Goal: Task Accomplishment & Management: Complete application form

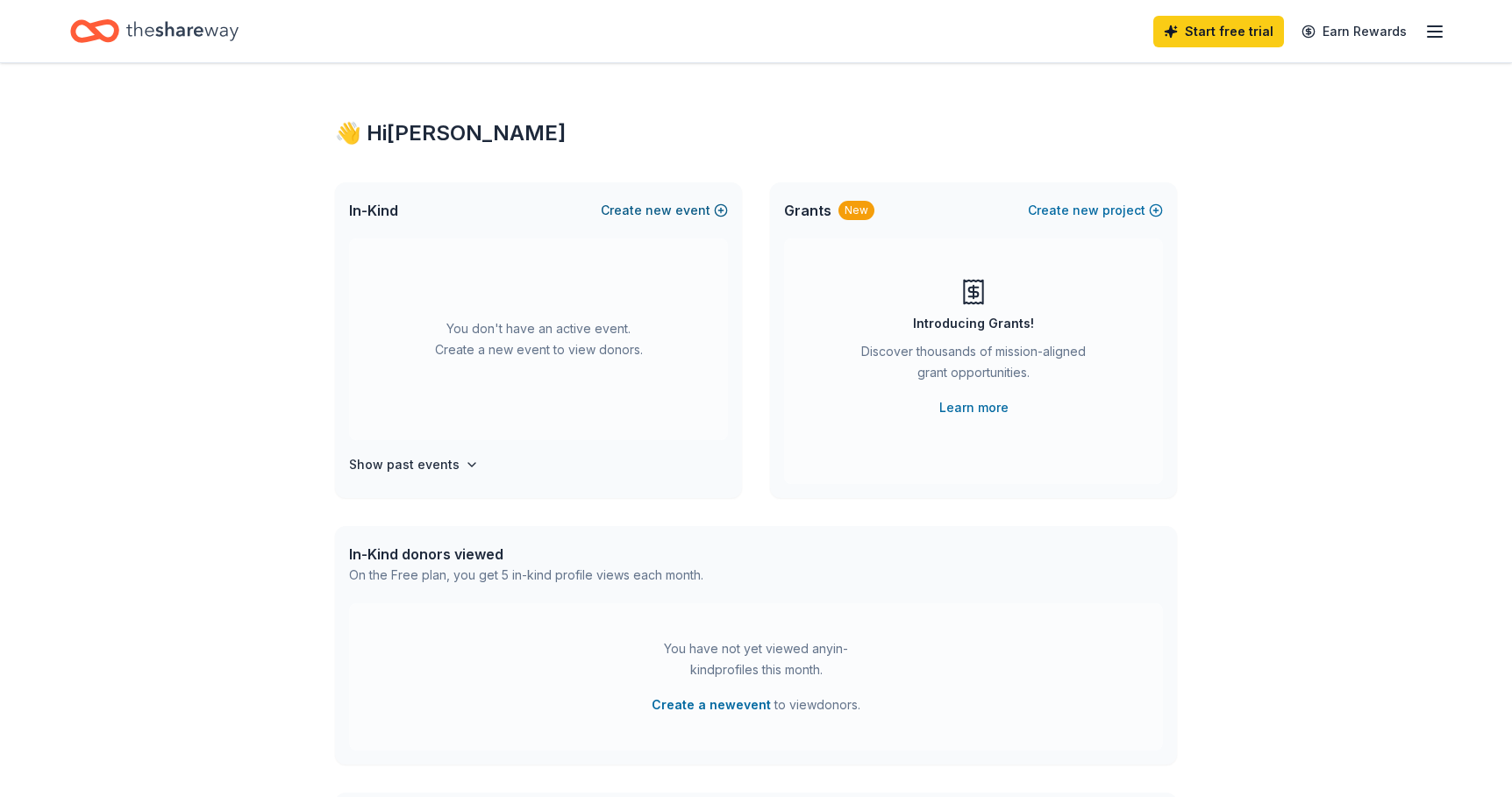
click at [719, 208] on button "Create new event" at bounding box center [664, 211] width 127 height 22
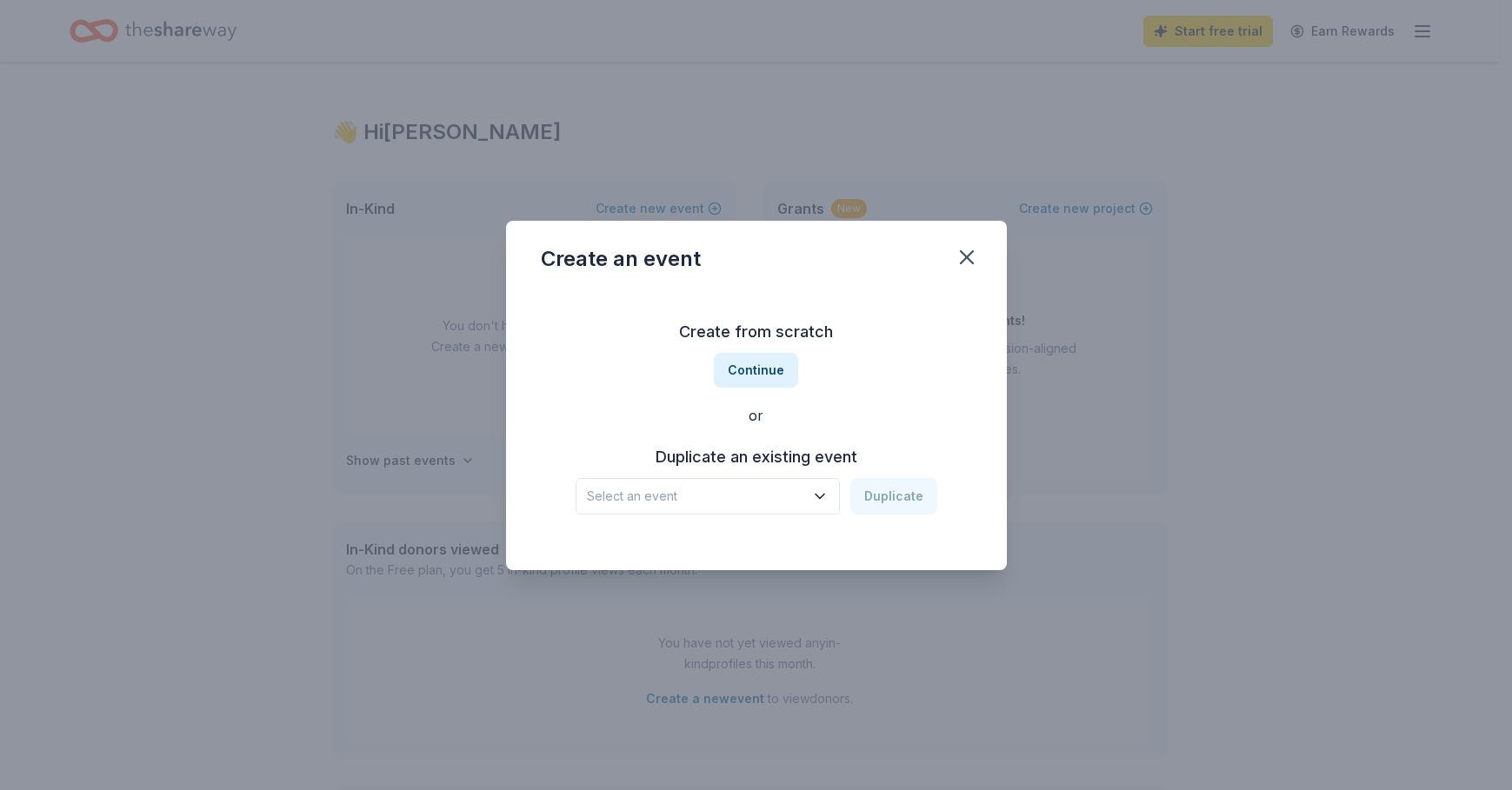
click at [751, 486] on span "Select an event" at bounding box center [695, 496] width 217 height 21
click at [894, 374] on div "Create from scratch Continue or Duplicate an existing event Select an event Dup…" at bounding box center [756, 417] width 431 height 252
click at [780, 373] on button "Continue" at bounding box center [755, 370] width 84 height 35
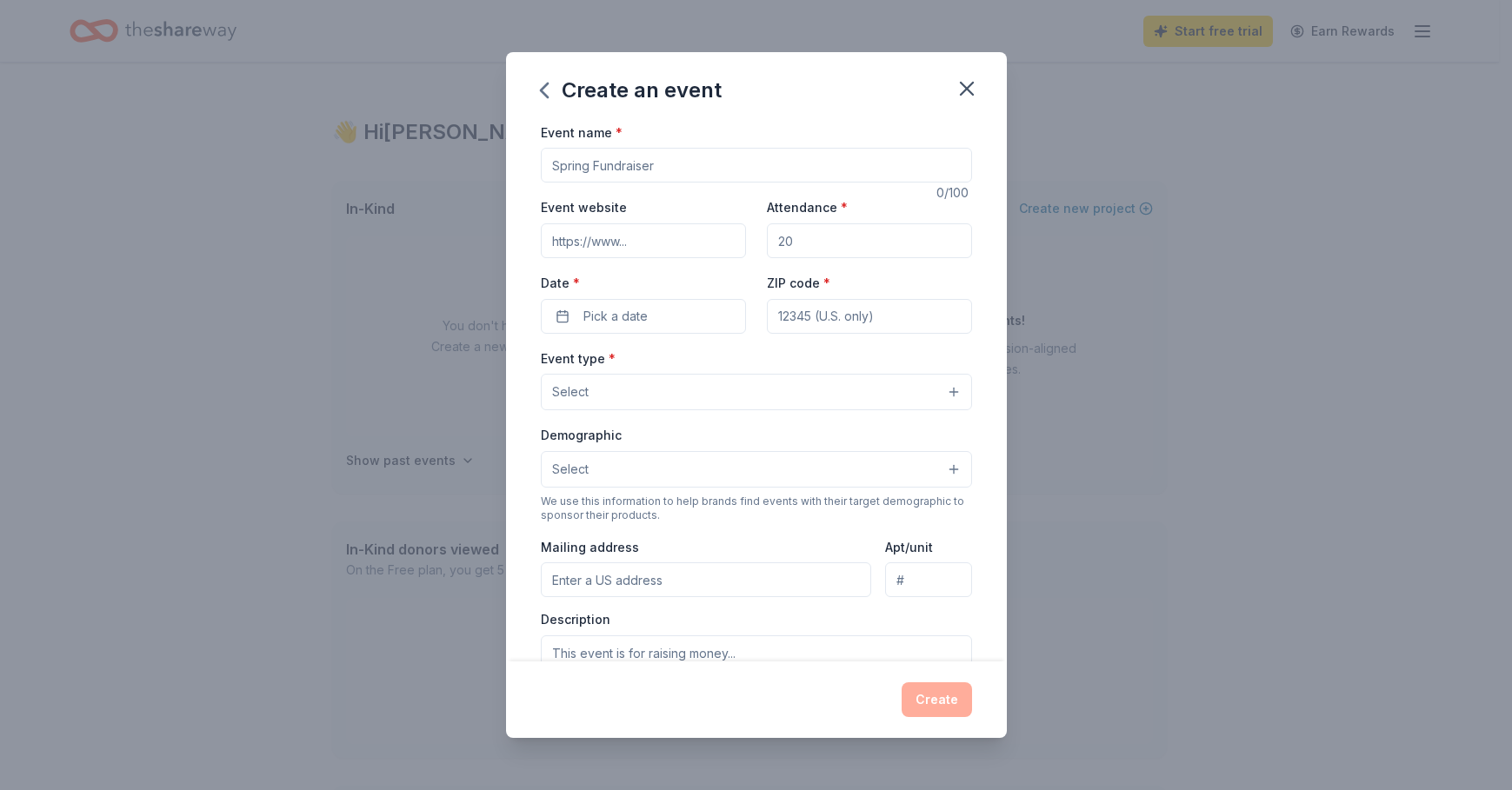
drag, startPoint x: 668, startPoint y: 167, endPoint x: 527, endPoint y: 161, distance: 141.1
click at [527, 161] on div "Event name * 0 /100 Event website Attendance * Date * Pick a date ZIP code * Ev…" at bounding box center [756, 392] width 501 height 540
type input "Black Fire Ministries-Kingdom Expansion Night Fundraiser"
drag, startPoint x: 804, startPoint y: 248, endPoint x: 753, endPoint y: 248, distance: 51.0
click at [753, 248] on div "Event website Attendance * Date * Pick a date ZIP code *" at bounding box center [756, 265] width 431 height 137
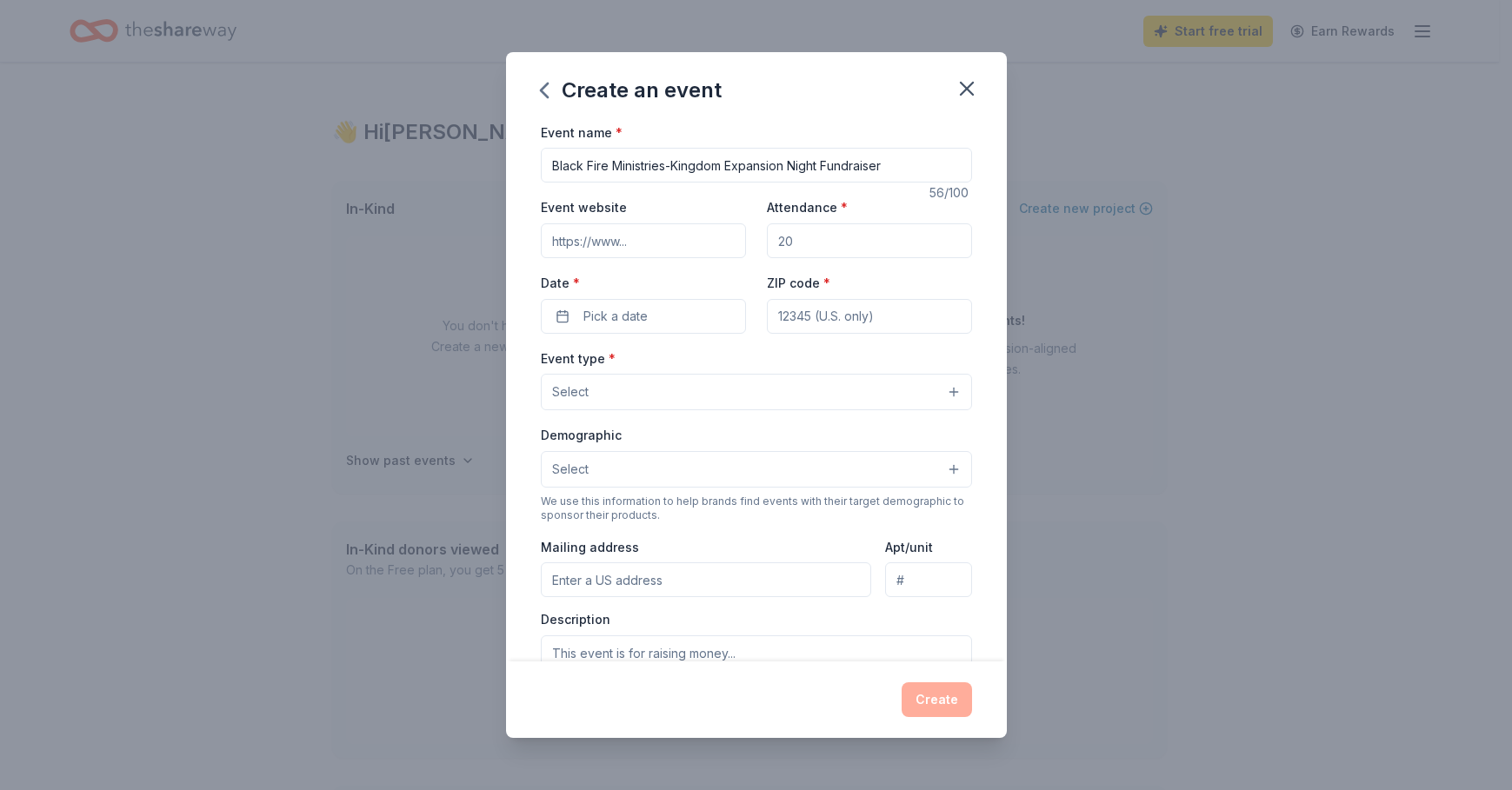
click at [791, 240] on input "Attendance *" at bounding box center [869, 241] width 205 height 35
type input "250"
click at [644, 320] on span "Pick a date" at bounding box center [615, 317] width 64 height 21
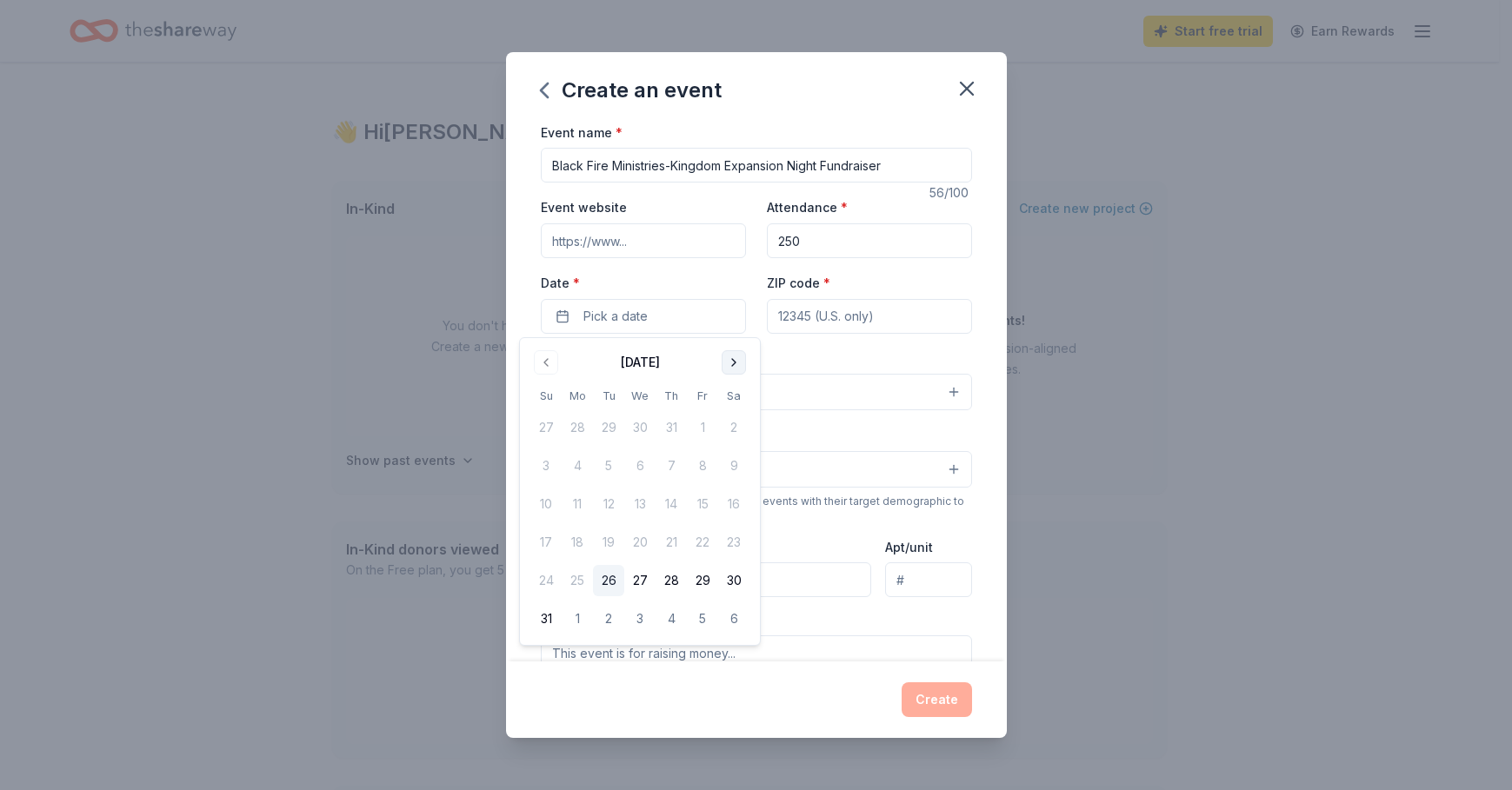
click at [729, 360] on button "Go to next month" at bounding box center [733, 362] width 24 height 24
click at [731, 362] on button "Go to next month" at bounding box center [733, 362] width 24 height 24
click at [732, 362] on button "Go to next month" at bounding box center [733, 362] width 24 height 24
click at [733, 419] on button "1" at bounding box center [734, 427] width 31 height 31
click at [803, 316] on input "ZIP code *" at bounding box center [869, 317] width 205 height 35
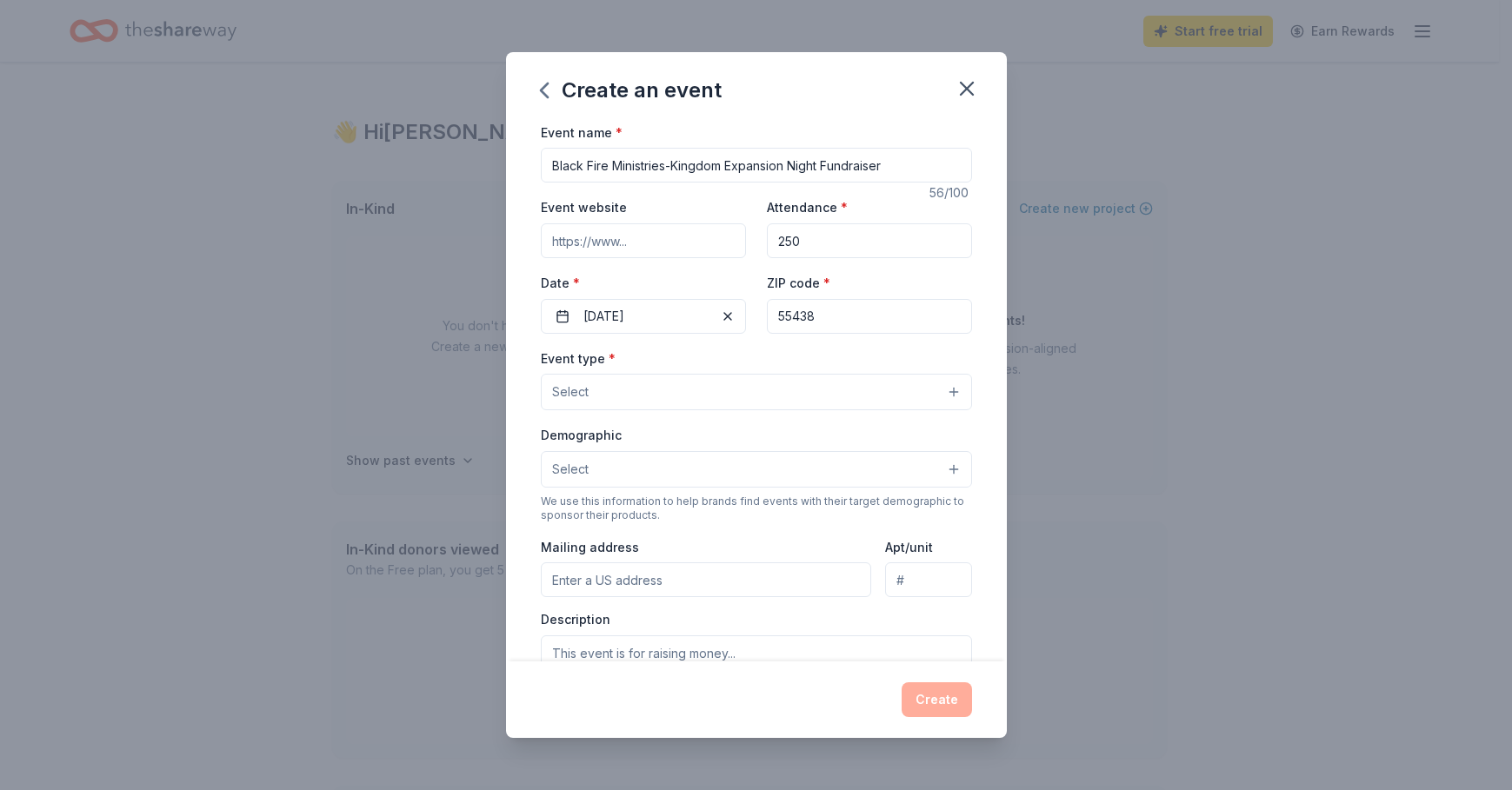
type input "55438"
click at [743, 389] on button "Select" at bounding box center [756, 393] width 431 height 37
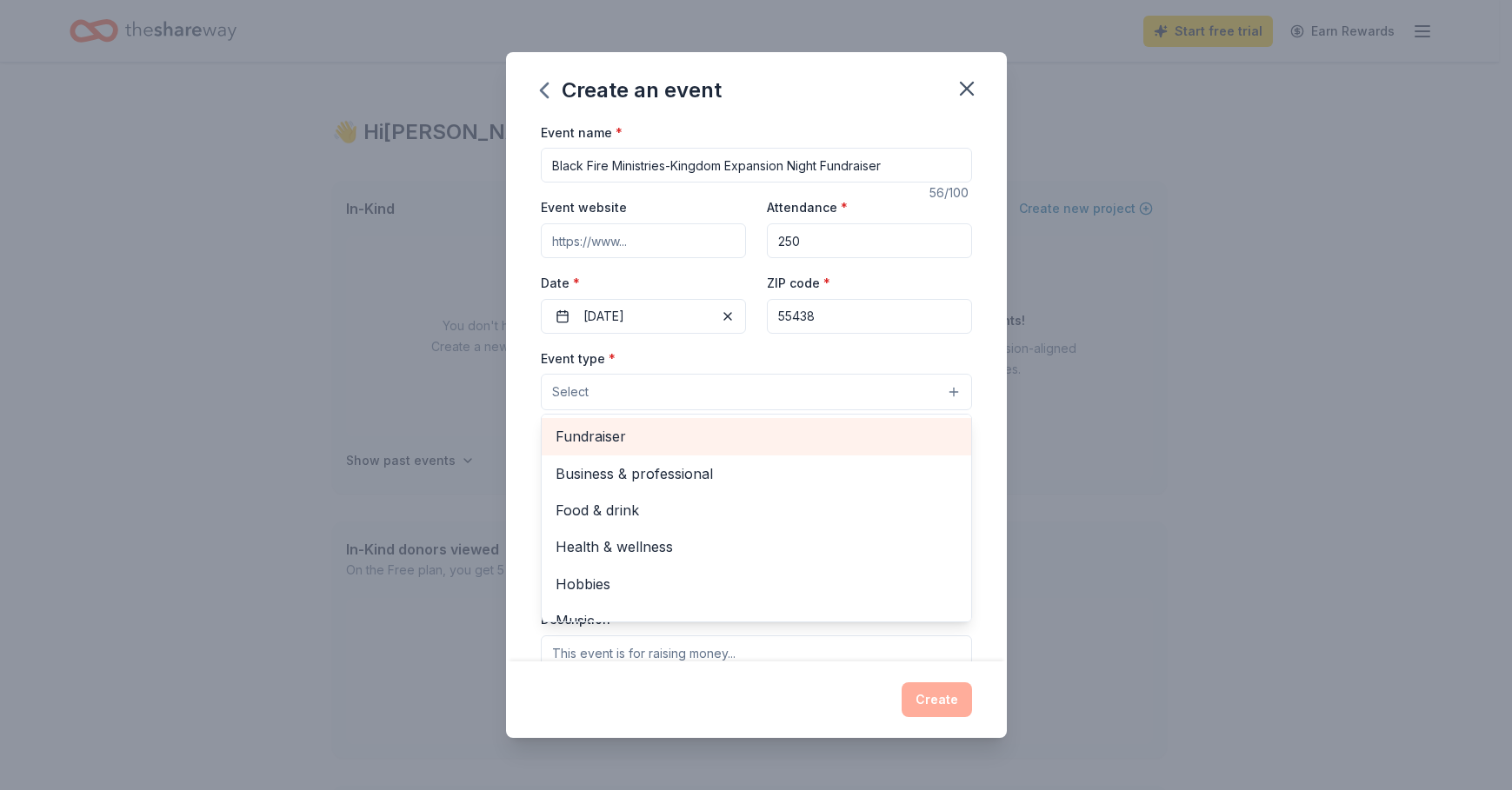
click at [728, 422] on div "Fundraiser" at bounding box center [756, 436] width 429 height 37
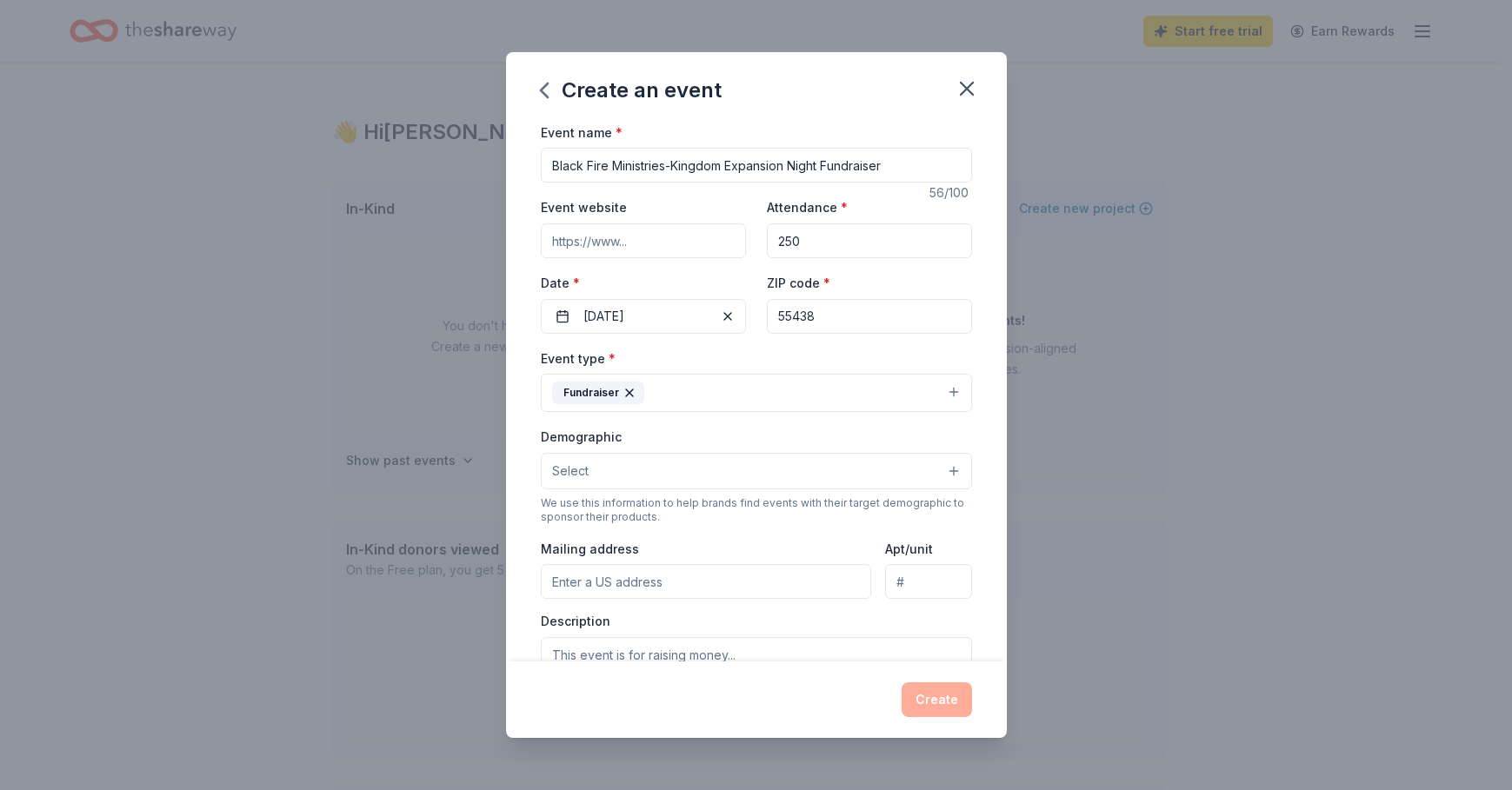
click at [656, 395] on button "Fundraiser" at bounding box center [756, 393] width 431 height 38
click at [656, 393] on button "Fundraiser" at bounding box center [756, 393] width 431 height 38
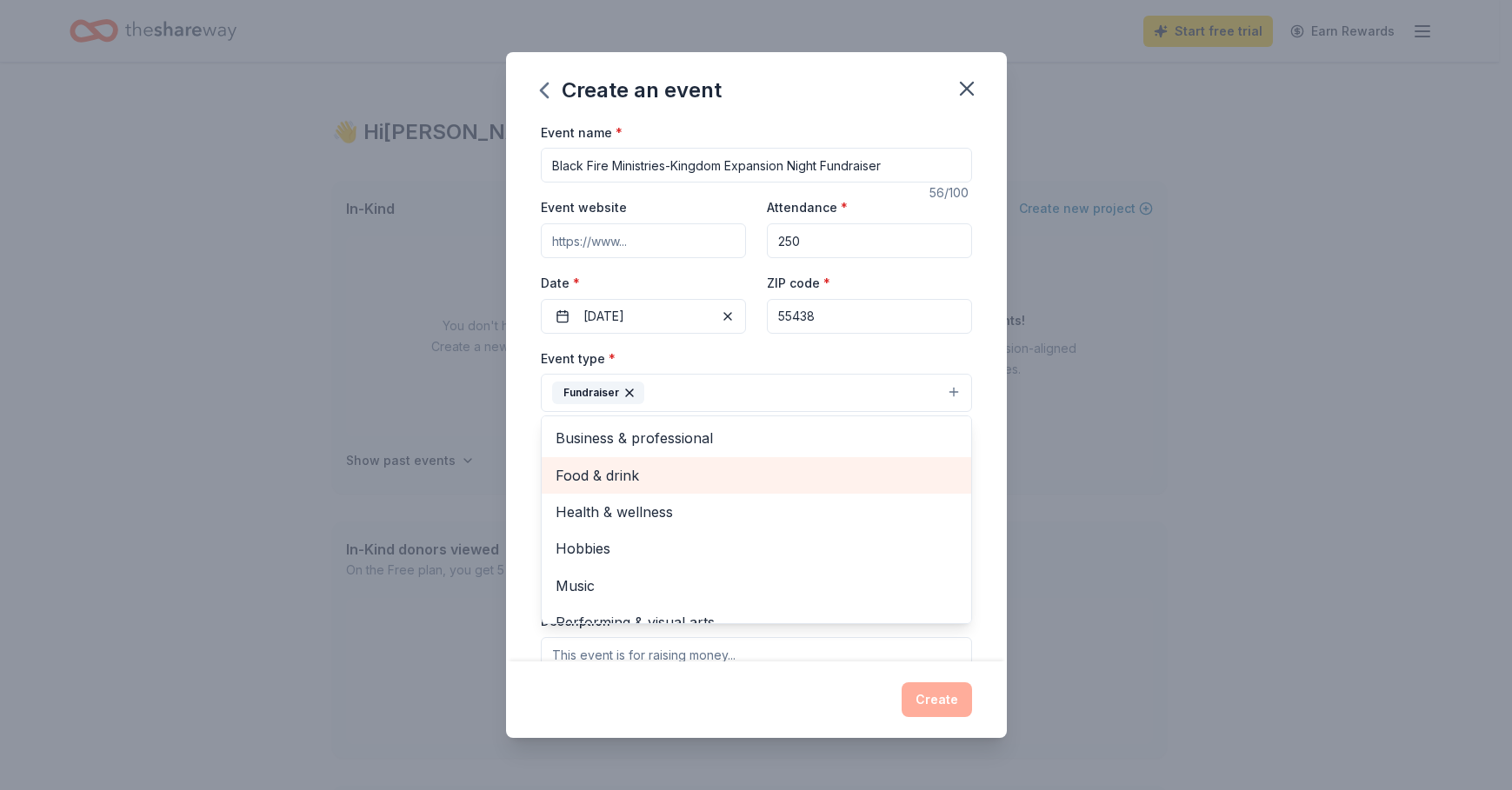
scroll to position [21, 0]
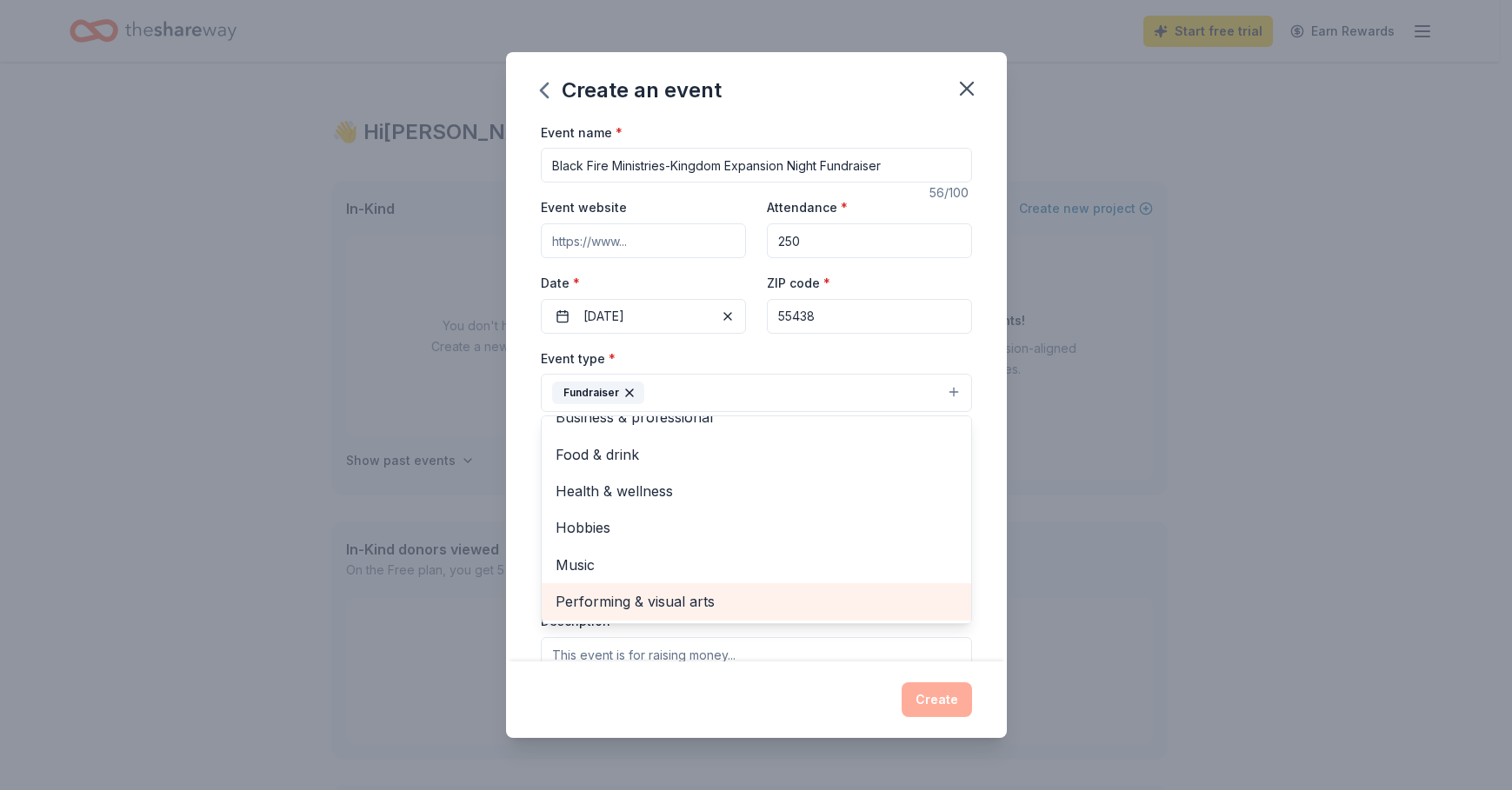
click at [605, 598] on span "Performing & visual arts" at bounding box center [756, 601] width 401 height 22
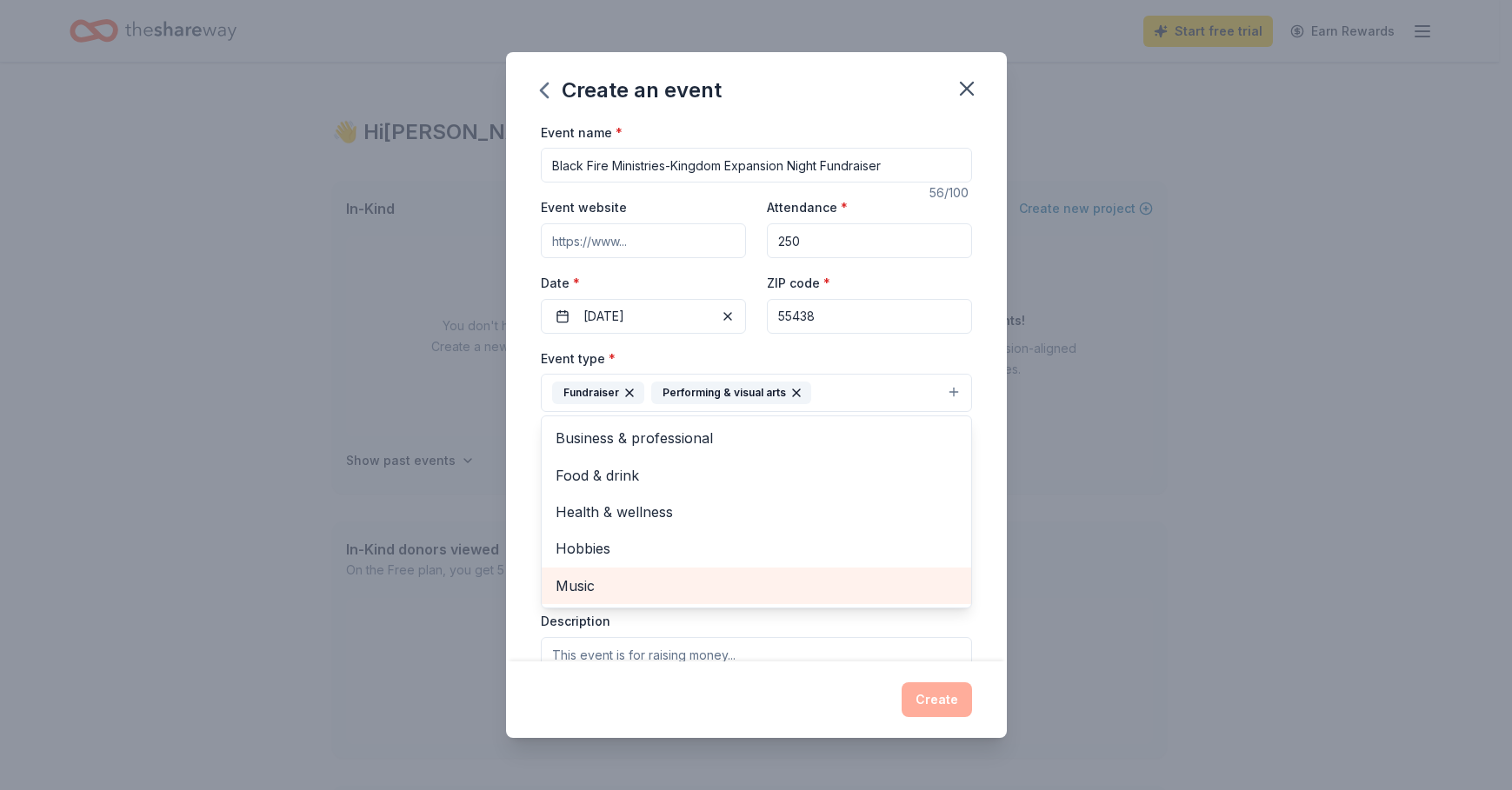
click at [604, 582] on span "Music" at bounding box center [756, 585] width 401 height 22
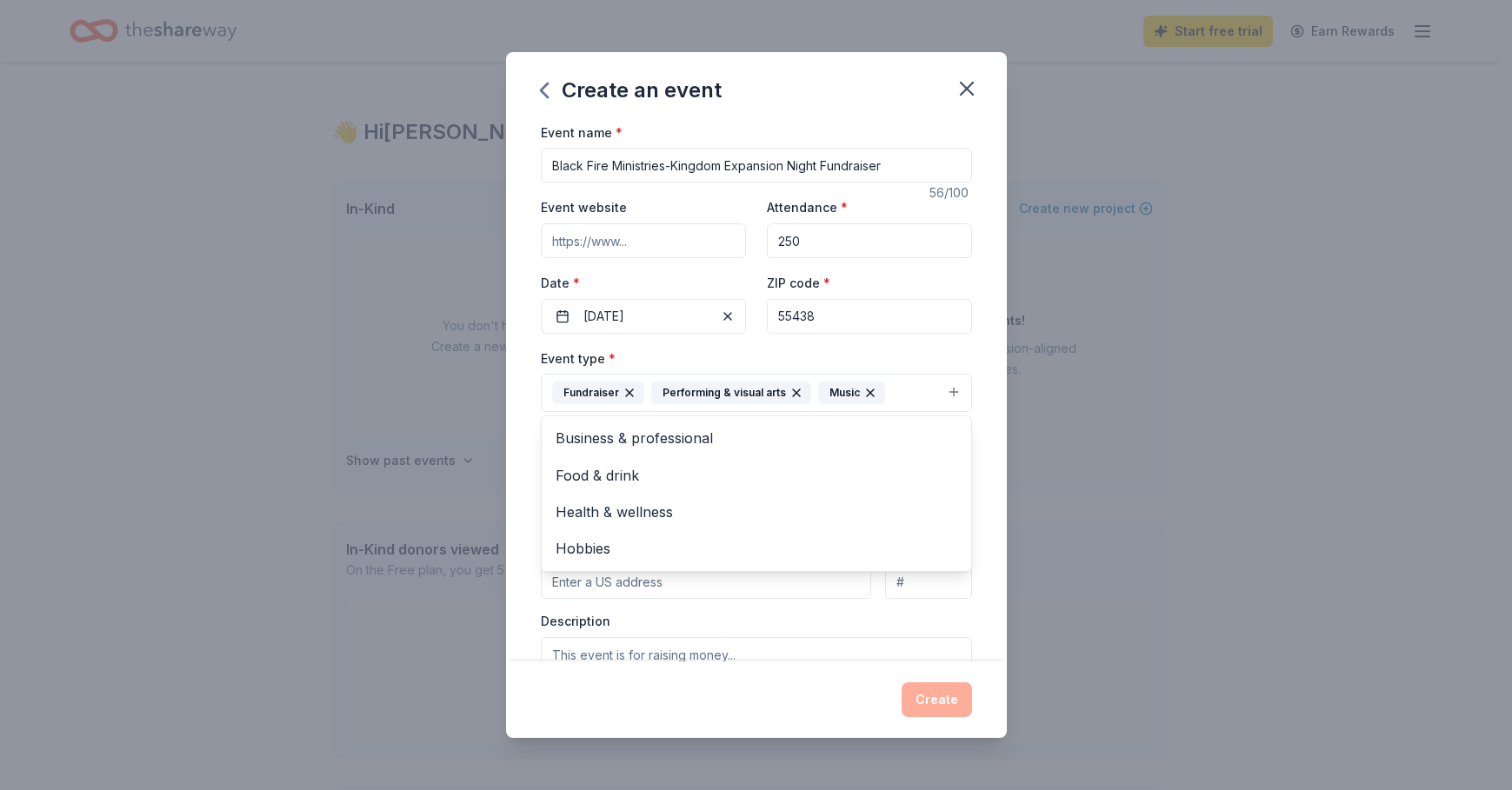
click at [524, 427] on div "Event name * Black Fire Ministries-Kingdom Expansion Night Fundraiser 56 /100 E…" at bounding box center [756, 392] width 501 height 540
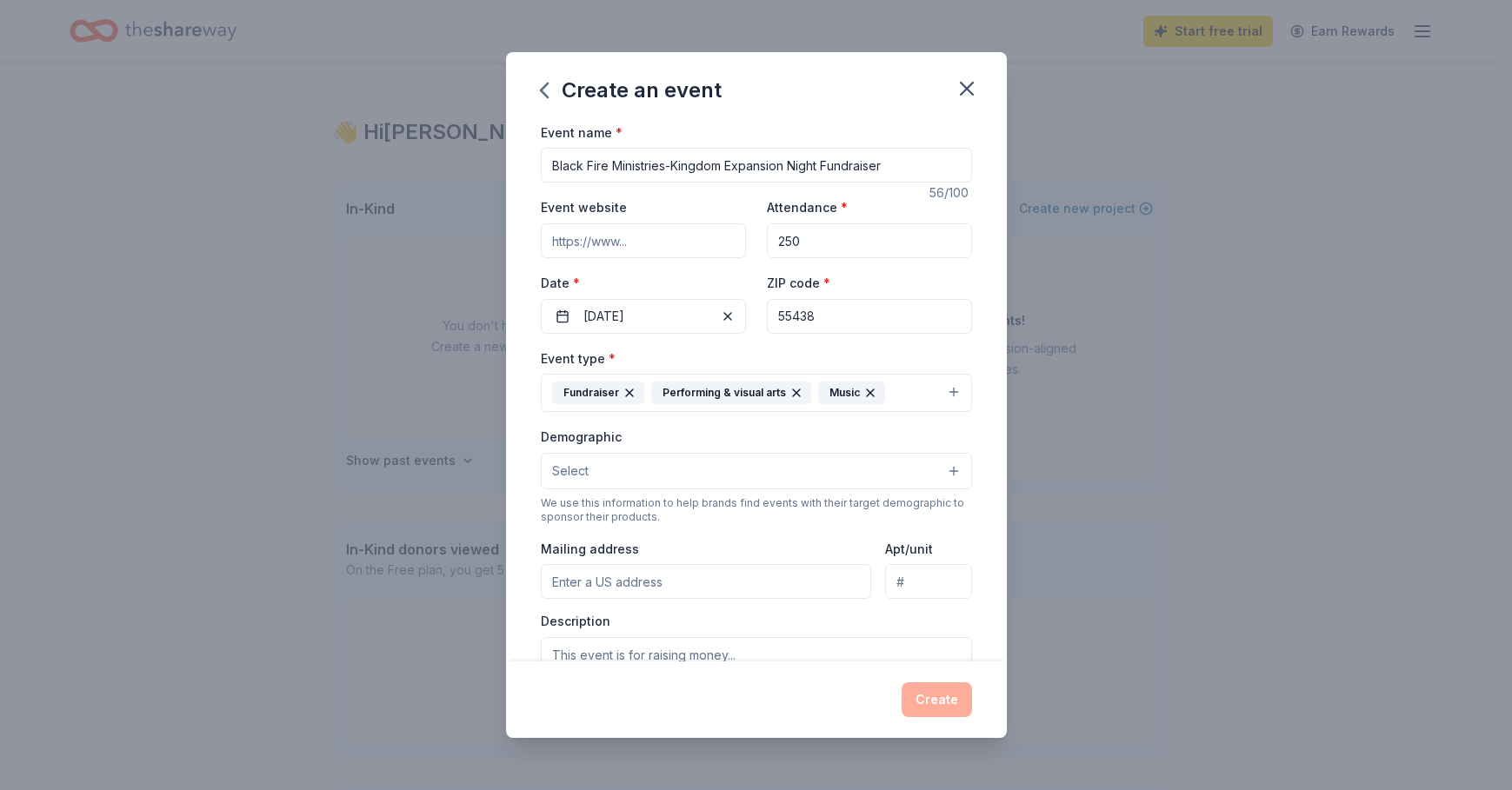
click at [901, 389] on button "Fundraiser Performing & visual arts Music" at bounding box center [756, 393] width 431 height 38
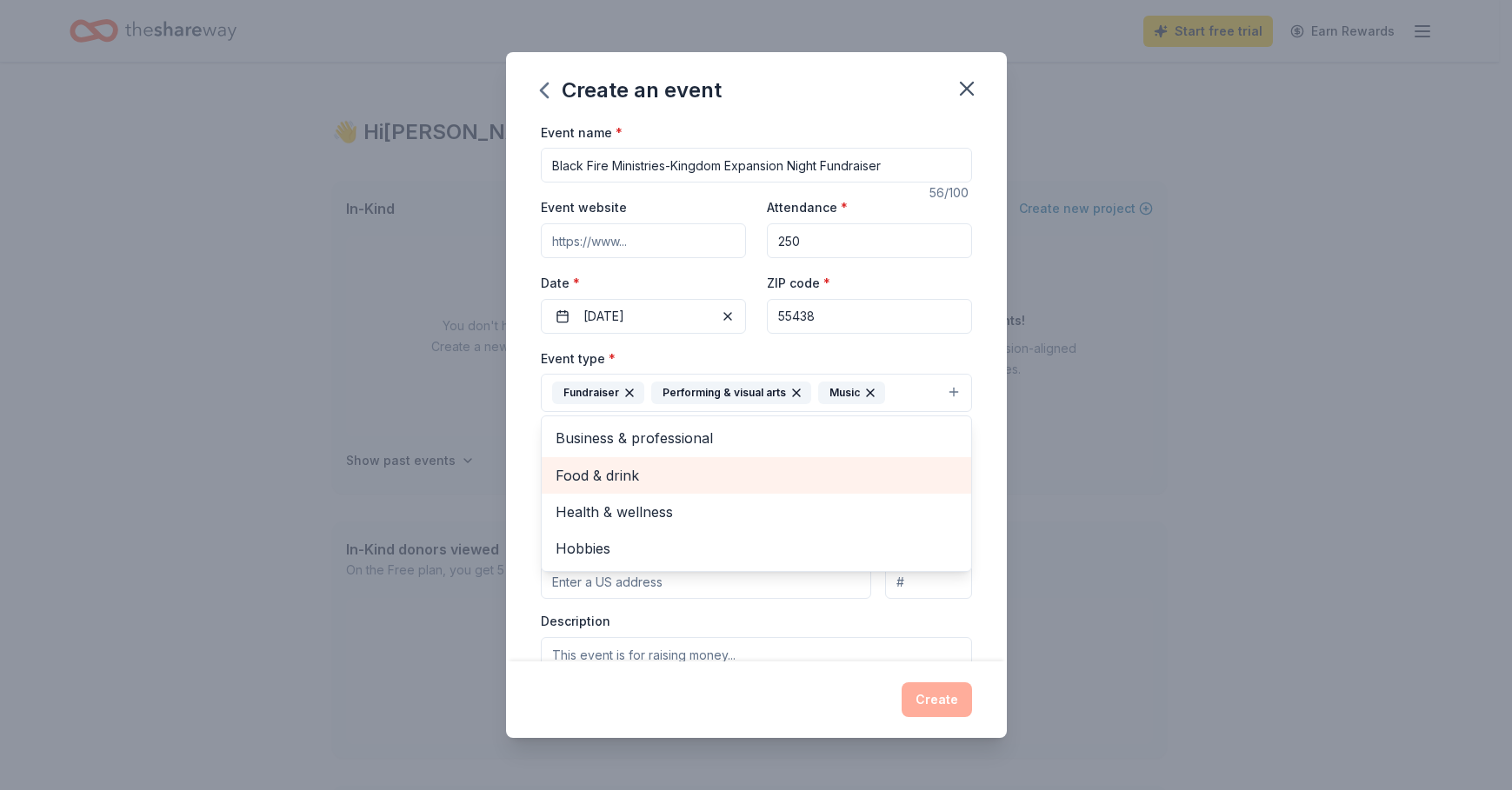
click at [785, 476] on span "Food & drink" at bounding box center [756, 475] width 401 height 22
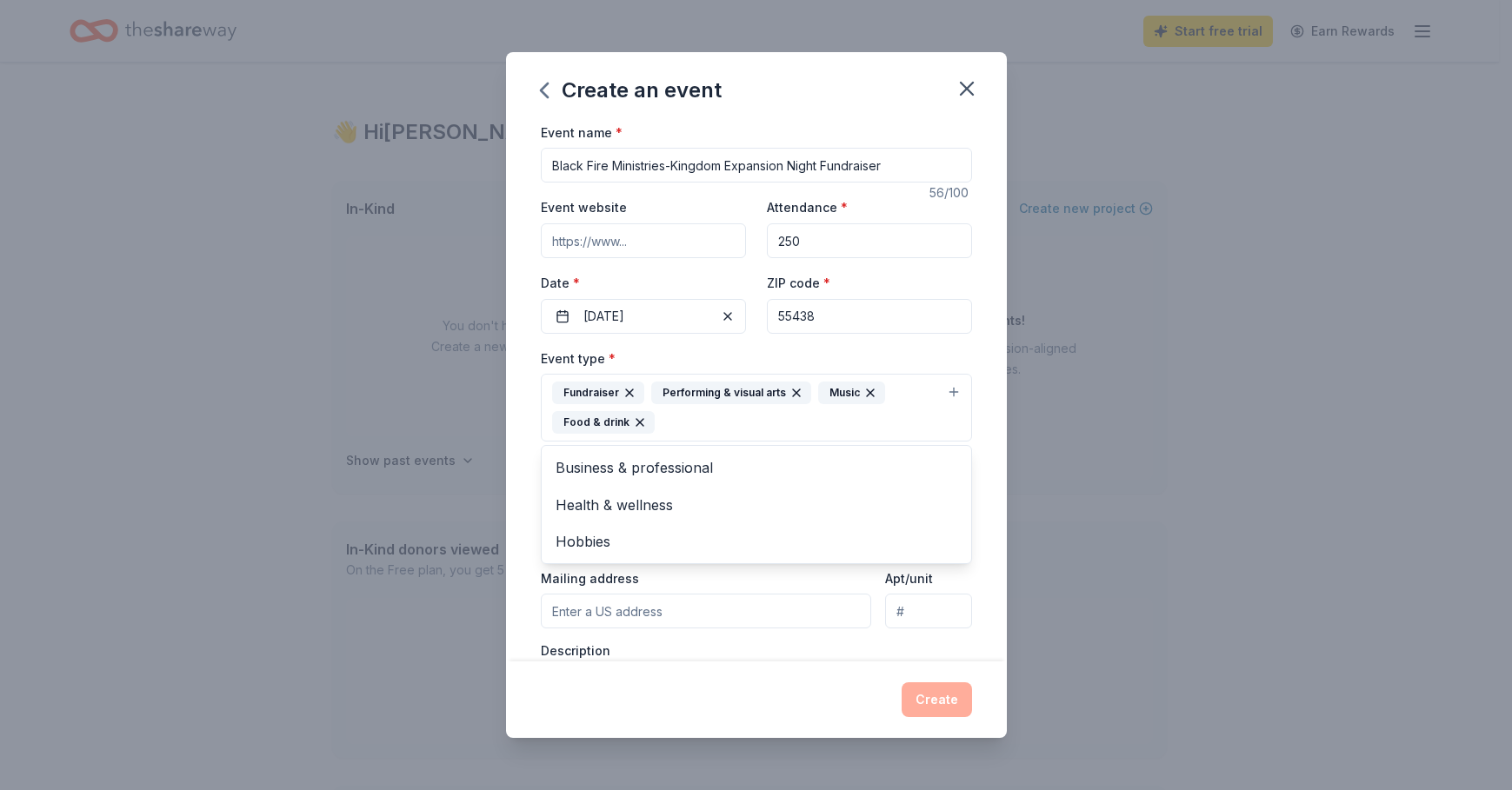
click at [525, 465] on div "Event name * Black Fire Ministries-Kingdom Expansion Night Fundraiser 56 /100 E…" at bounding box center [756, 392] width 501 height 540
click at [579, 499] on span "Select" at bounding box center [571, 501] width 37 height 21
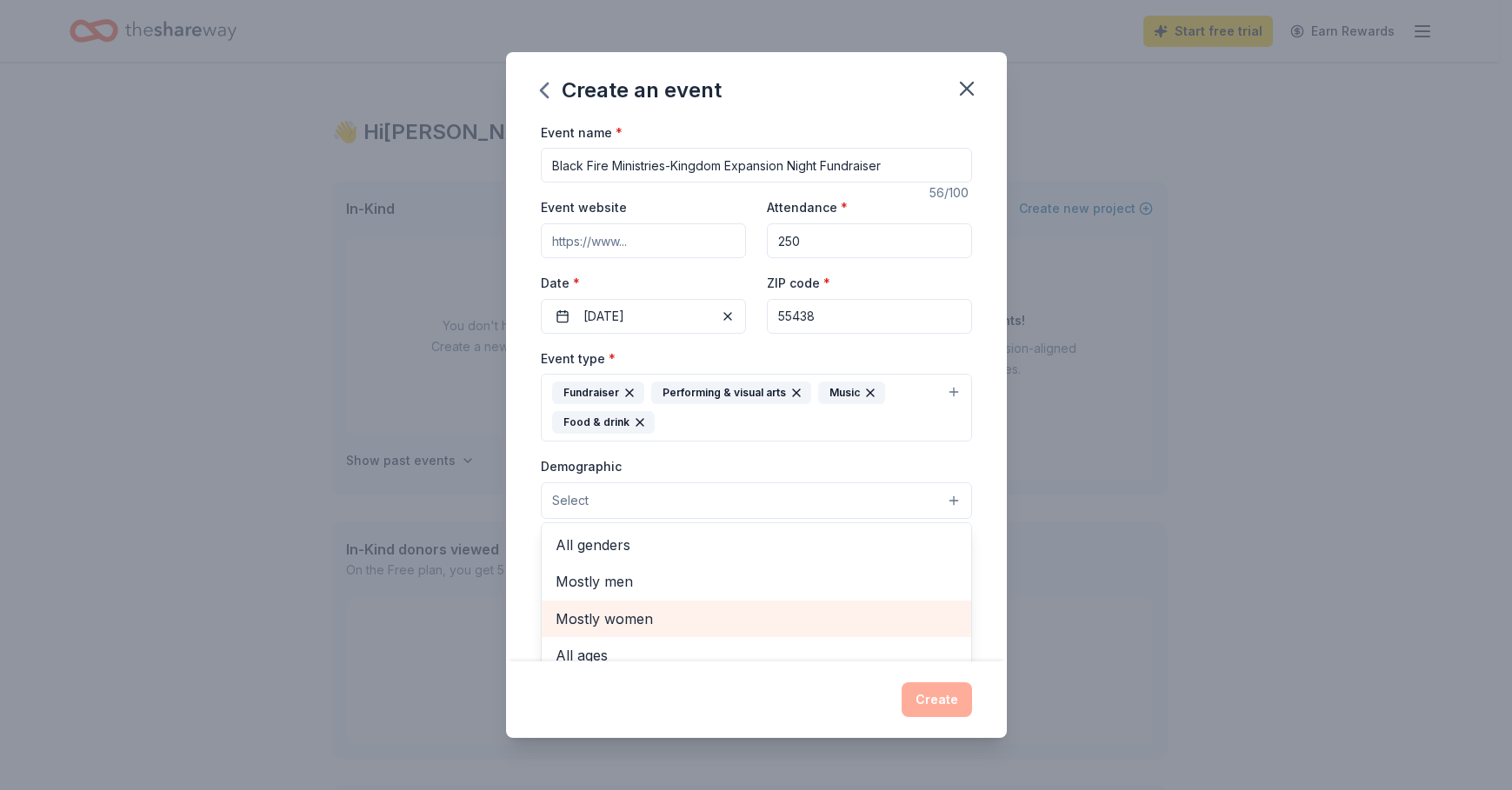
scroll to position [87, 0]
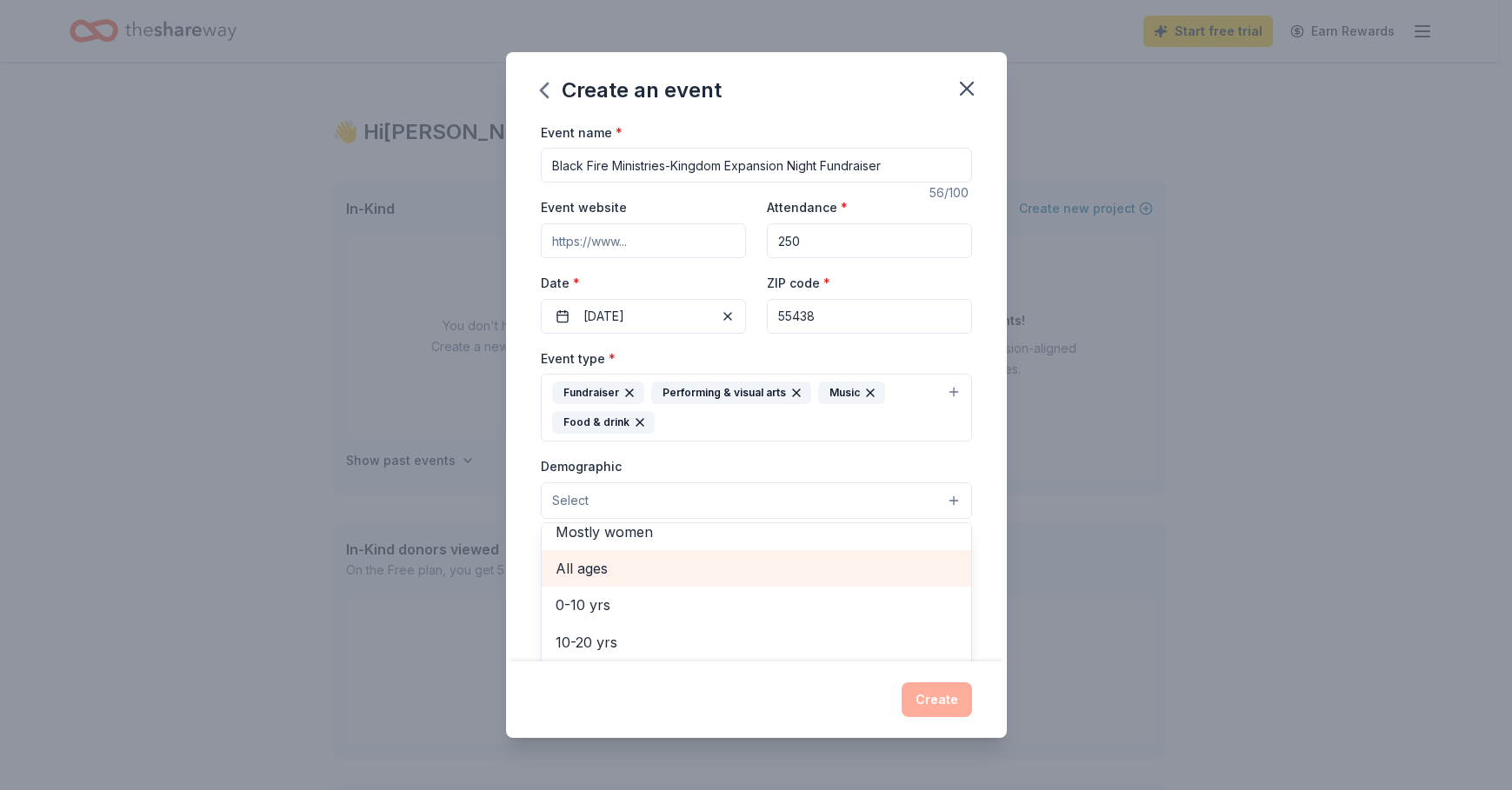
click at [637, 566] on span "All ages" at bounding box center [756, 568] width 401 height 22
click at [521, 543] on div "Event name * Black Fire Ministries-Kingdom Expansion Night Fundraiser 56 /100 E…" at bounding box center [756, 392] width 501 height 540
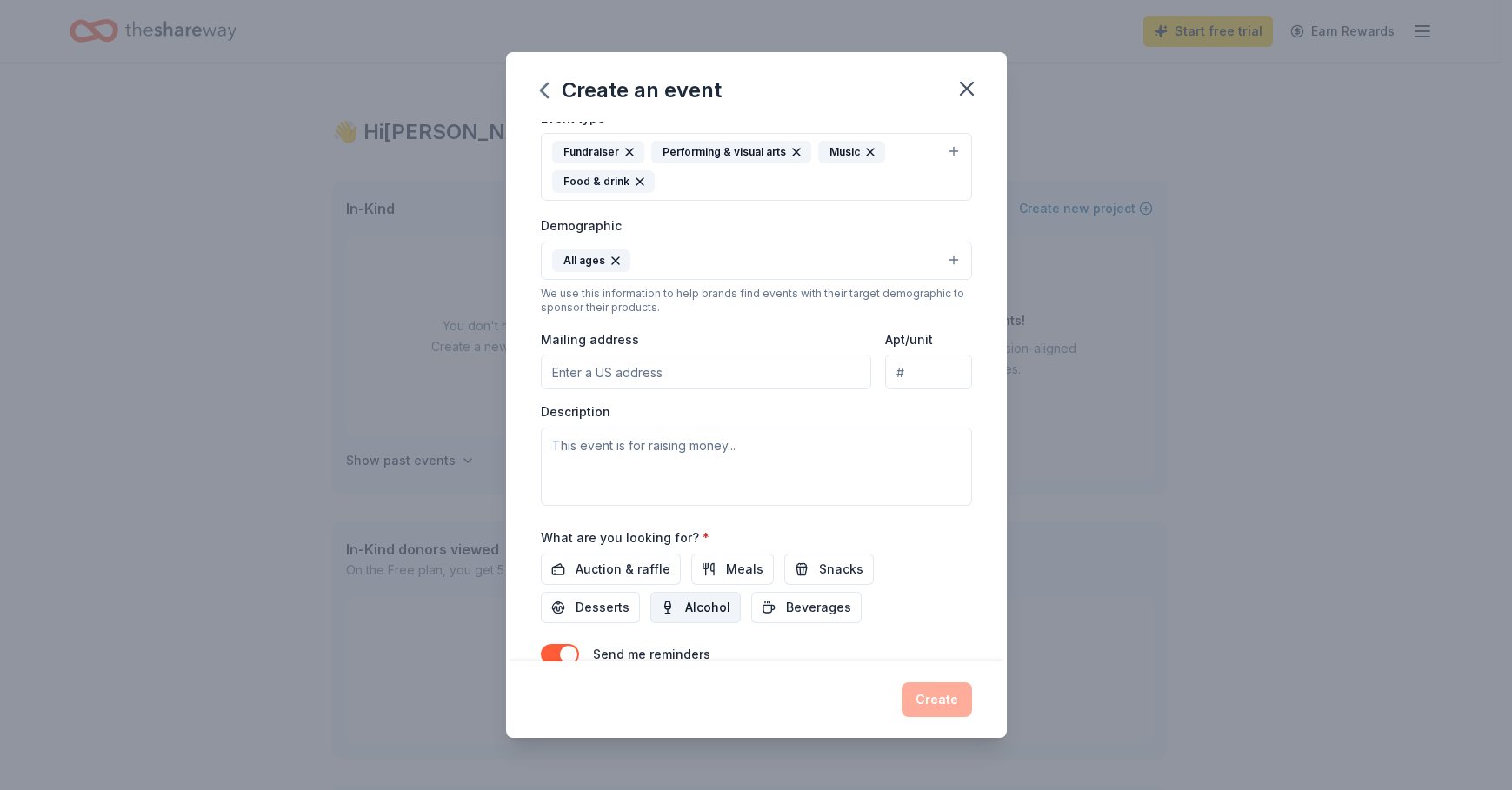
scroll to position [261, 0]
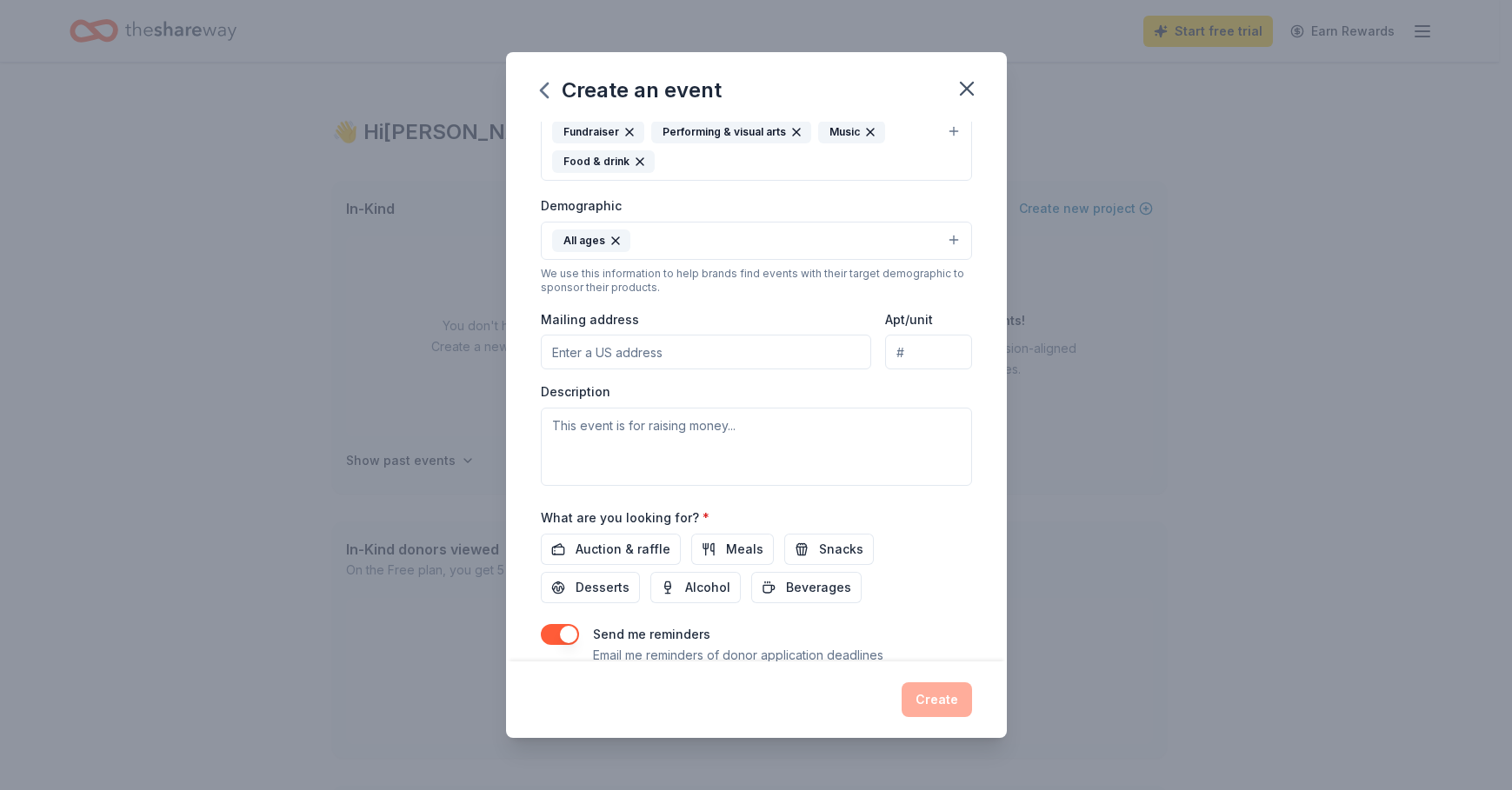
click at [631, 350] on input "Mailing address" at bounding box center [707, 352] width 331 height 35
type input "3600 American Blvd W"
type input "Suite 655"
type input "3600 American Blvd W Bloomington, MN 55431"
click at [766, 305] on div "Event type * Fundraiser Performing & visual arts Music Food & drink Demographic…" at bounding box center [756, 287] width 431 height 399
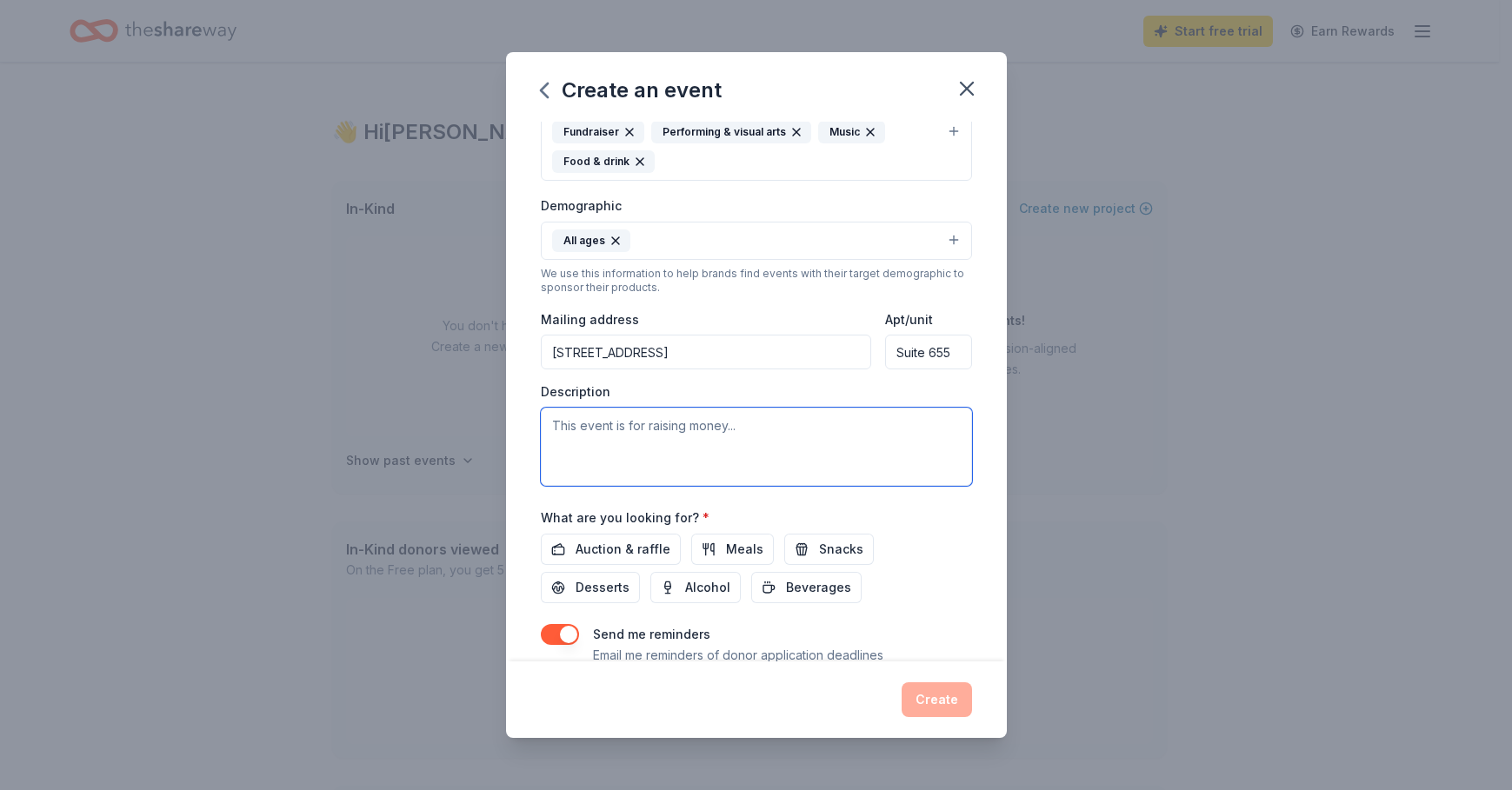
click at [696, 427] on textarea at bounding box center [756, 447] width 431 height 79
paste textarea "Black Fire Ministries: Ignition Launch – A Night of Vision, Worship, and Empowe…"
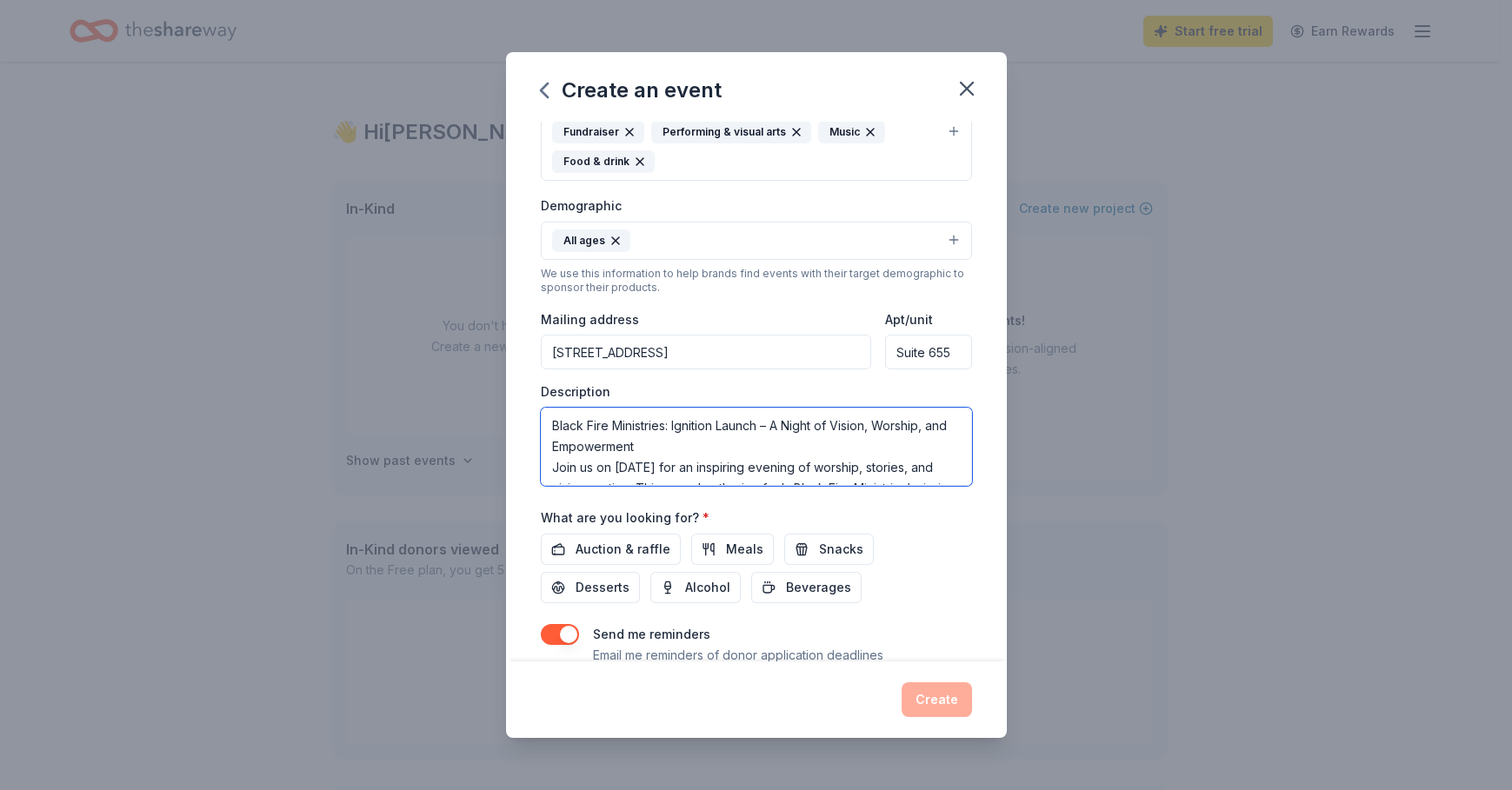
scroll to position [74, 0]
type textarea "Black Fire Ministries: Ignition Launch – A Night of Vision, Worship, and Empowe…"
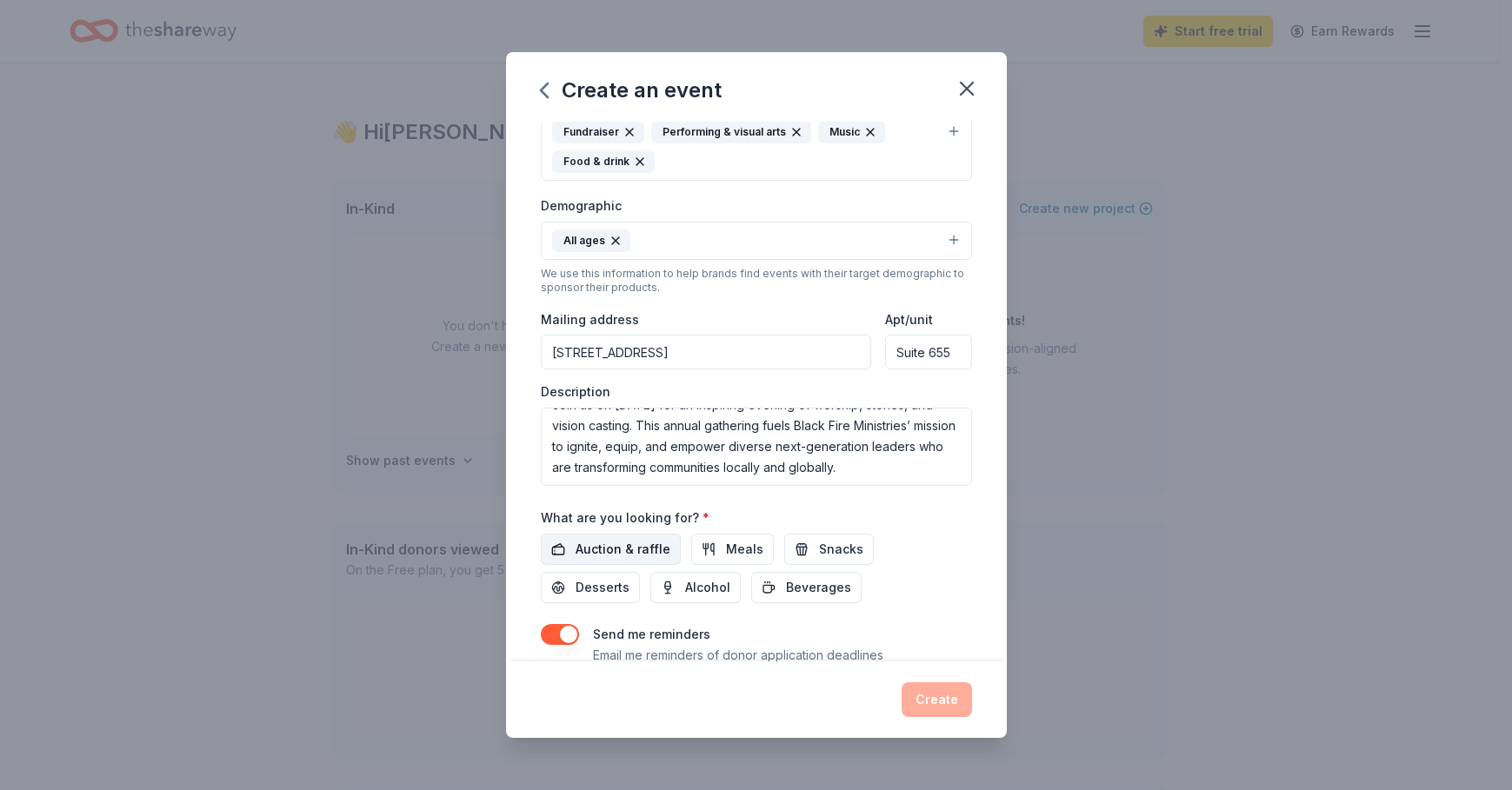
click at [634, 551] on span "Auction & raffle" at bounding box center [623, 550] width 95 height 21
click at [577, 580] on span "Desserts" at bounding box center [603, 588] width 54 height 21
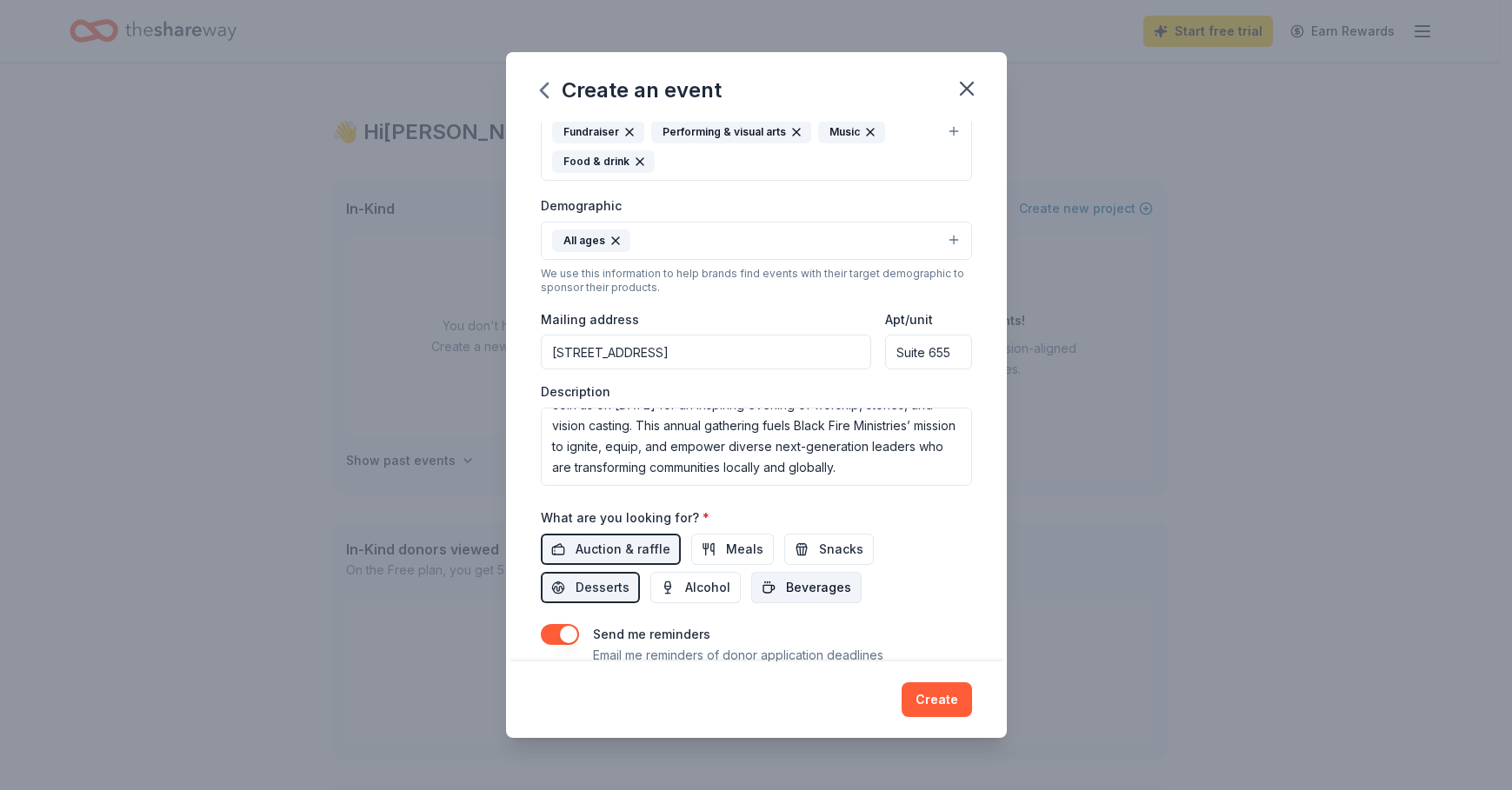
click at [819, 580] on span "Beverages" at bounding box center [818, 588] width 65 height 21
click at [819, 552] on span "Snacks" at bounding box center [841, 550] width 45 height 21
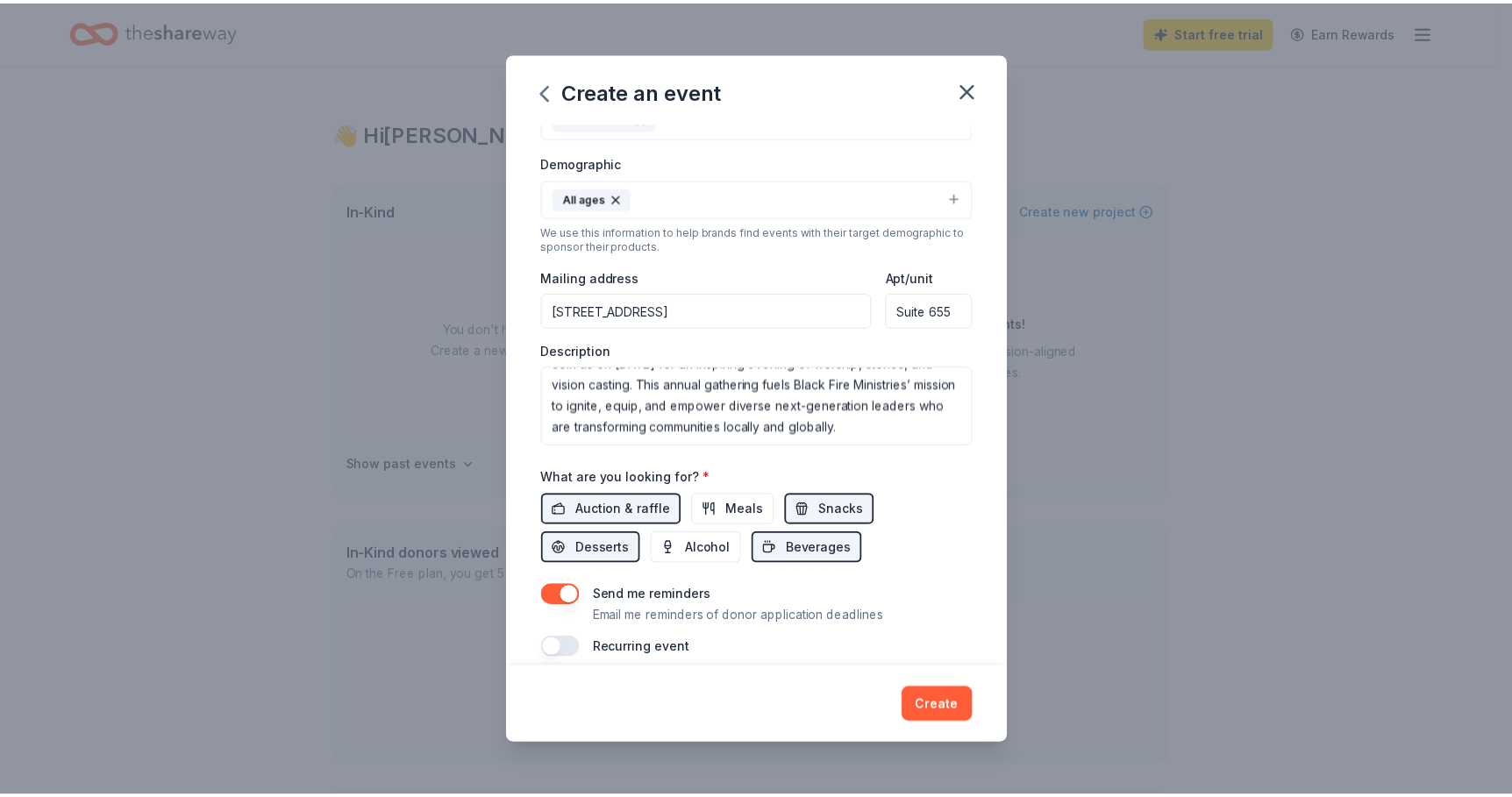
scroll to position [328, 0]
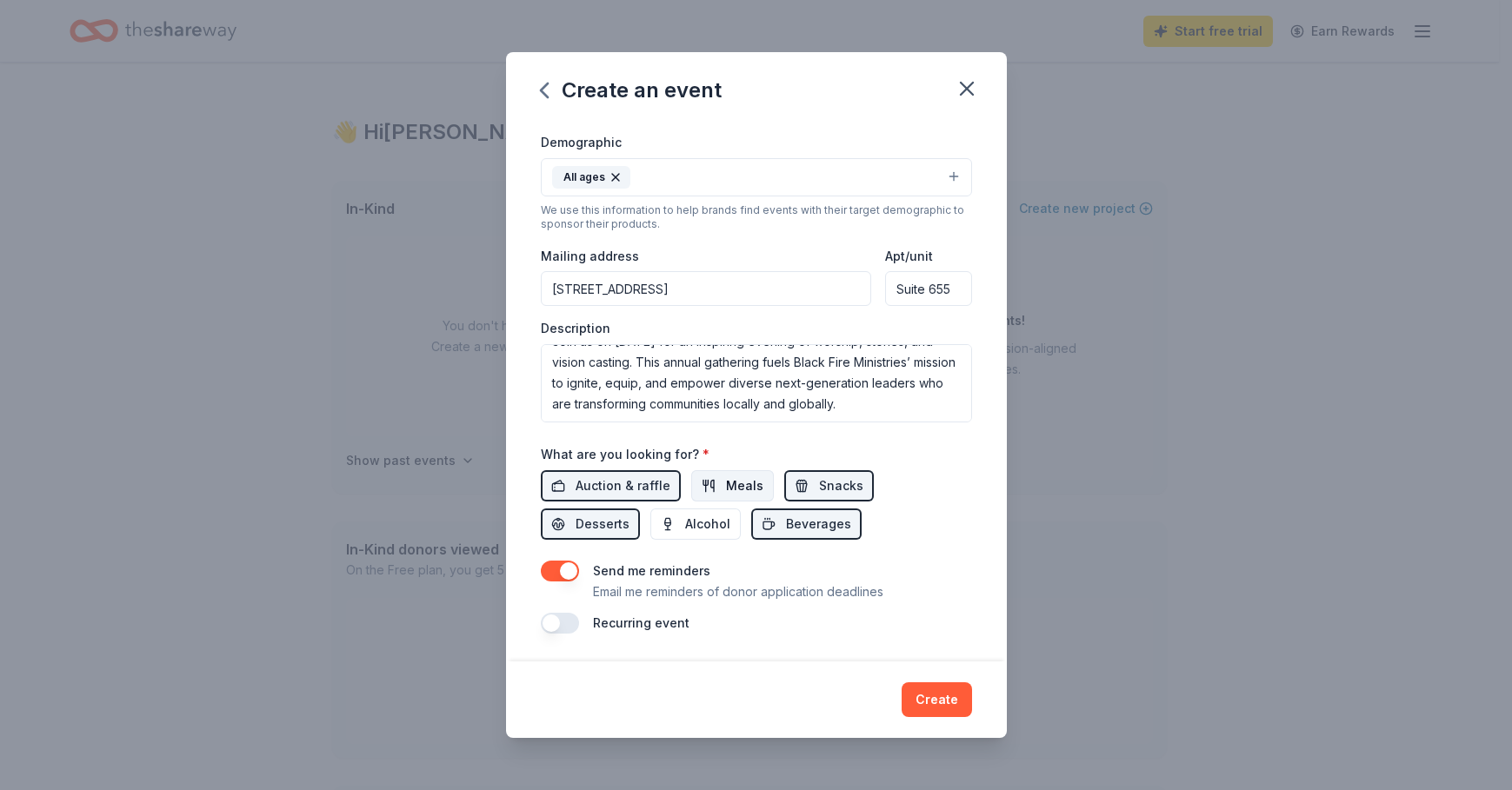
click at [740, 489] on span "Meals" at bounding box center [744, 487] width 38 height 21
click at [926, 692] on button "Create" at bounding box center [936, 700] width 71 height 35
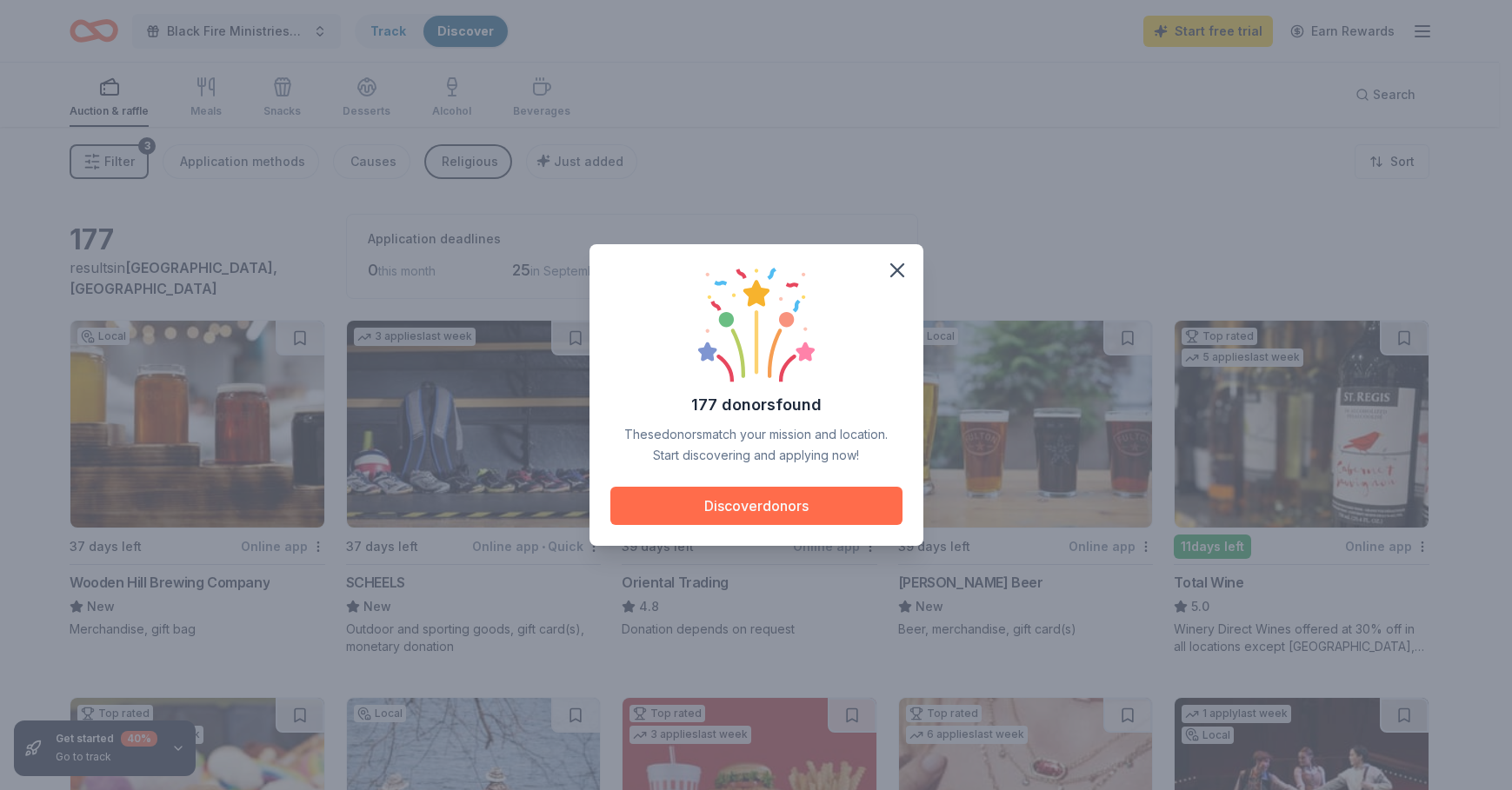
click at [770, 517] on button "Discover donors" at bounding box center [756, 505] width 292 height 38
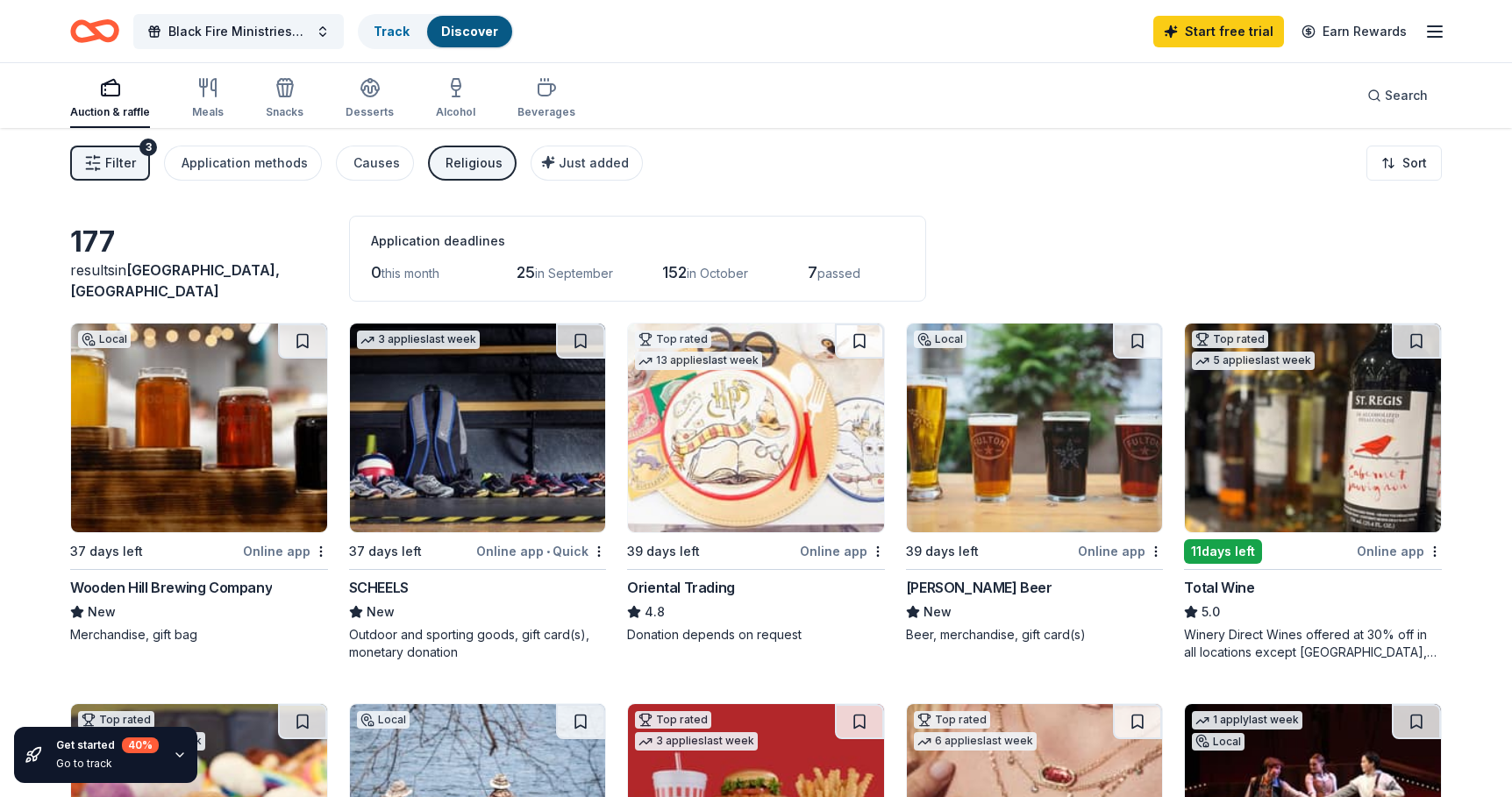
click at [694, 640] on div "Donation depends on request" at bounding box center [756, 635] width 258 height 18
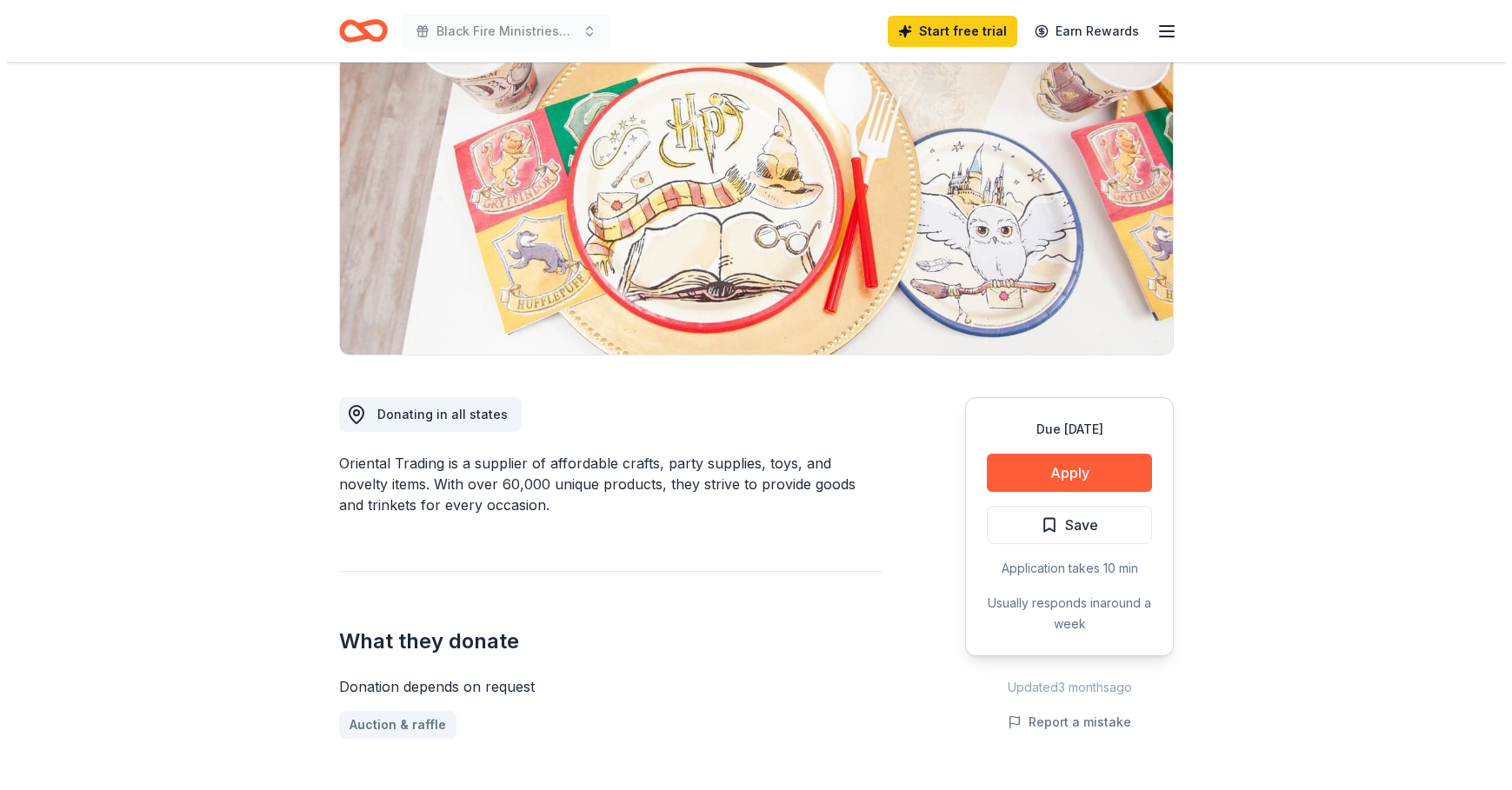
scroll to position [174, 0]
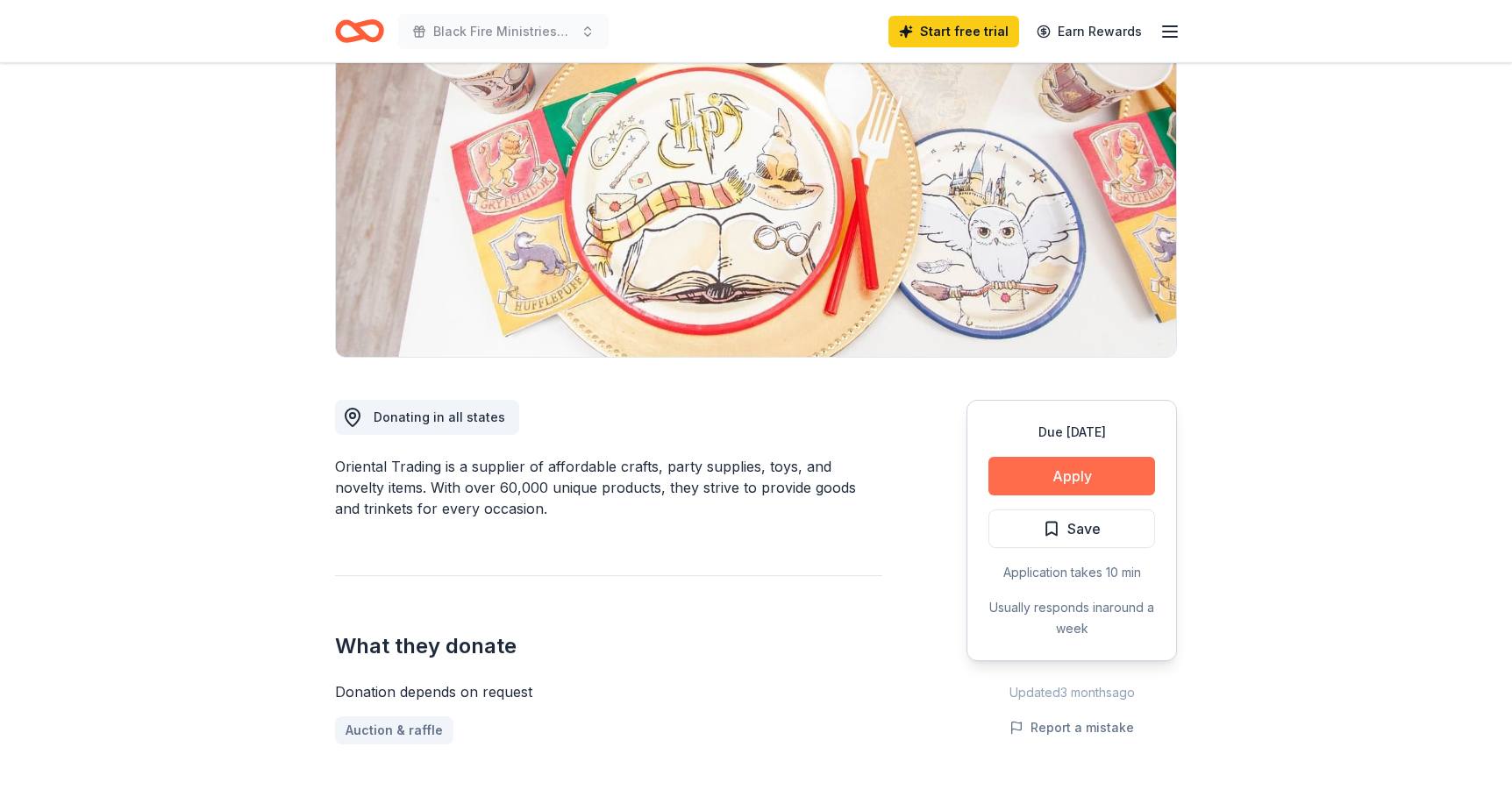
click at [1045, 476] on button "Apply" at bounding box center [1072, 475] width 166 height 38
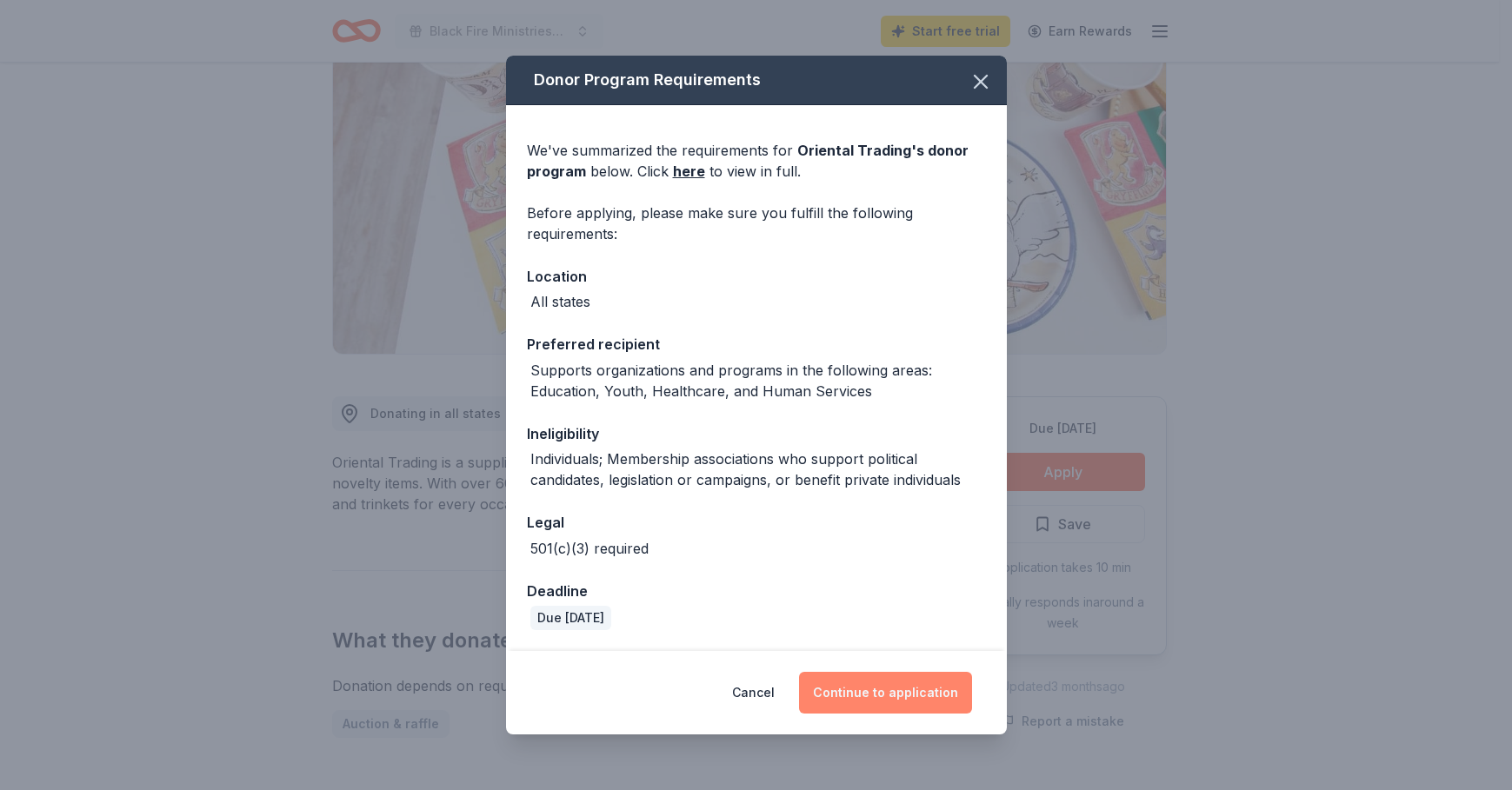
click at [861, 682] on button "Continue to application" at bounding box center [885, 692] width 173 height 42
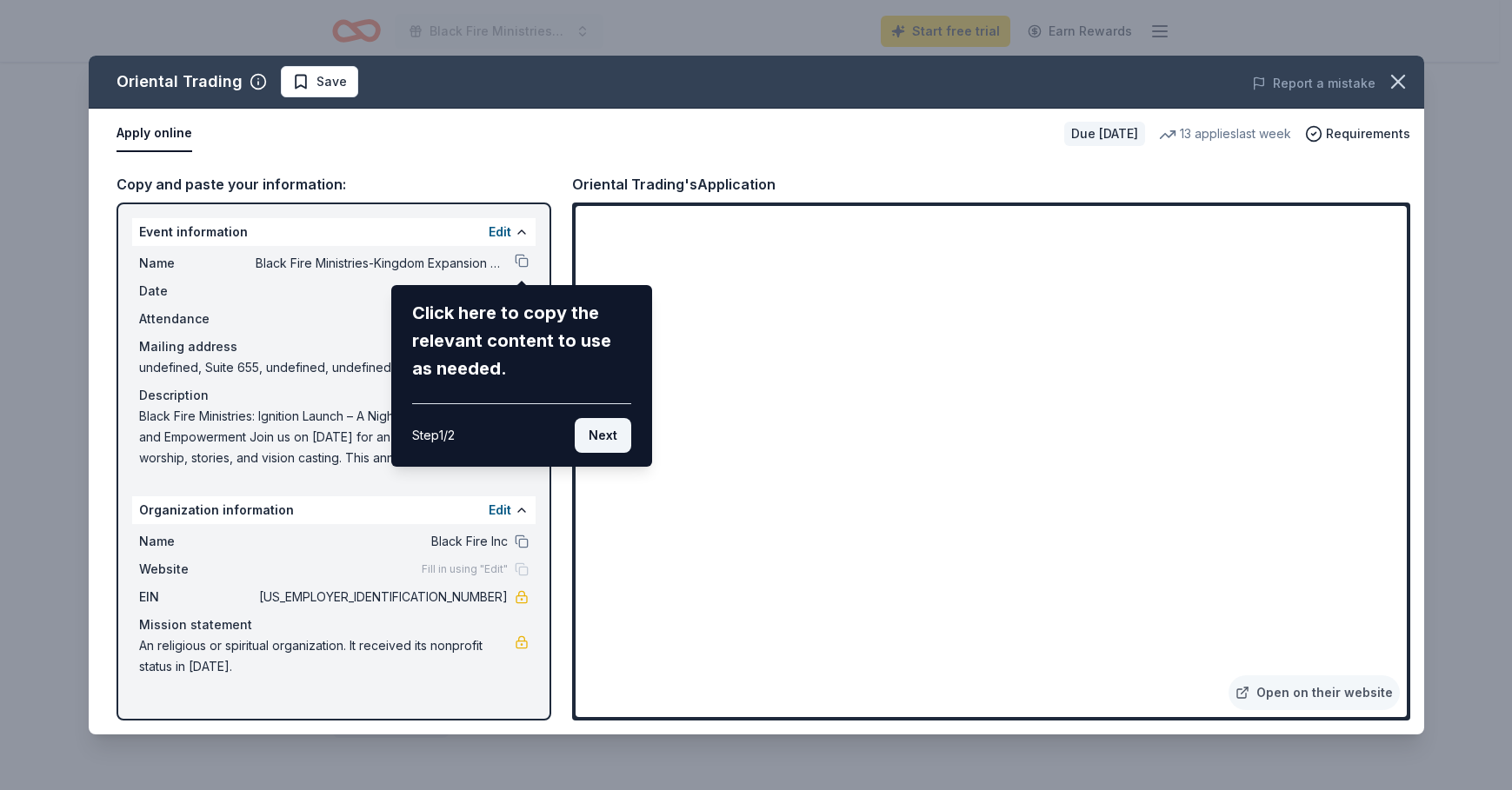
click at [618, 445] on button "Next" at bounding box center [603, 435] width 56 height 35
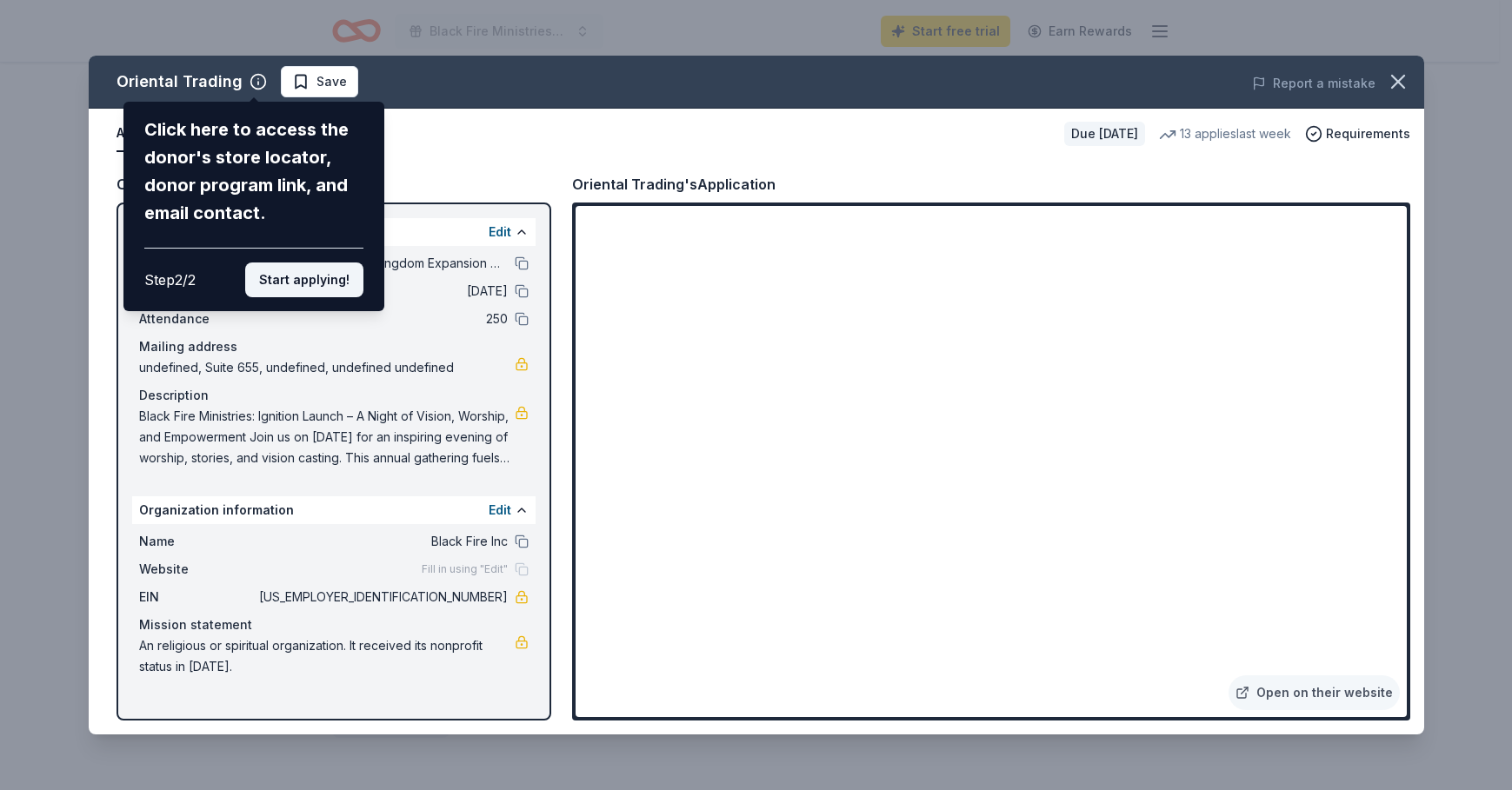
click at [329, 287] on button "Start applying!" at bounding box center [304, 280] width 118 height 35
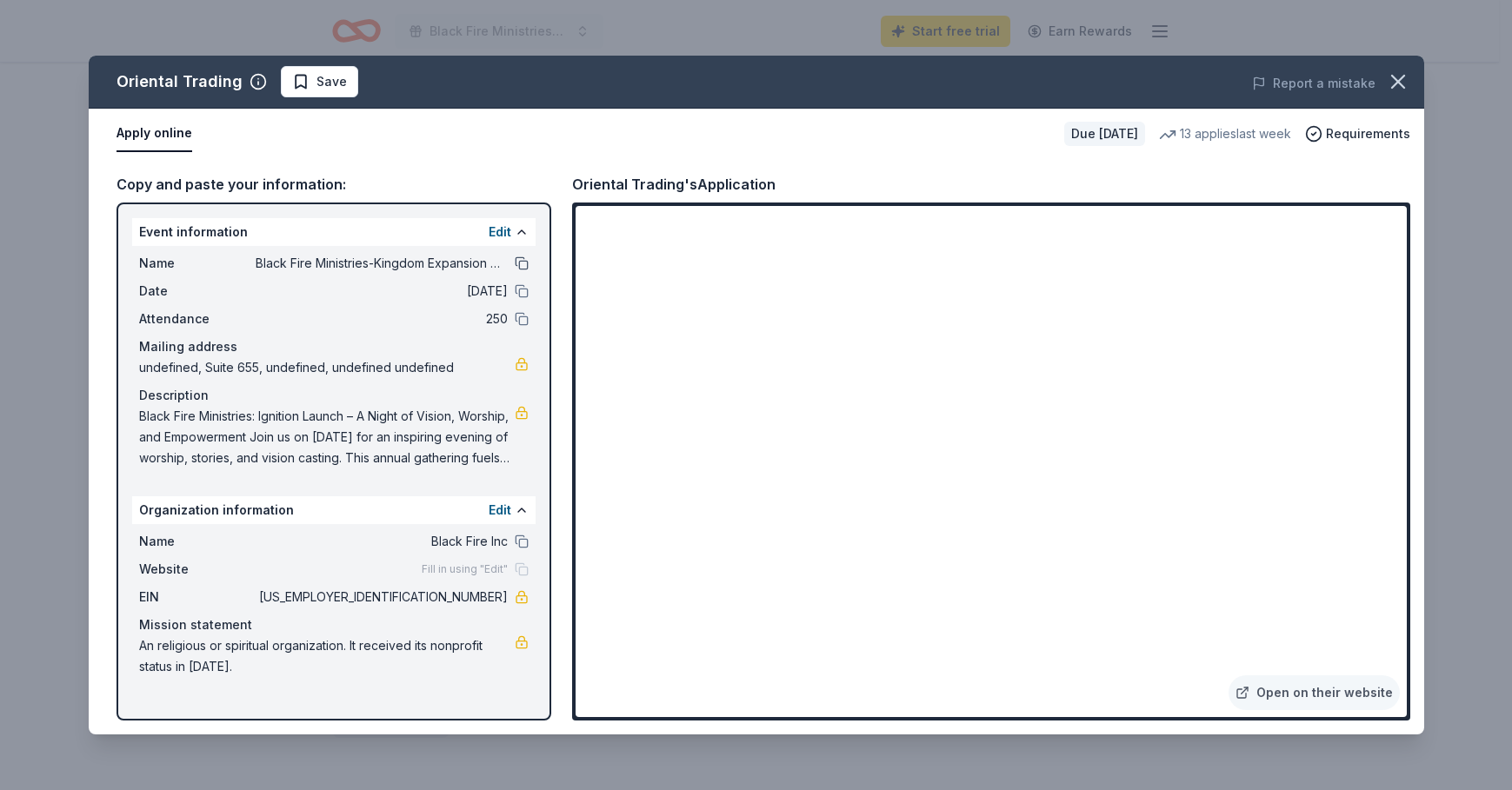
click at [525, 264] on button at bounding box center [521, 264] width 14 height 14
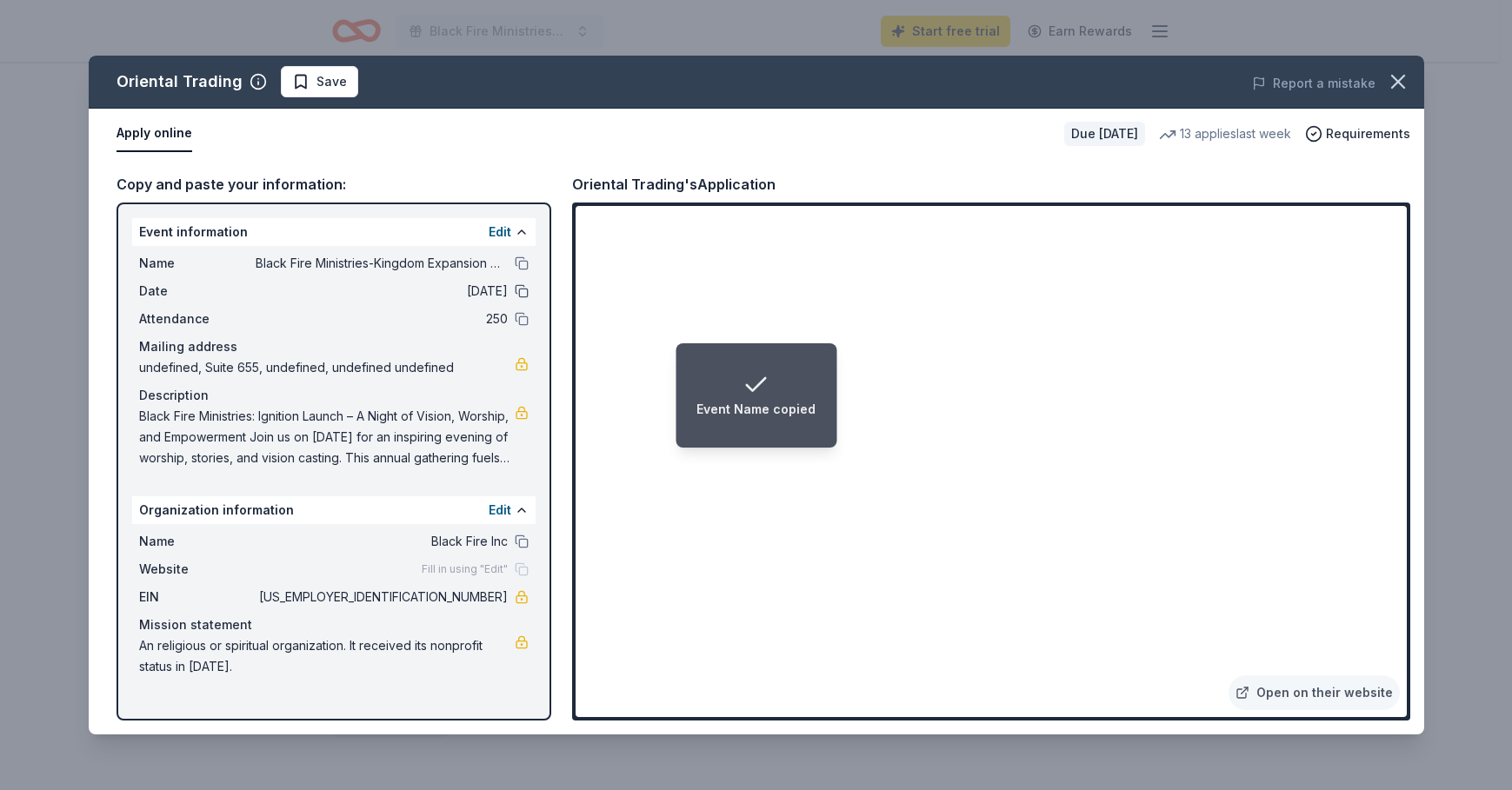
click at [525, 287] on button at bounding box center [521, 291] width 14 height 14
click at [526, 321] on button at bounding box center [521, 319] width 14 height 14
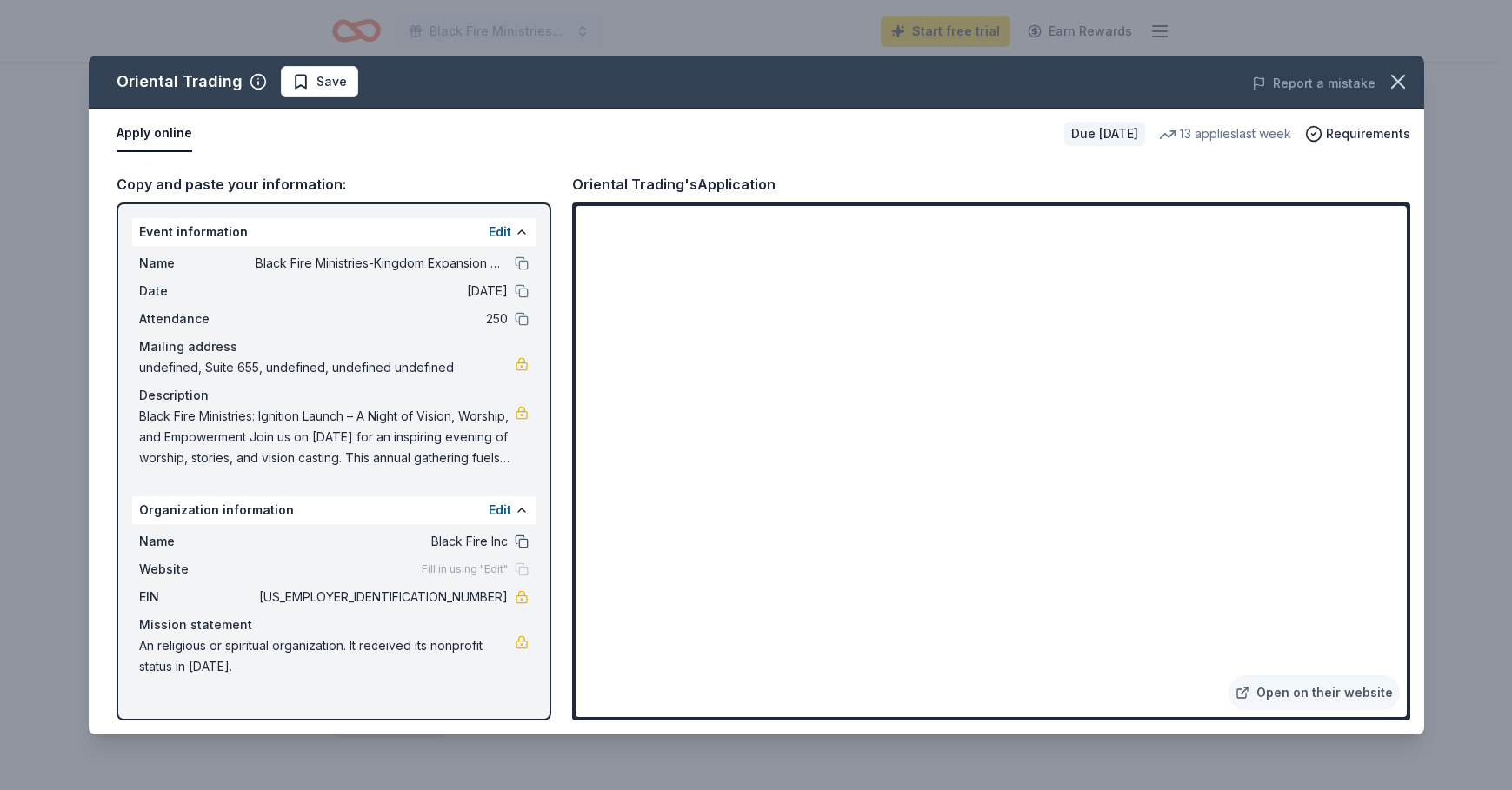
click at [527, 539] on button at bounding box center [521, 542] width 14 height 14
click at [500, 231] on button "Edit" at bounding box center [499, 233] width 22 height 21
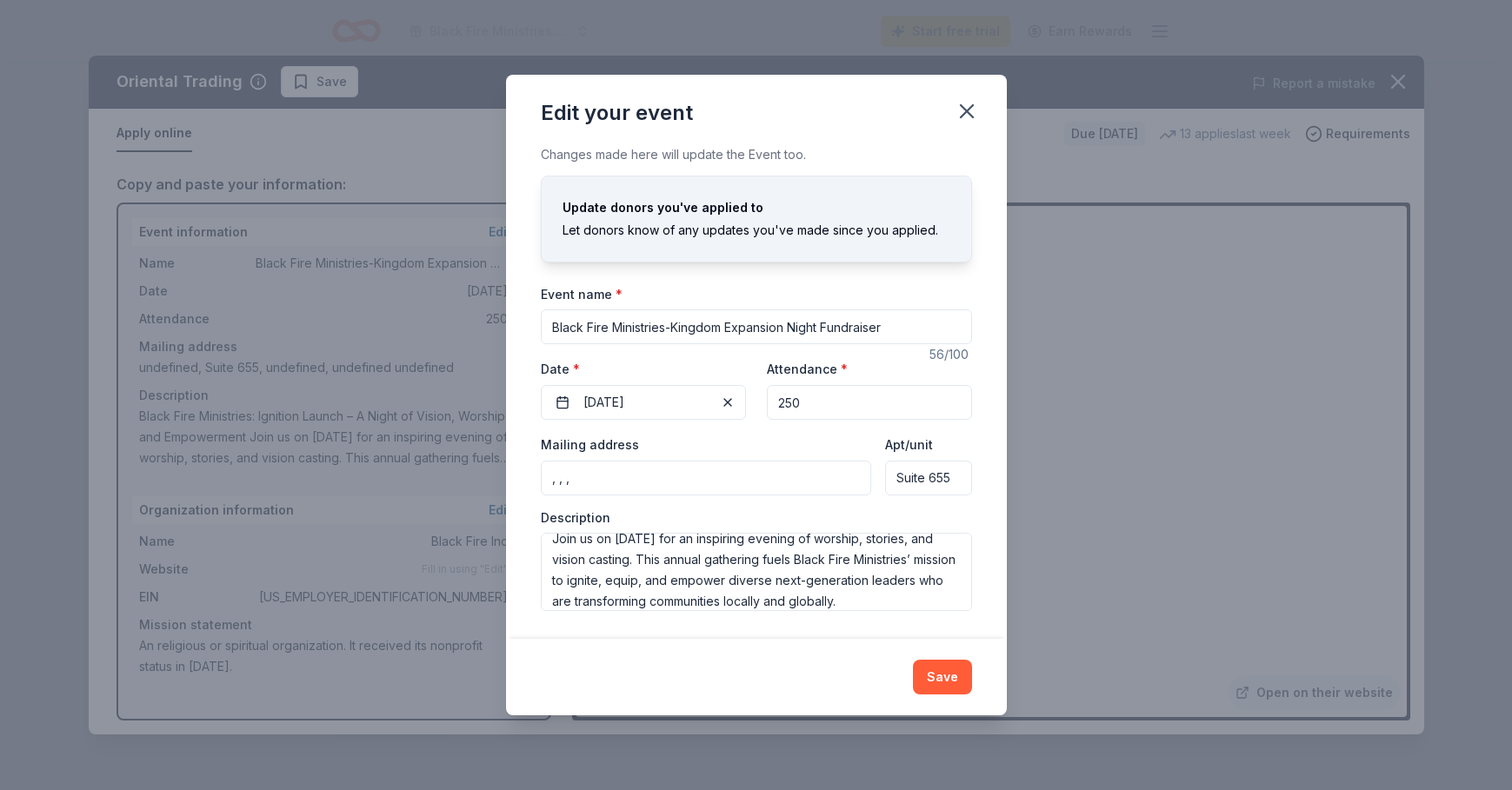
scroll to position [83, 0]
click at [881, 277] on div "Changes made here will update the Event too. Update donors you've applied to Le…" at bounding box center [756, 392] width 501 height 494
click at [938, 667] on button "Save" at bounding box center [942, 678] width 59 height 35
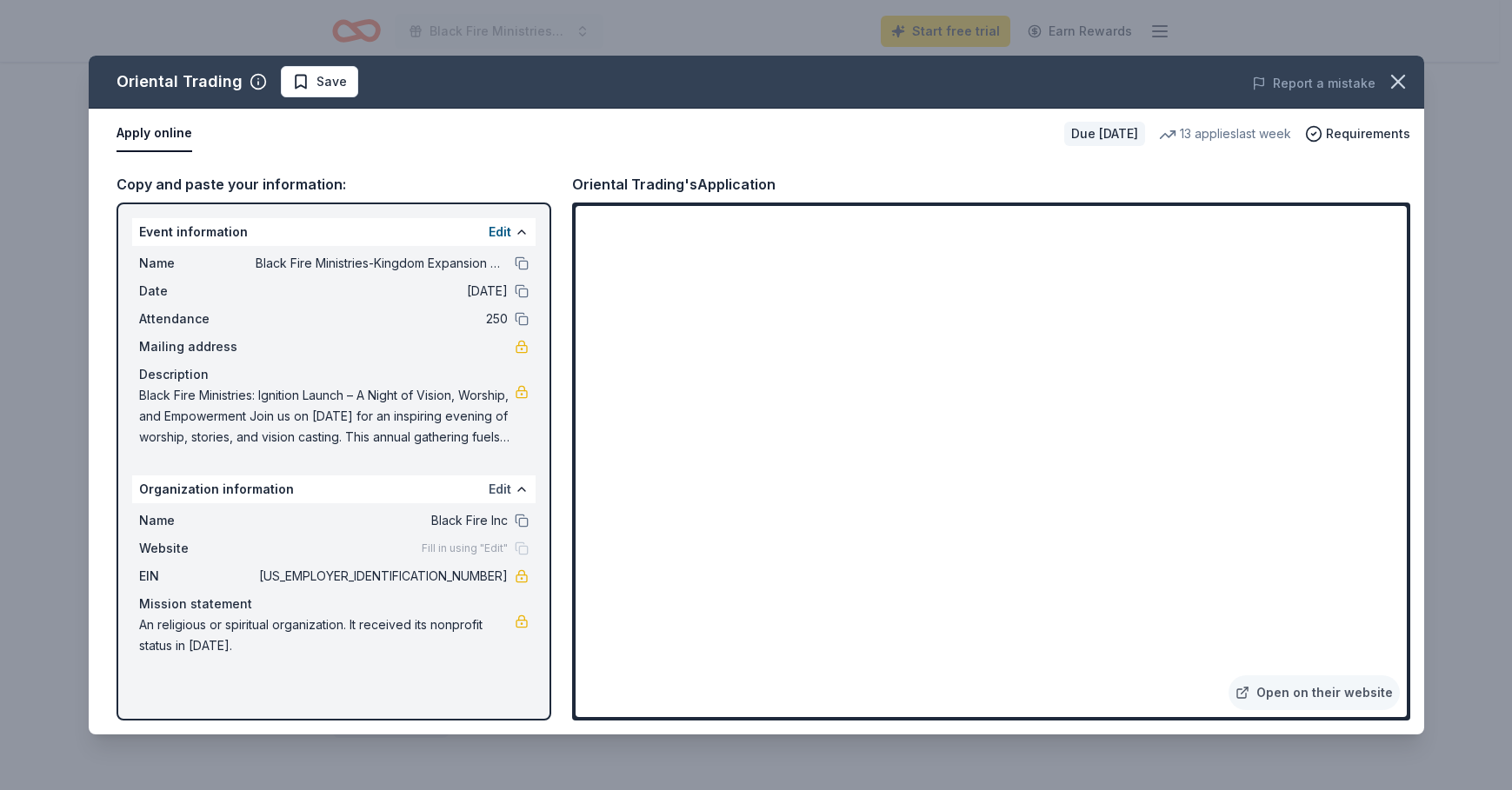
click at [505, 489] on button "Edit" at bounding box center [499, 490] width 22 height 21
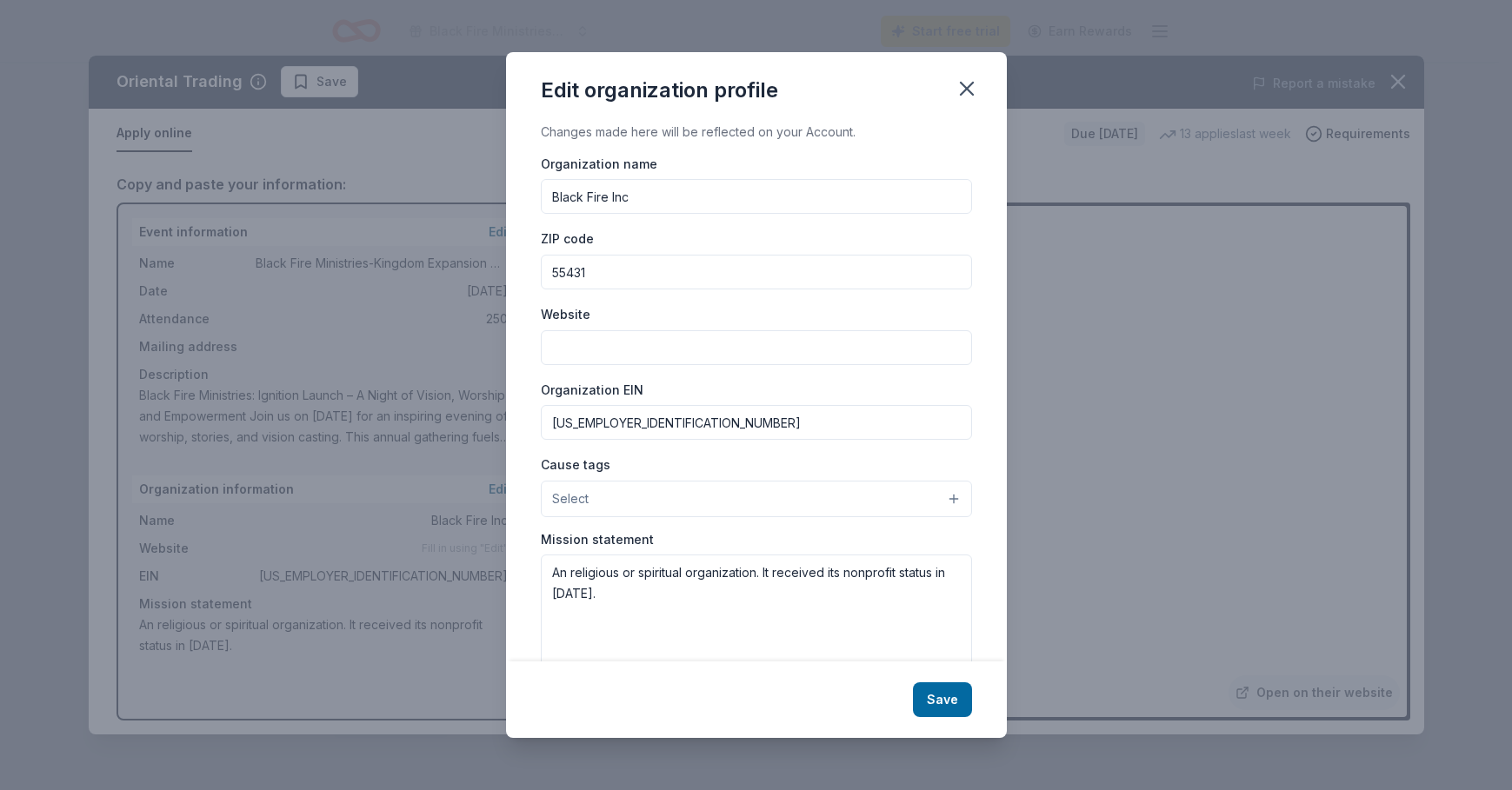
click at [627, 351] on input "Website" at bounding box center [756, 348] width 431 height 35
type input "[DOMAIN_NAME]"
click at [794, 495] on button "Select" at bounding box center [756, 499] width 431 height 37
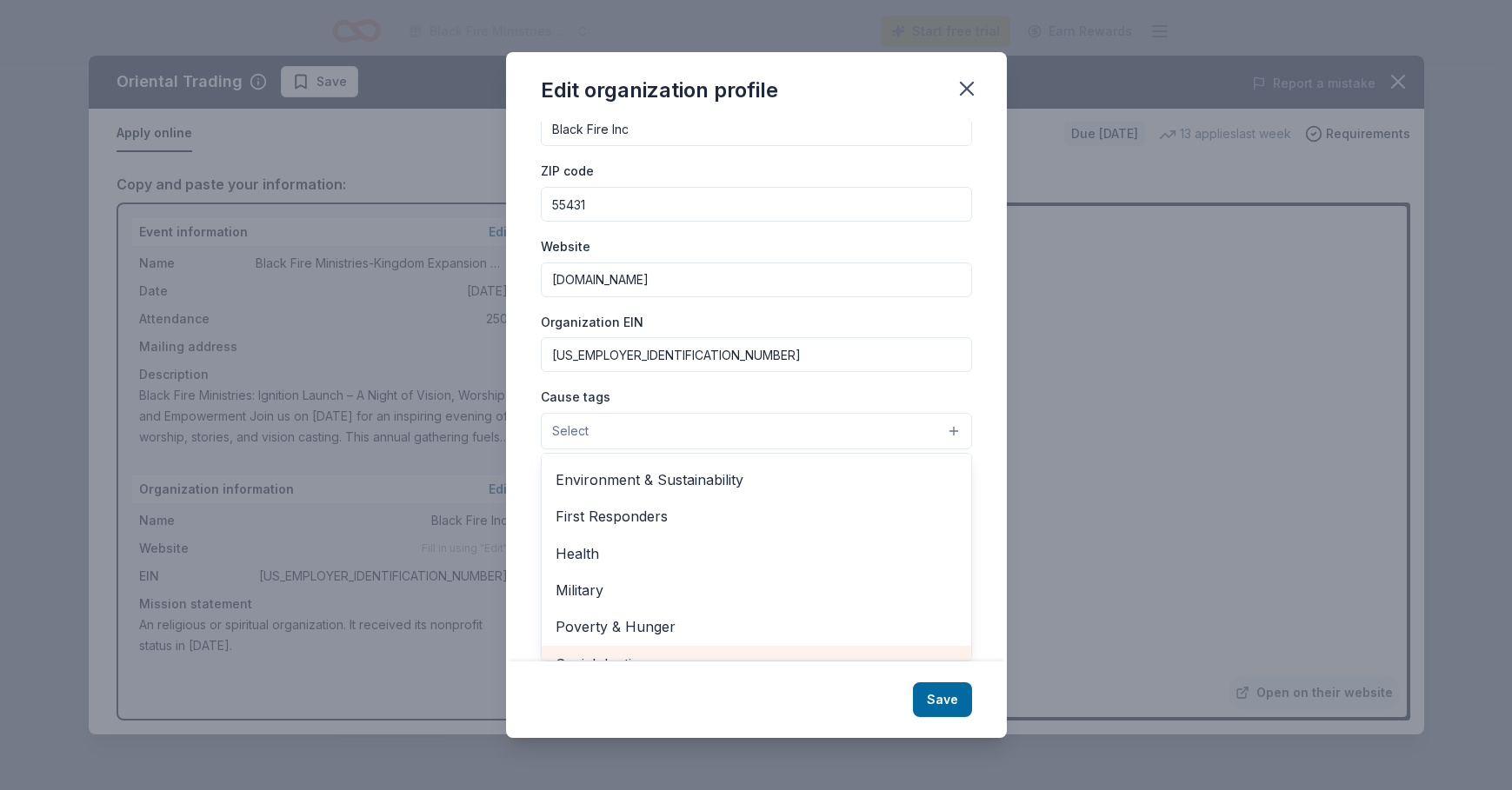
scroll to position [69, 0]
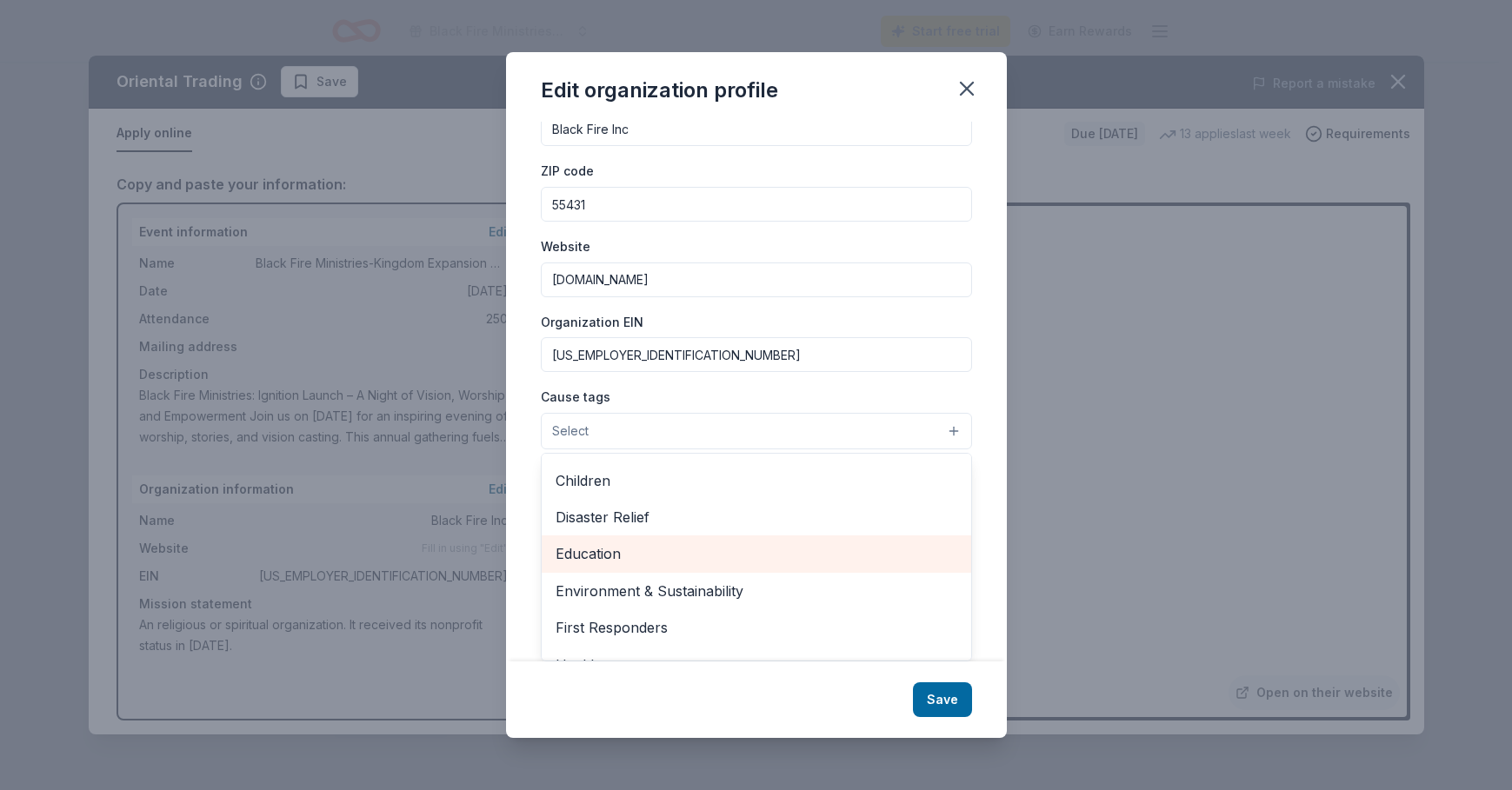
click at [586, 556] on span "Education" at bounding box center [756, 553] width 401 height 22
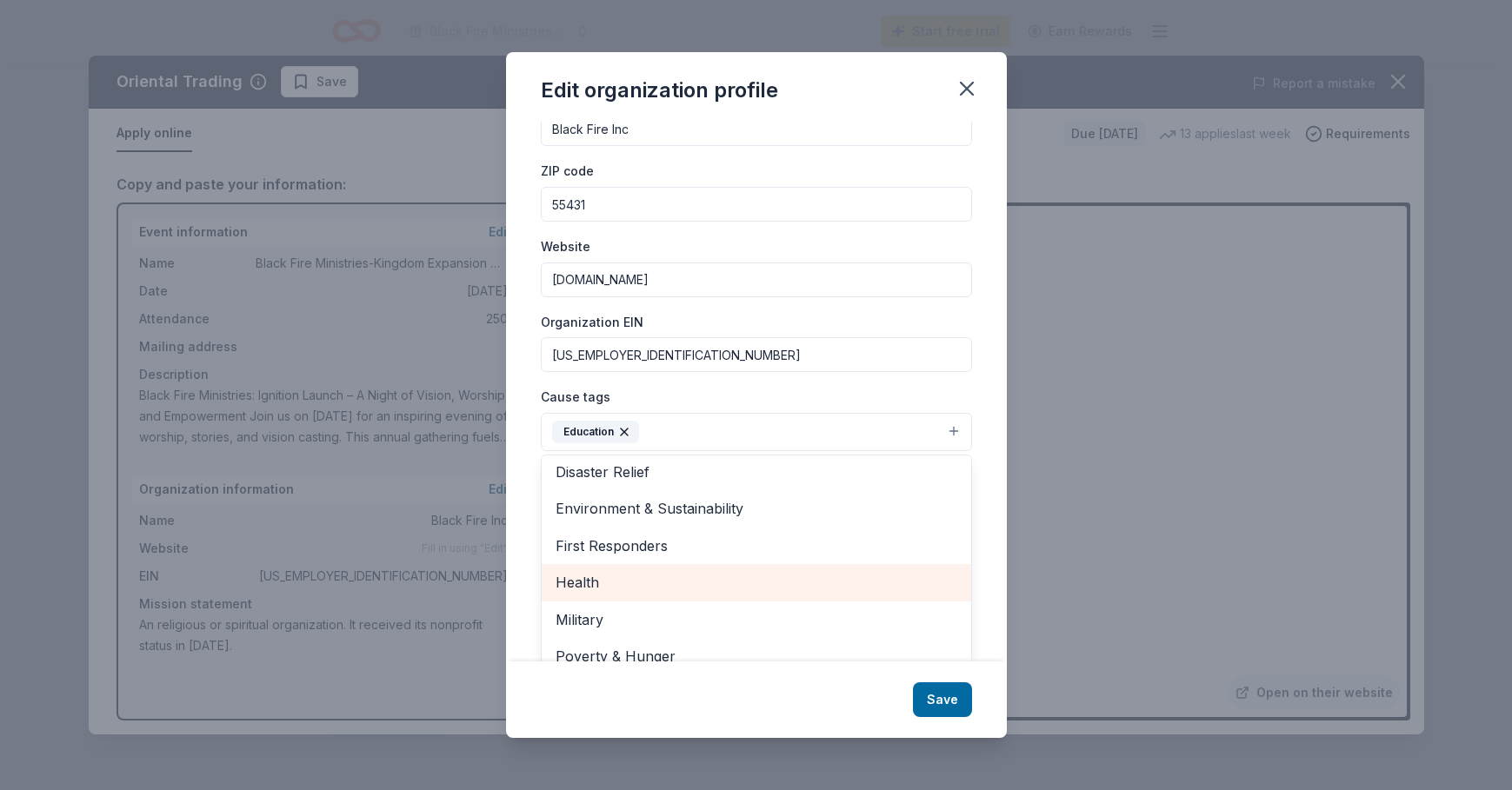
scroll to position [205, 0]
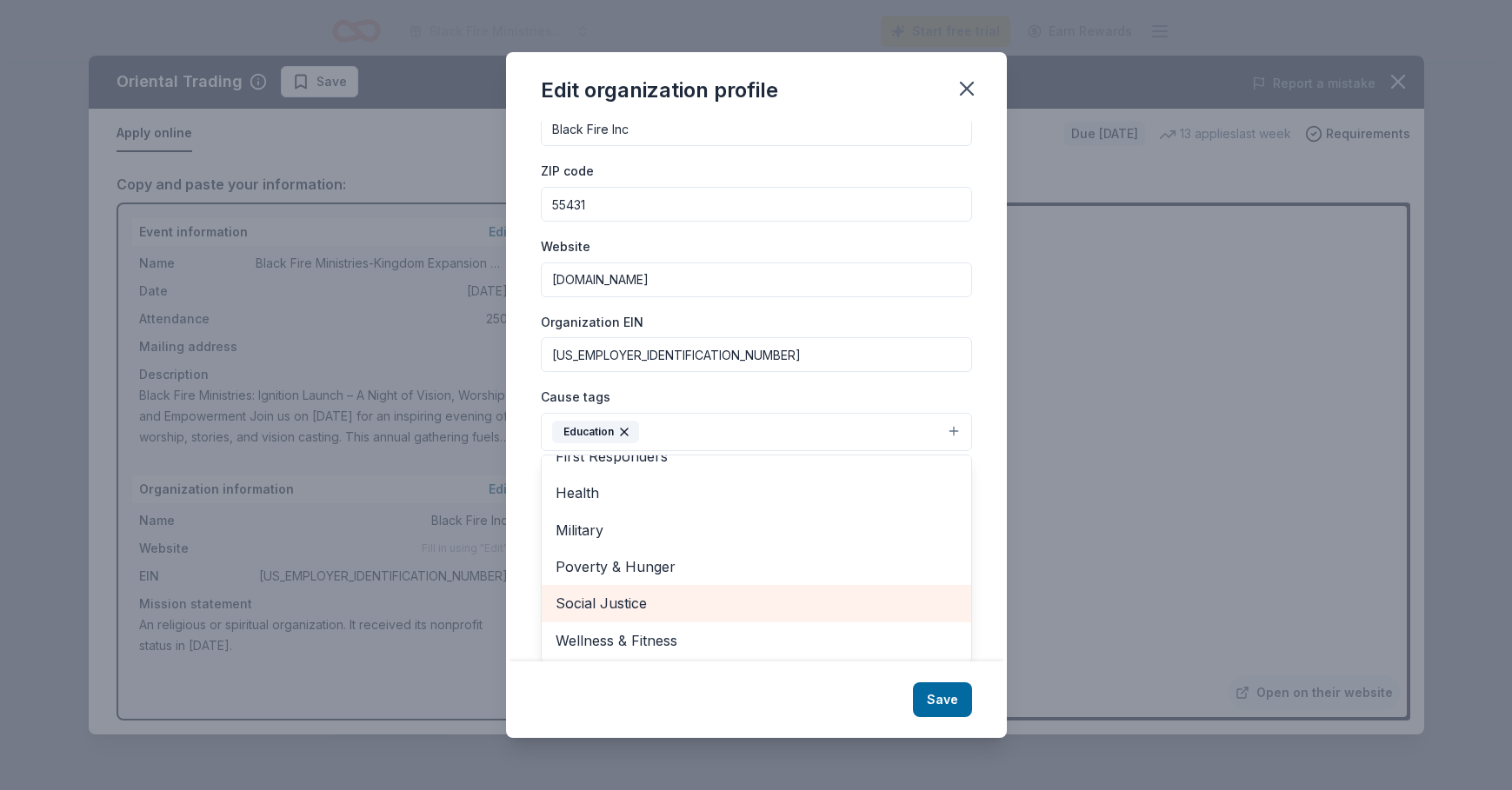
click at [595, 612] on span "Social Justice" at bounding box center [756, 603] width 401 height 22
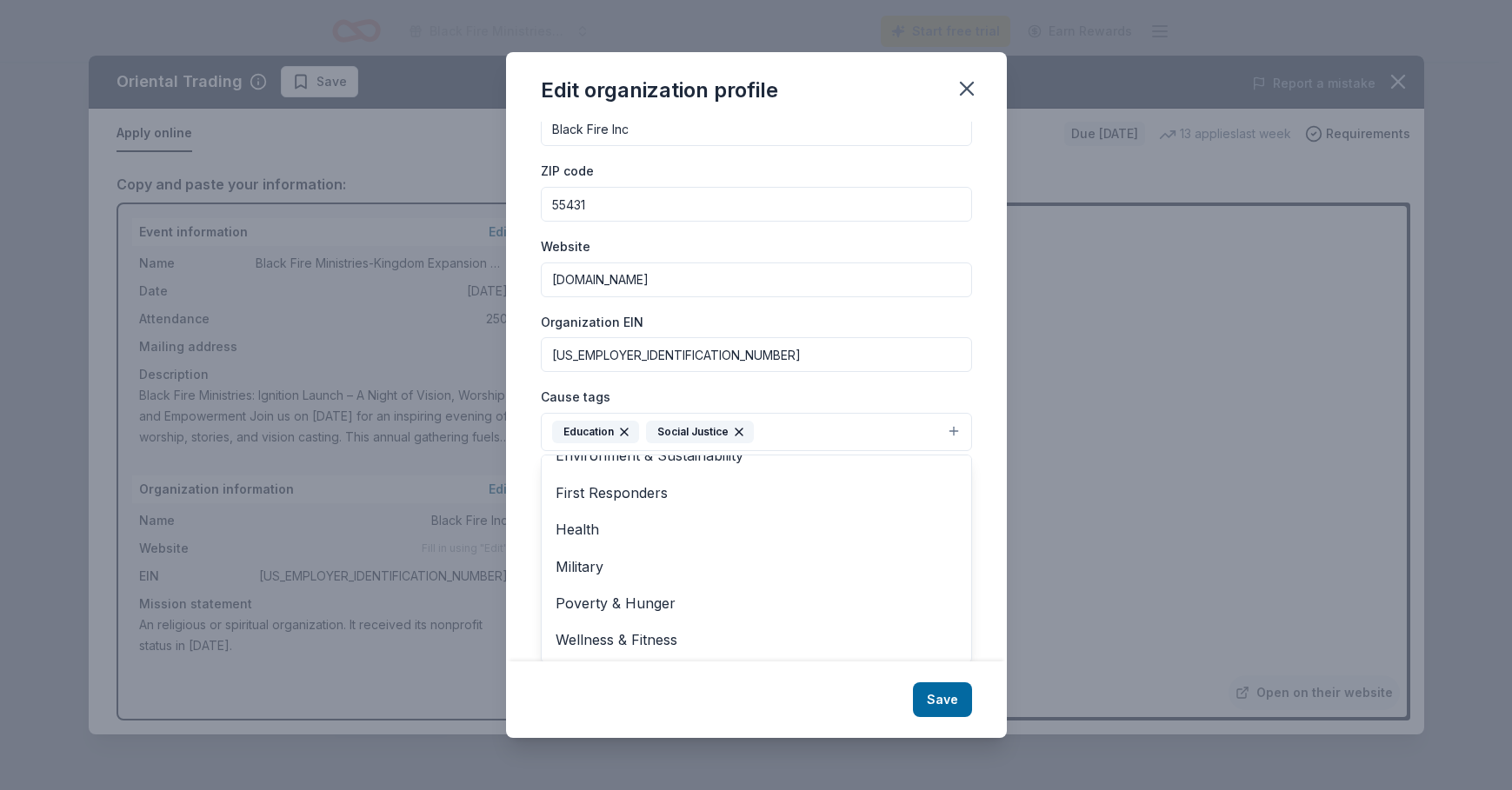
scroll to position [70, 0]
click at [941, 702] on div "Edit organization profile Changes made here will be reflected on your Account. …" at bounding box center [756, 395] width 501 height 686
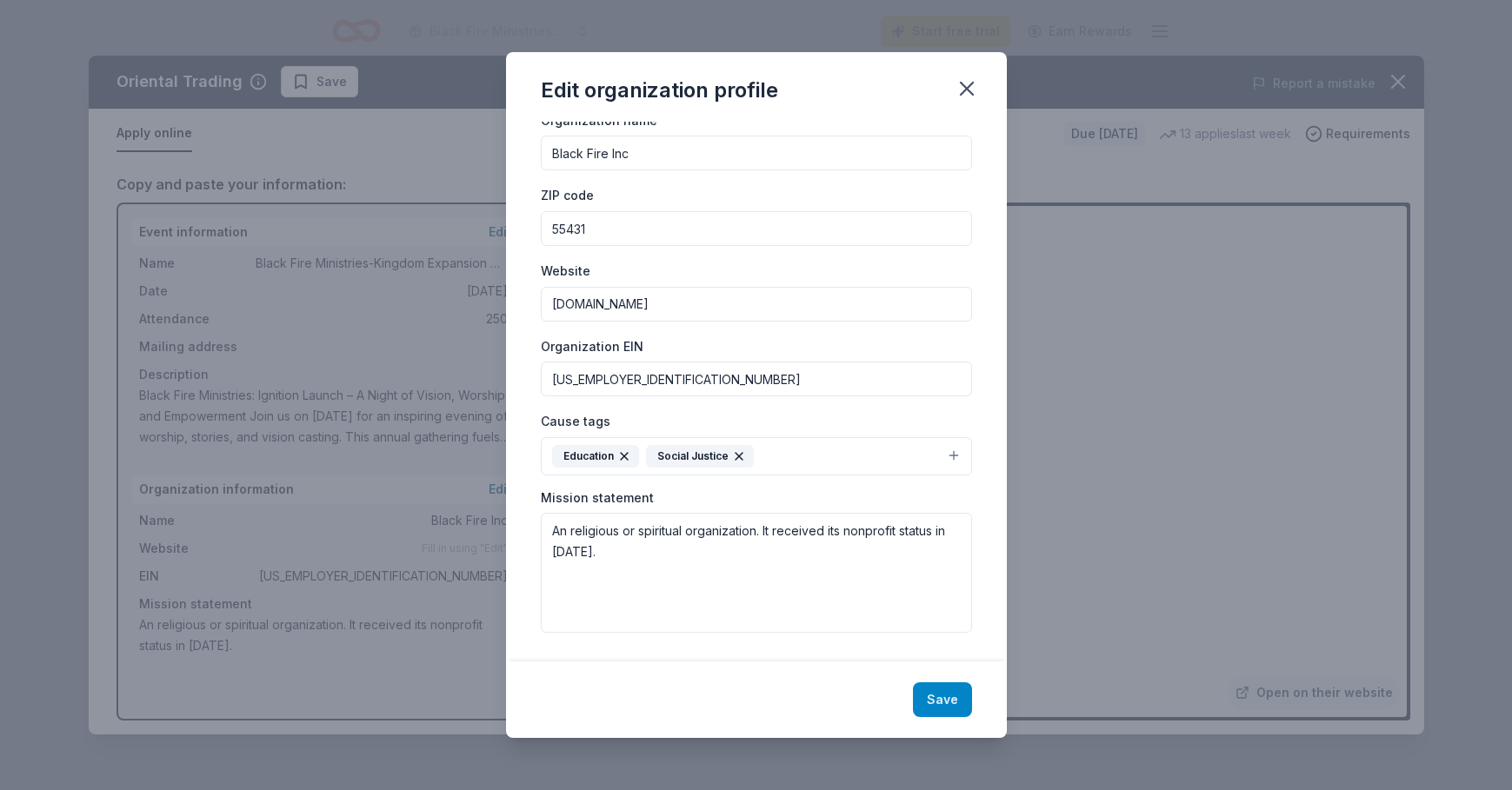
scroll to position [44, 0]
click at [666, 585] on textarea "An religious or spiritual organization. It received its nonprofit status in [DA…" at bounding box center [756, 573] width 431 height 120
click at [561, 581] on textarea "An religious or spiritual organization. It received its nonprofit status in [DA…" at bounding box center [756, 573] width 431 height 120
click at [609, 559] on textarea "An religious or spiritual organization. It received its nonprofit status in [DA…" at bounding box center [756, 573] width 431 height 120
click at [546, 536] on textarea "An religious or spiritual organization. It received its nonprofit status in [DA…" at bounding box center [756, 573] width 431 height 120
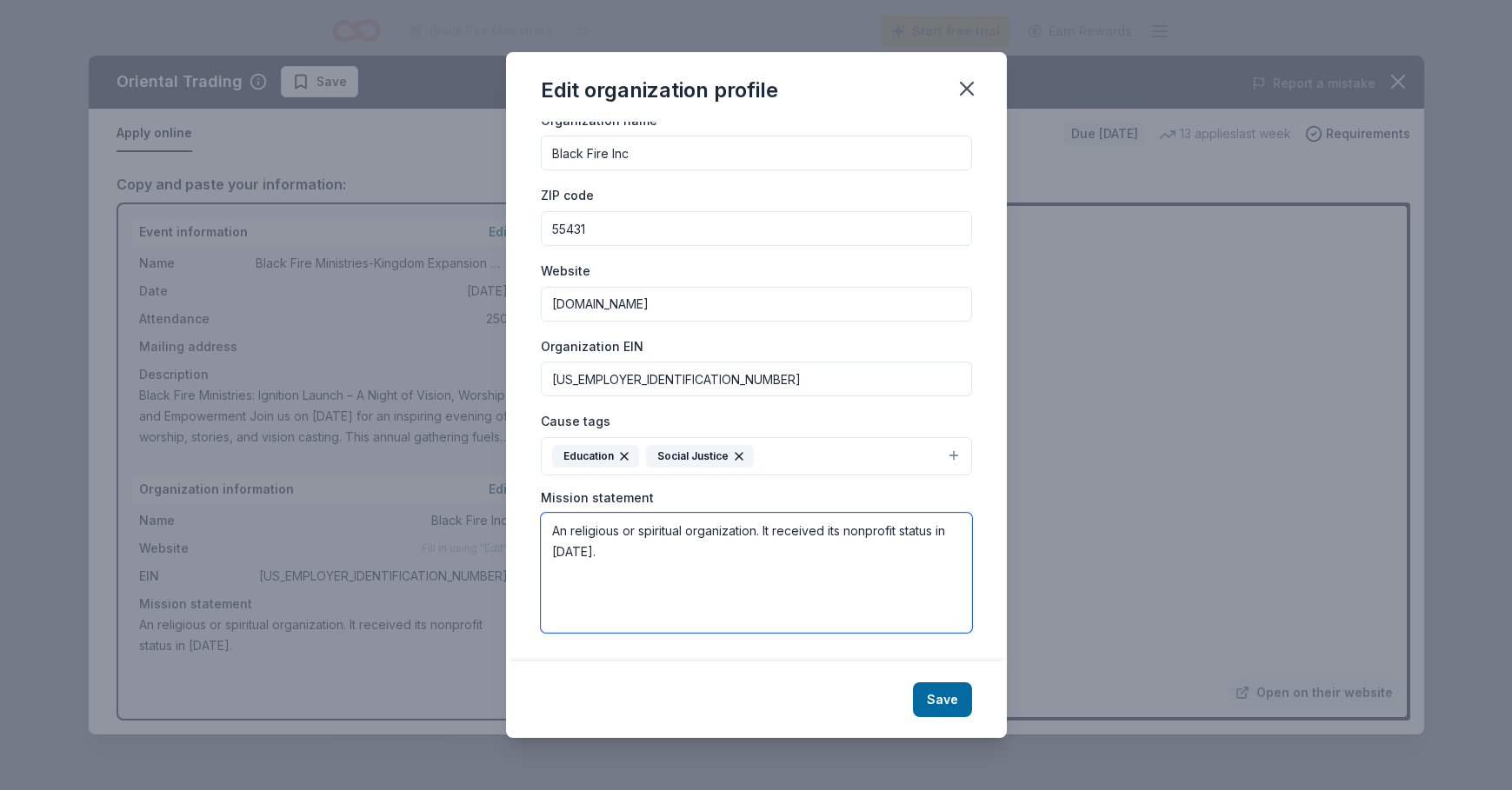
paste textarea "Black Fire Ministries exists to ignite, equip, and empower diverse next-generat…"
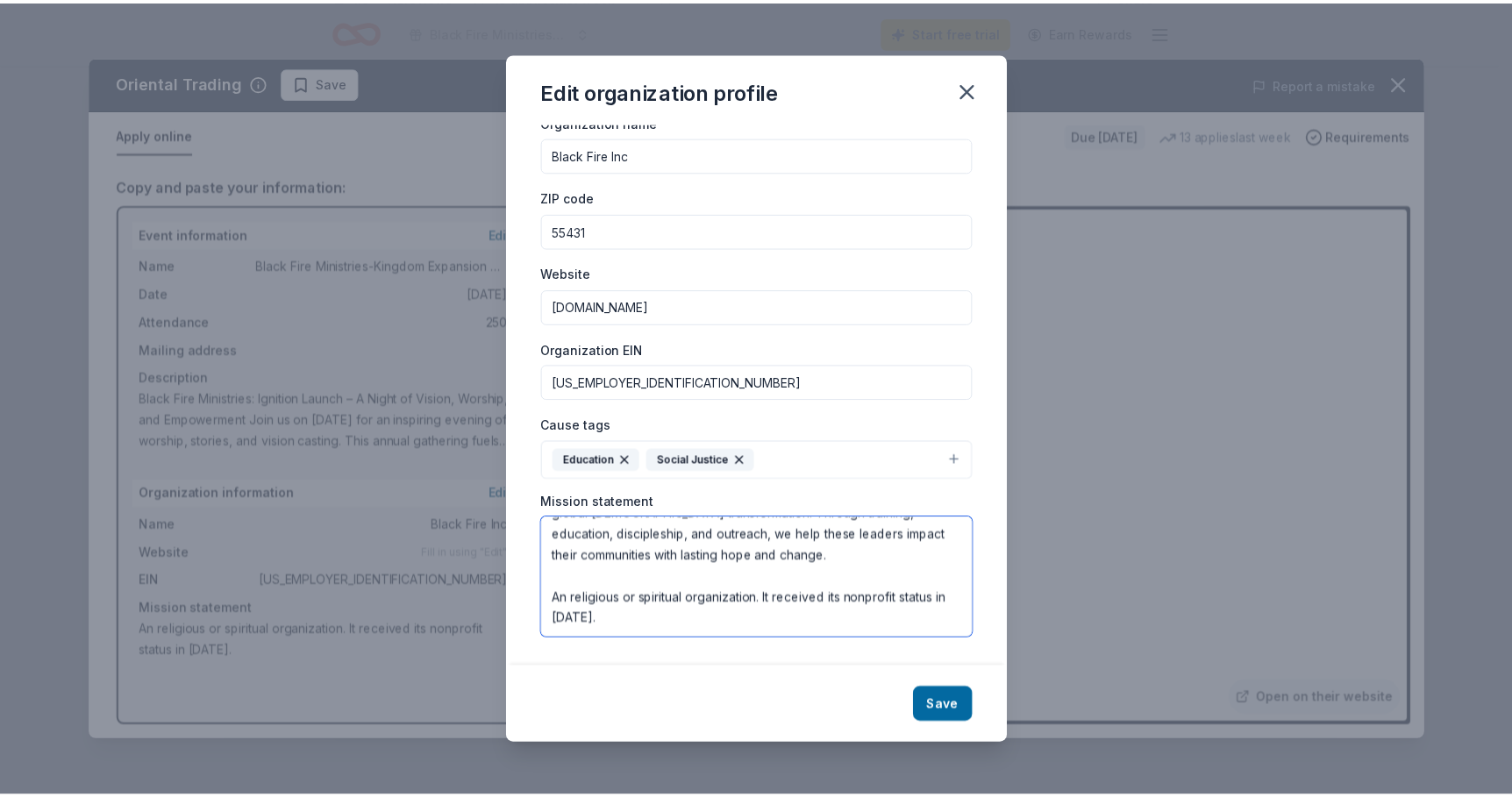
scroll to position [43, 0]
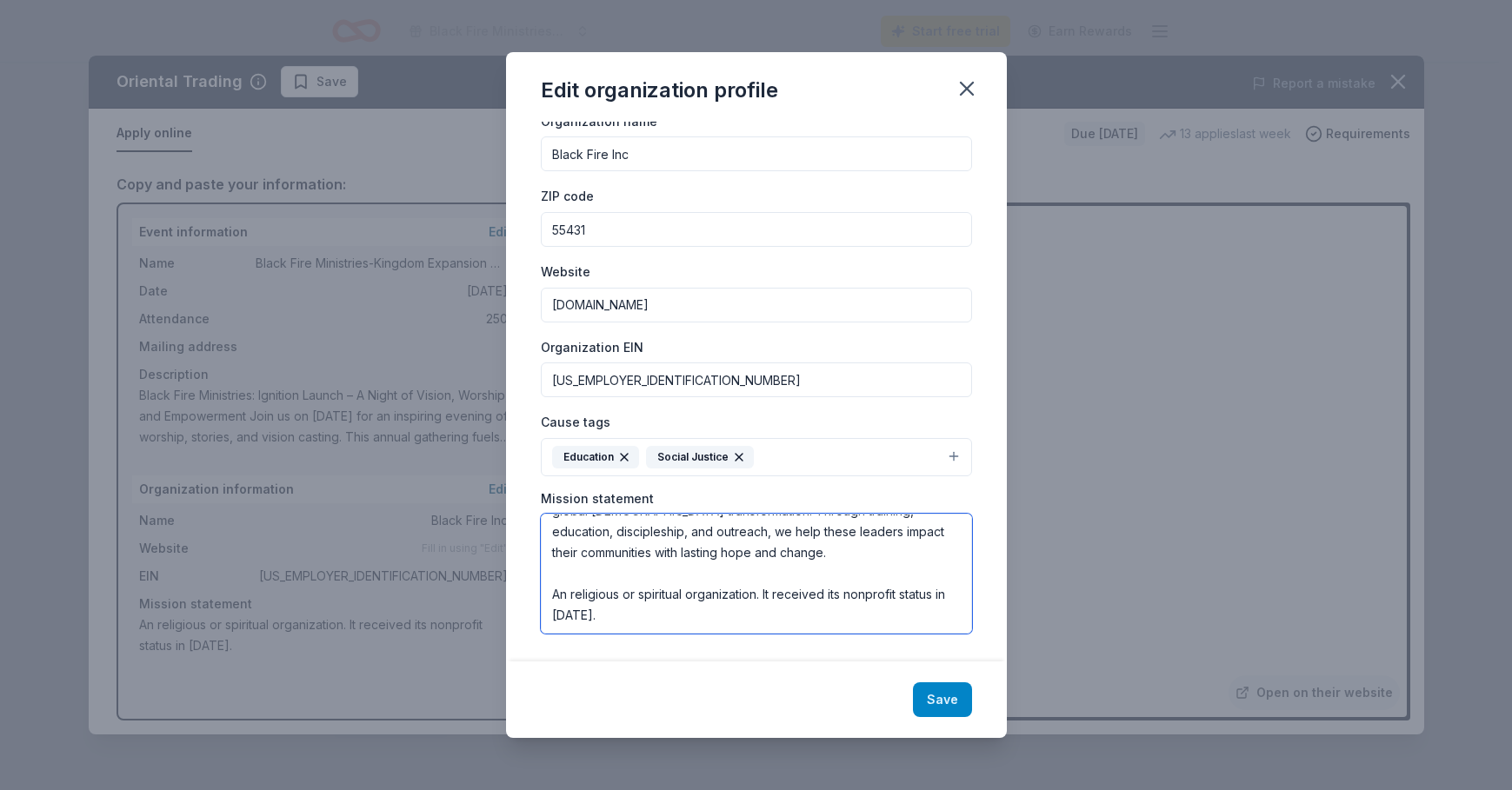
type textarea "Black Fire Ministries exists to ignite, equip, and empower diverse next-generat…"
click at [941, 698] on button "Save" at bounding box center [942, 700] width 59 height 35
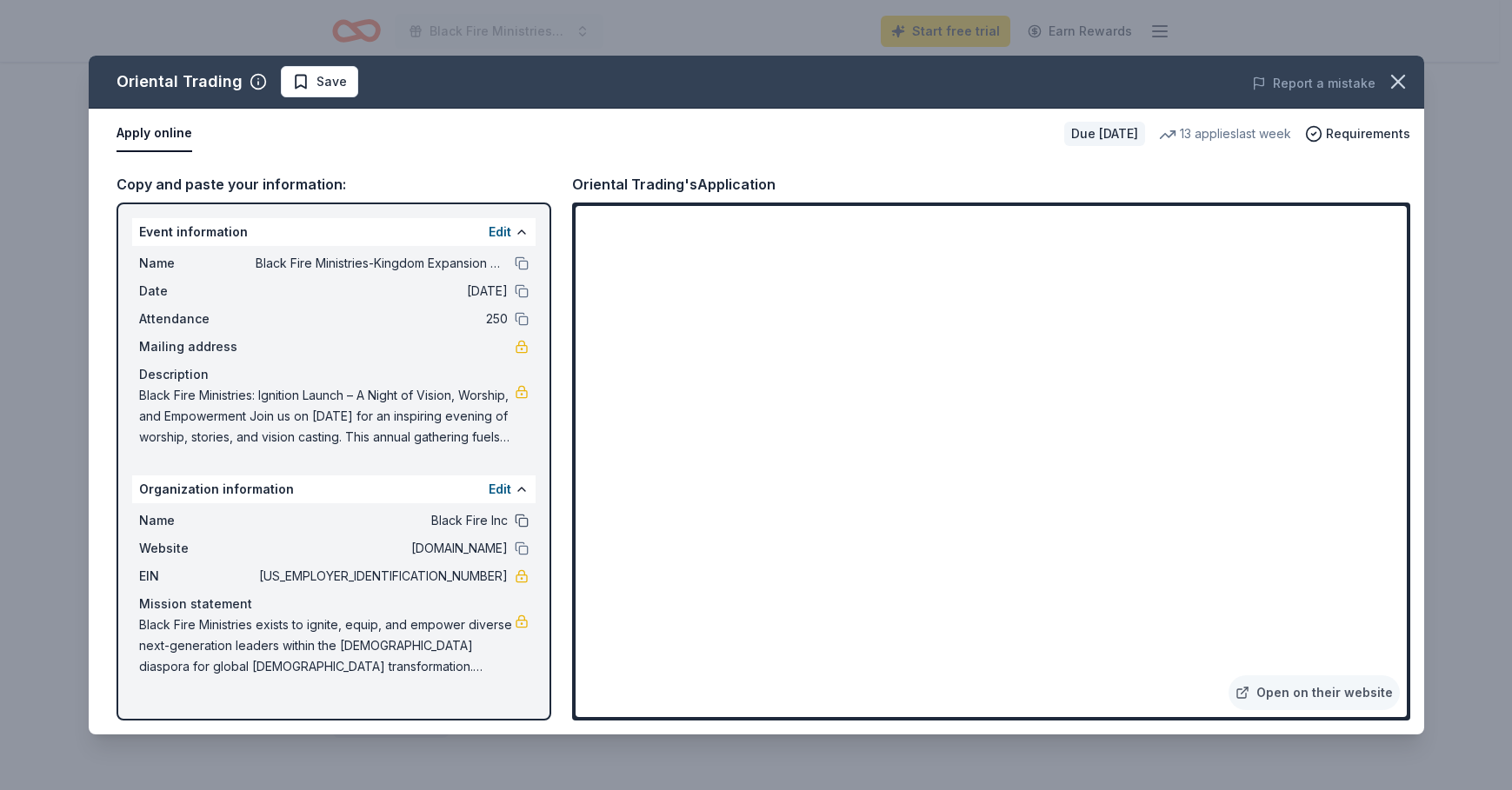
click at [523, 516] on button at bounding box center [521, 521] width 14 height 14
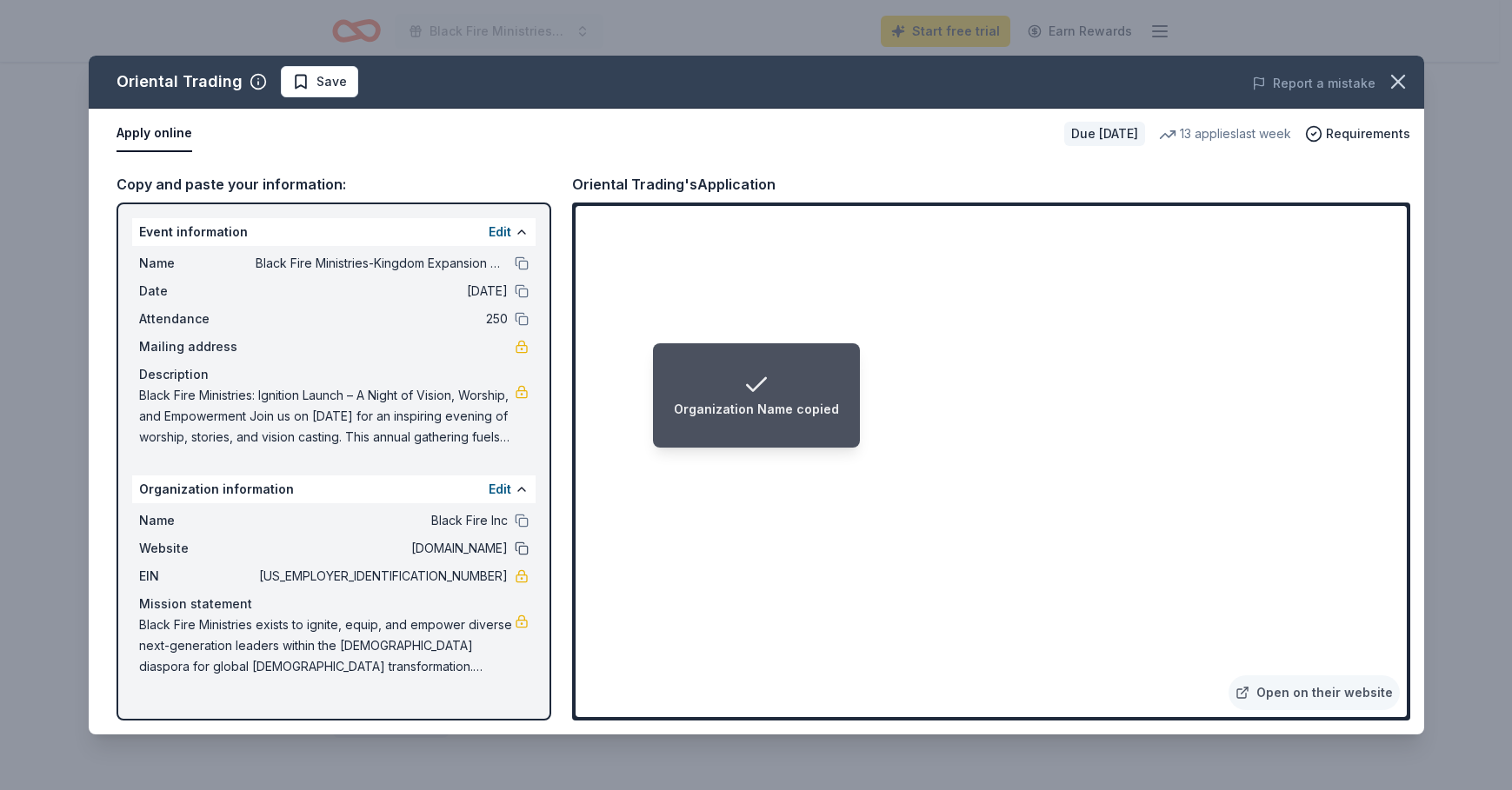
click at [524, 547] on button at bounding box center [521, 549] width 14 height 14
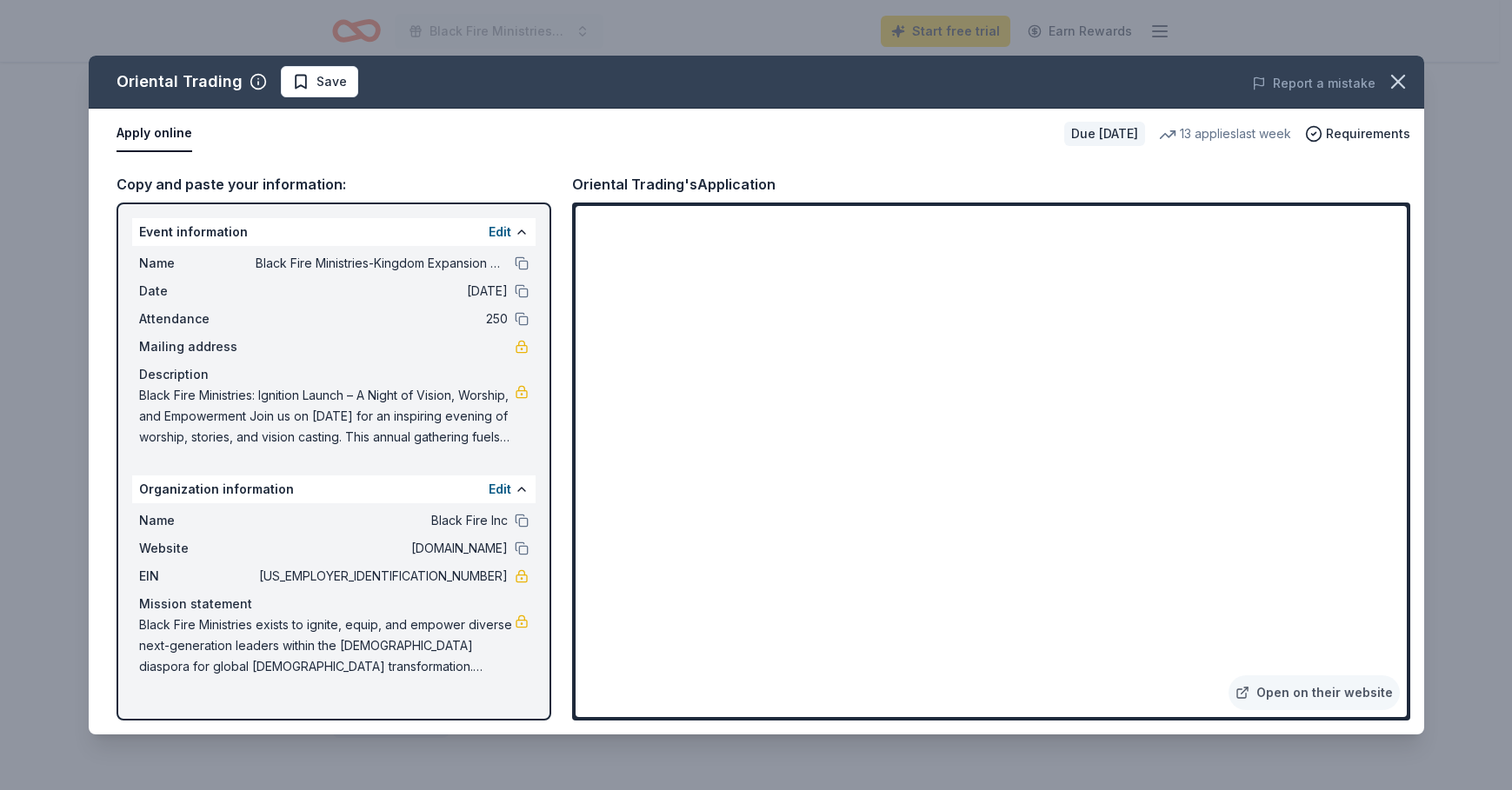
drag, startPoint x: 437, startPoint y: 577, endPoint x: 485, endPoint y: 576, distance: 48.0
click at [485, 576] on span "[US_EMPLOYER_IDENTIFICATION_NUMBER]" at bounding box center [382, 577] width 252 height 21
click at [519, 291] on button at bounding box center [521, 291] width 14 height 14
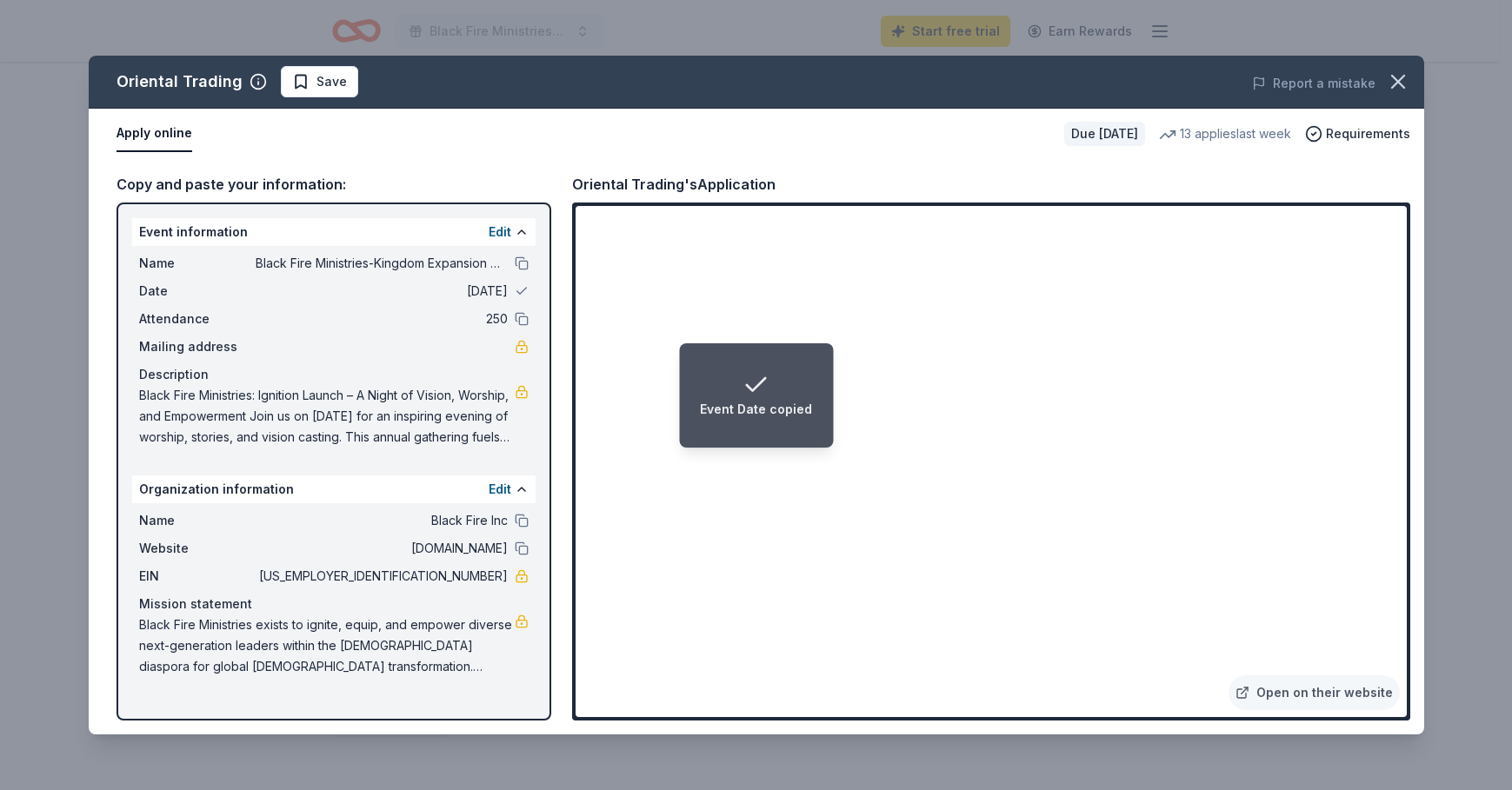
click at [829, 366] on li "Event Date copied" at bounding box center [756, 395] width 154 height 105
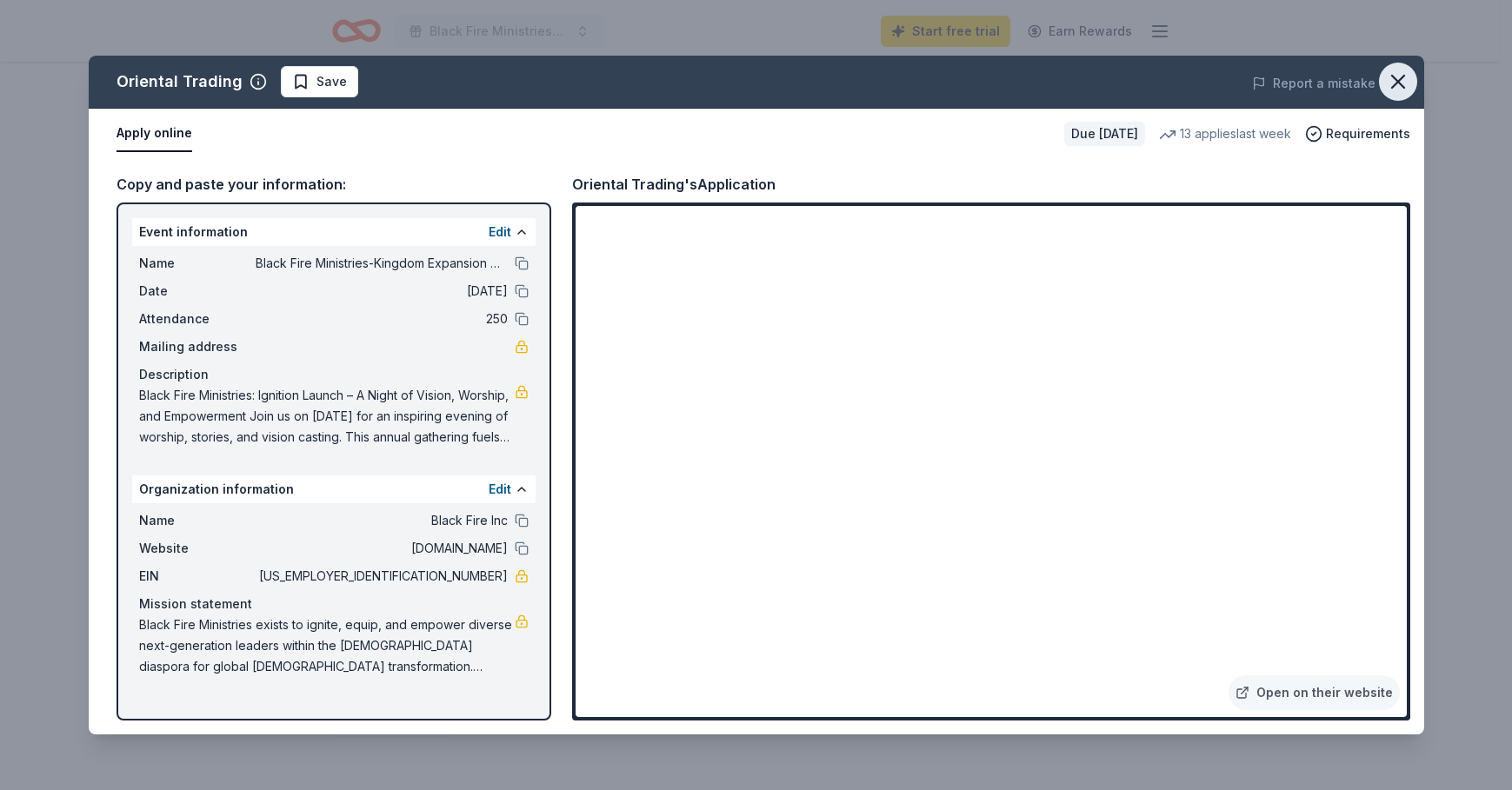
click at [1396, 82] on icon "button" at bounding box center [1398, 81] width 13 height 13
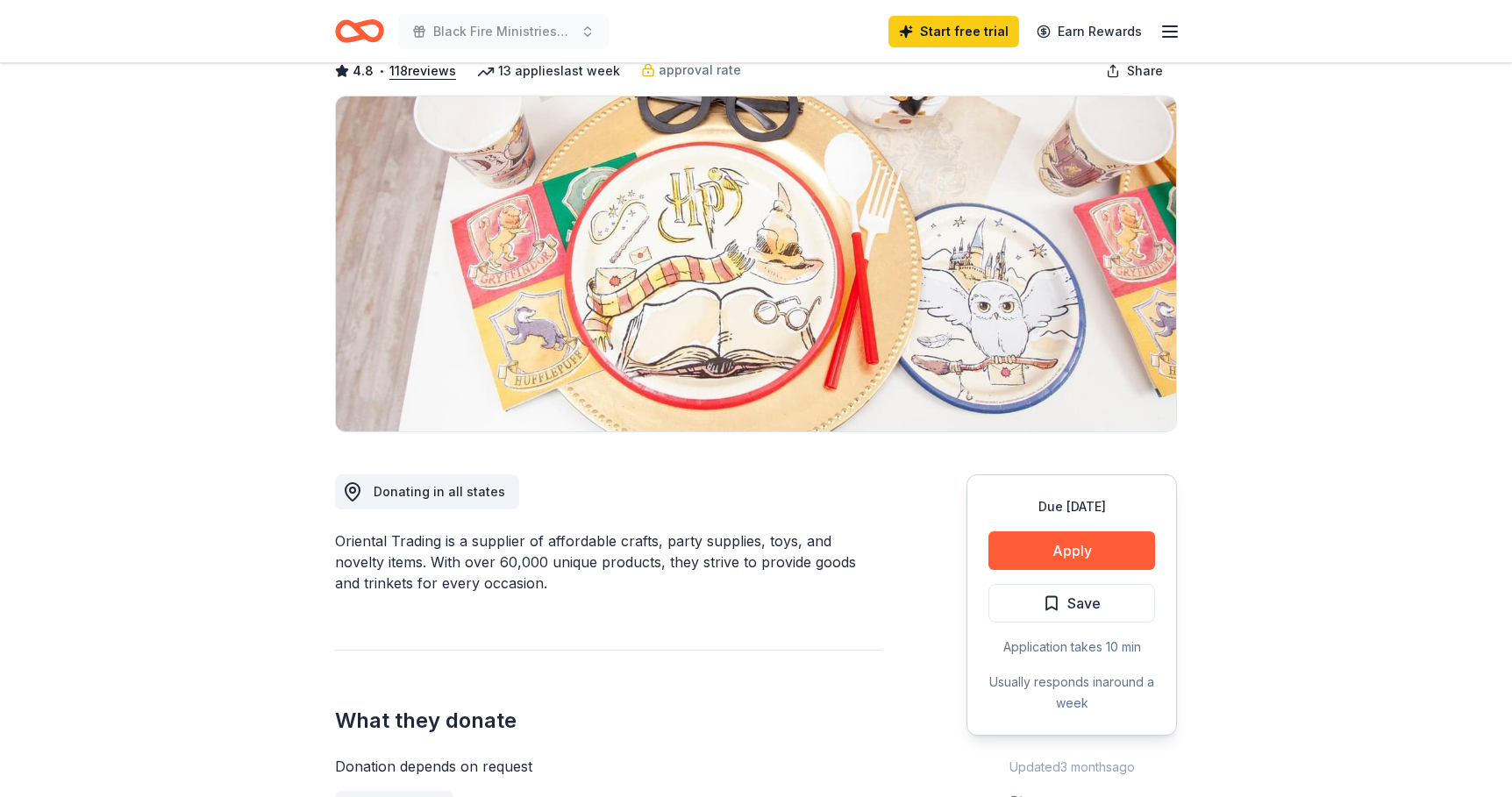
scroll to position [0, 0]
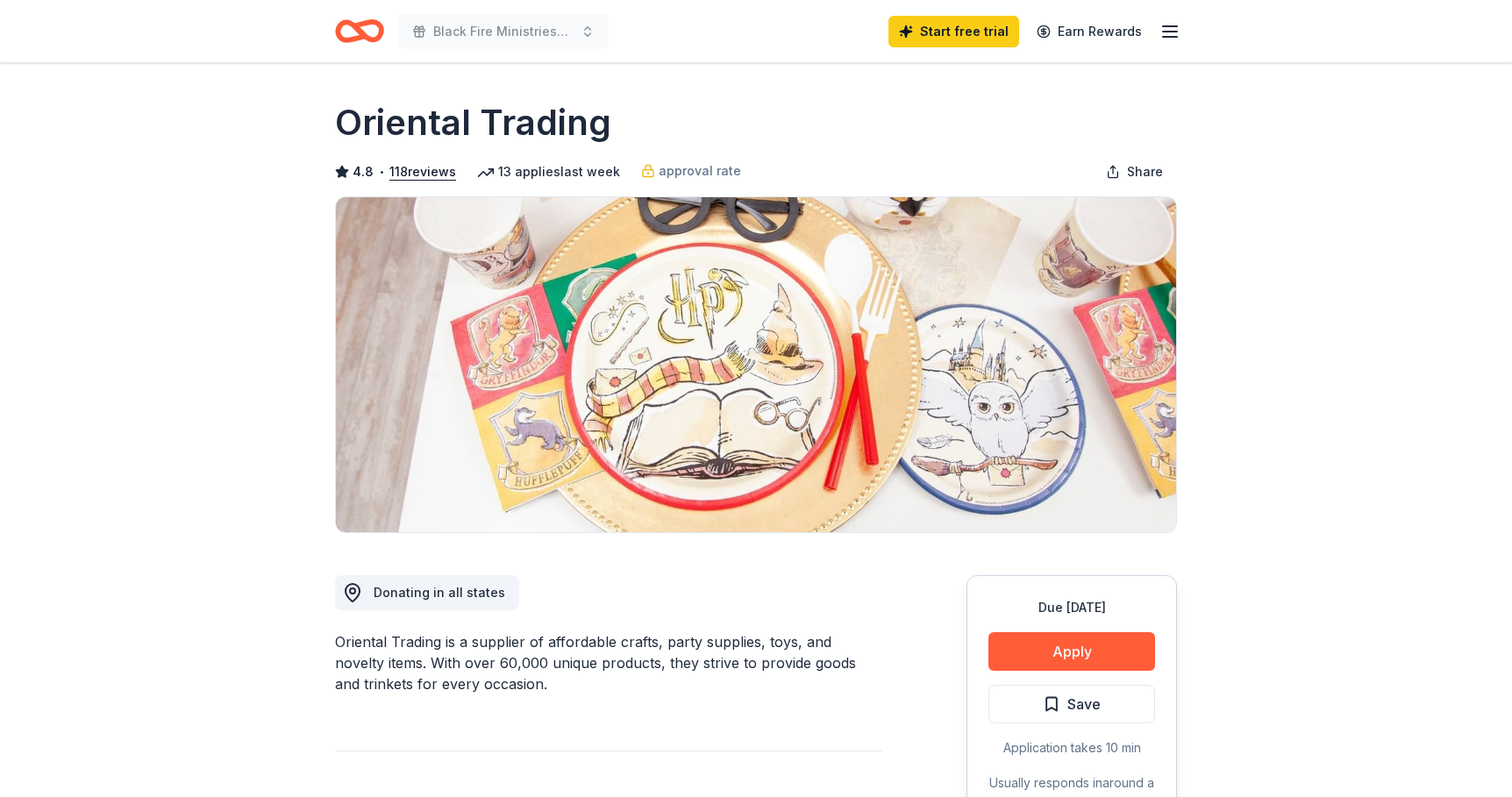
click at [1179, 25] on icon "button" at bounding box center [1171, 32] width 22 height 22
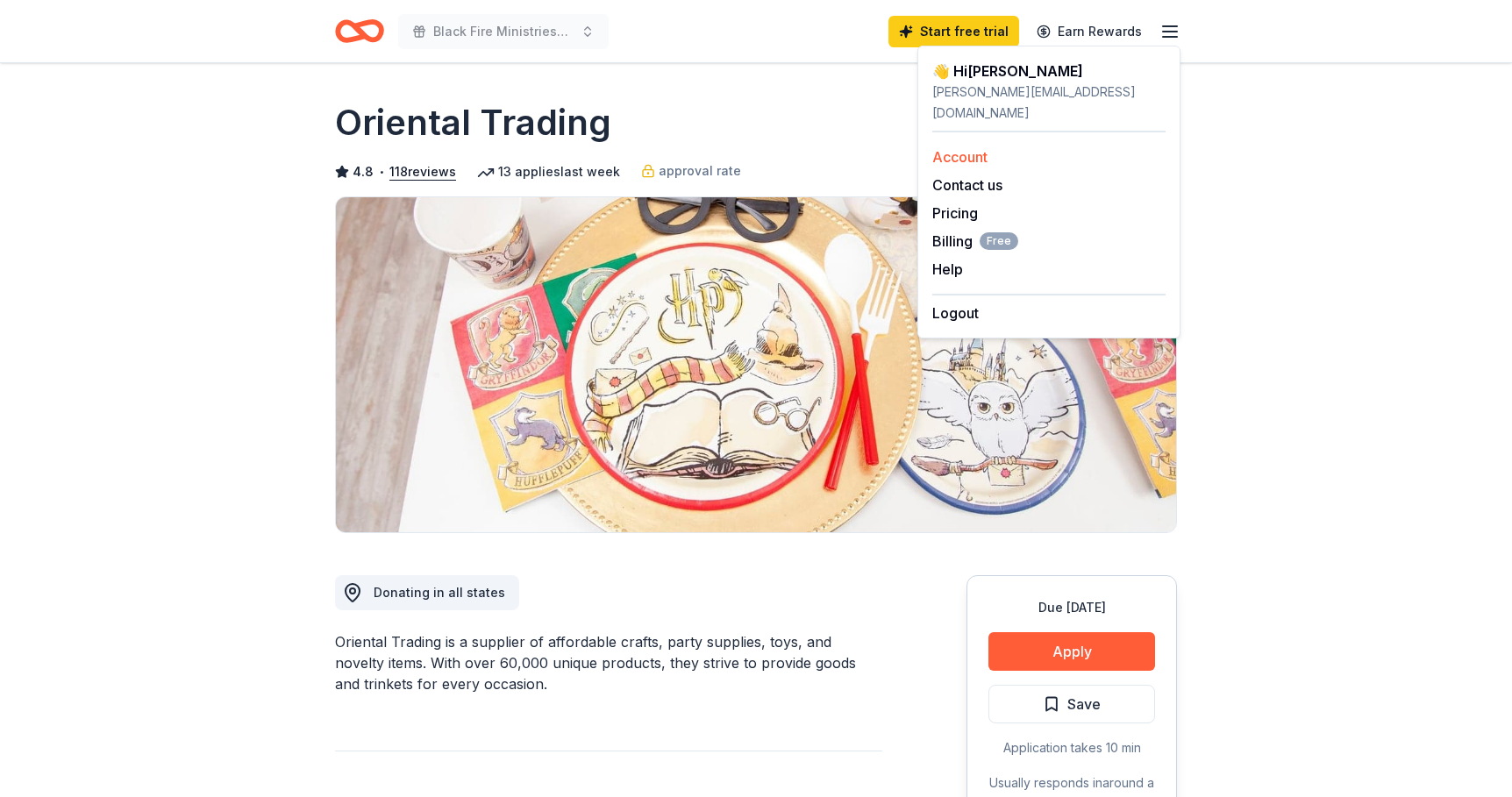
click at [970, 149] on link "Account" at bounding box center [959, 157] width 56 height 18
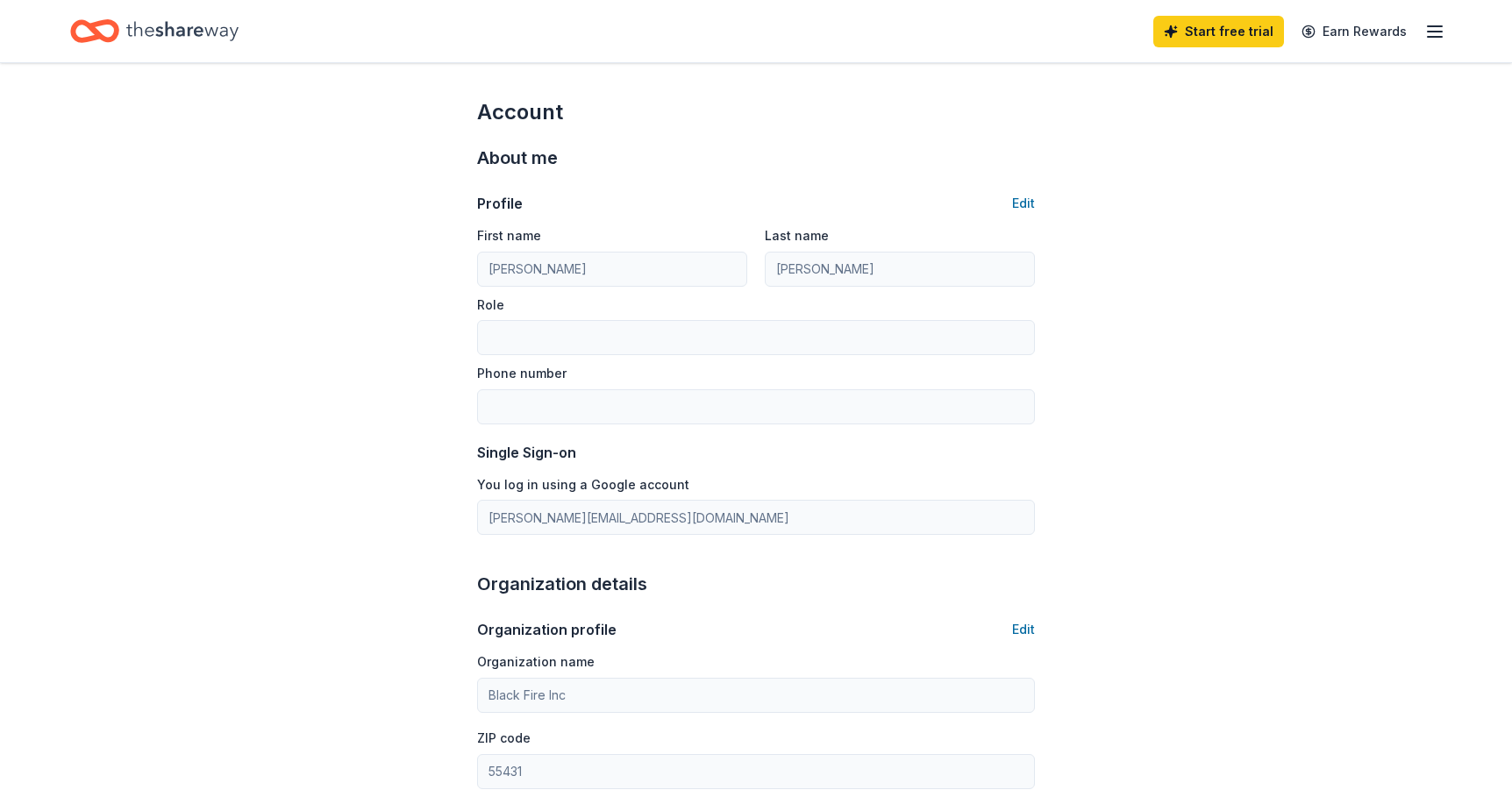
click at [1430, 29] on icon "button" at bounding box center [1436, 32] width 22 height 22
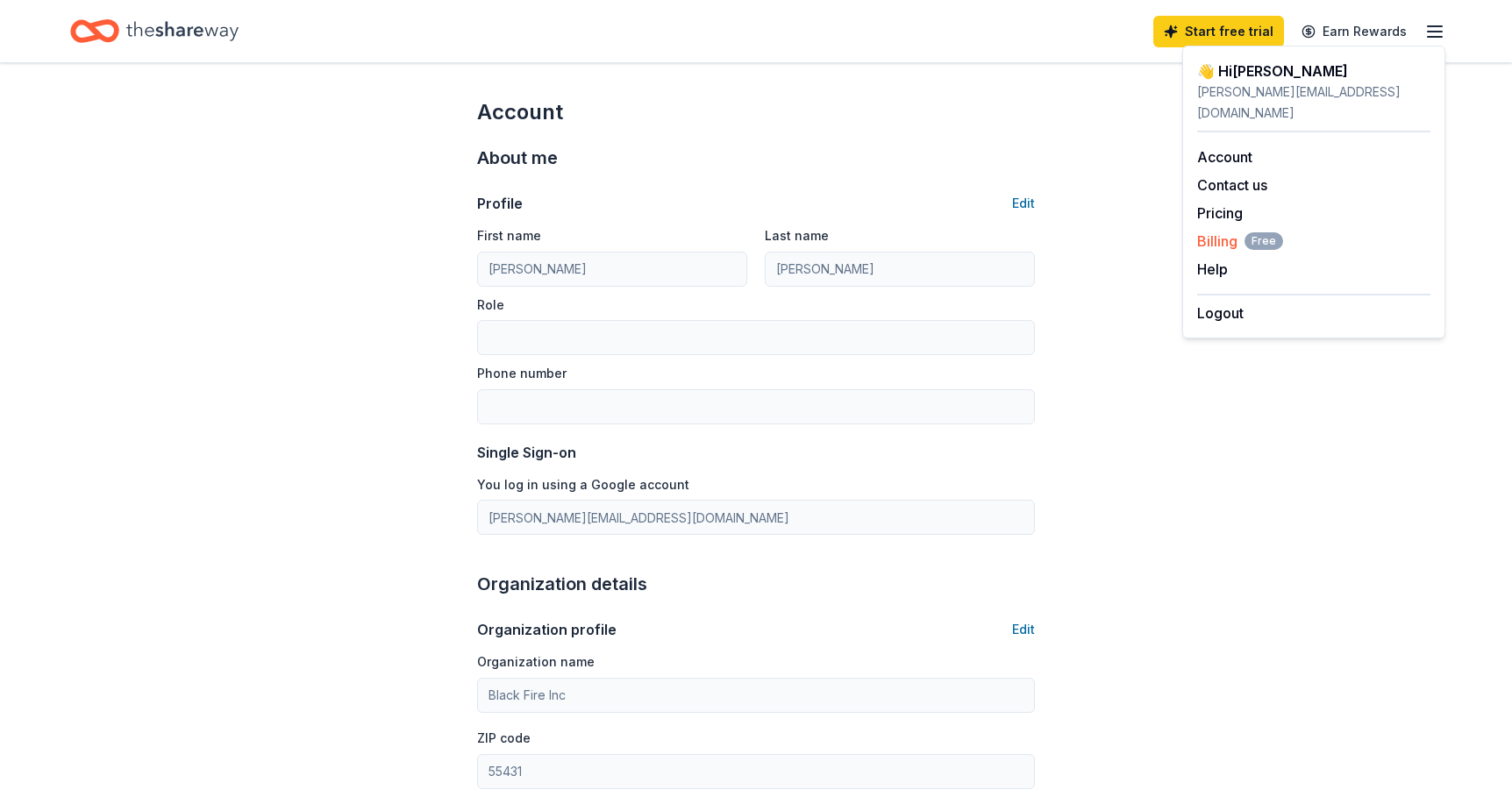
click at [1205, 231] on span "Billing Free" at bounding box center [1240, 242] width 86 height 22
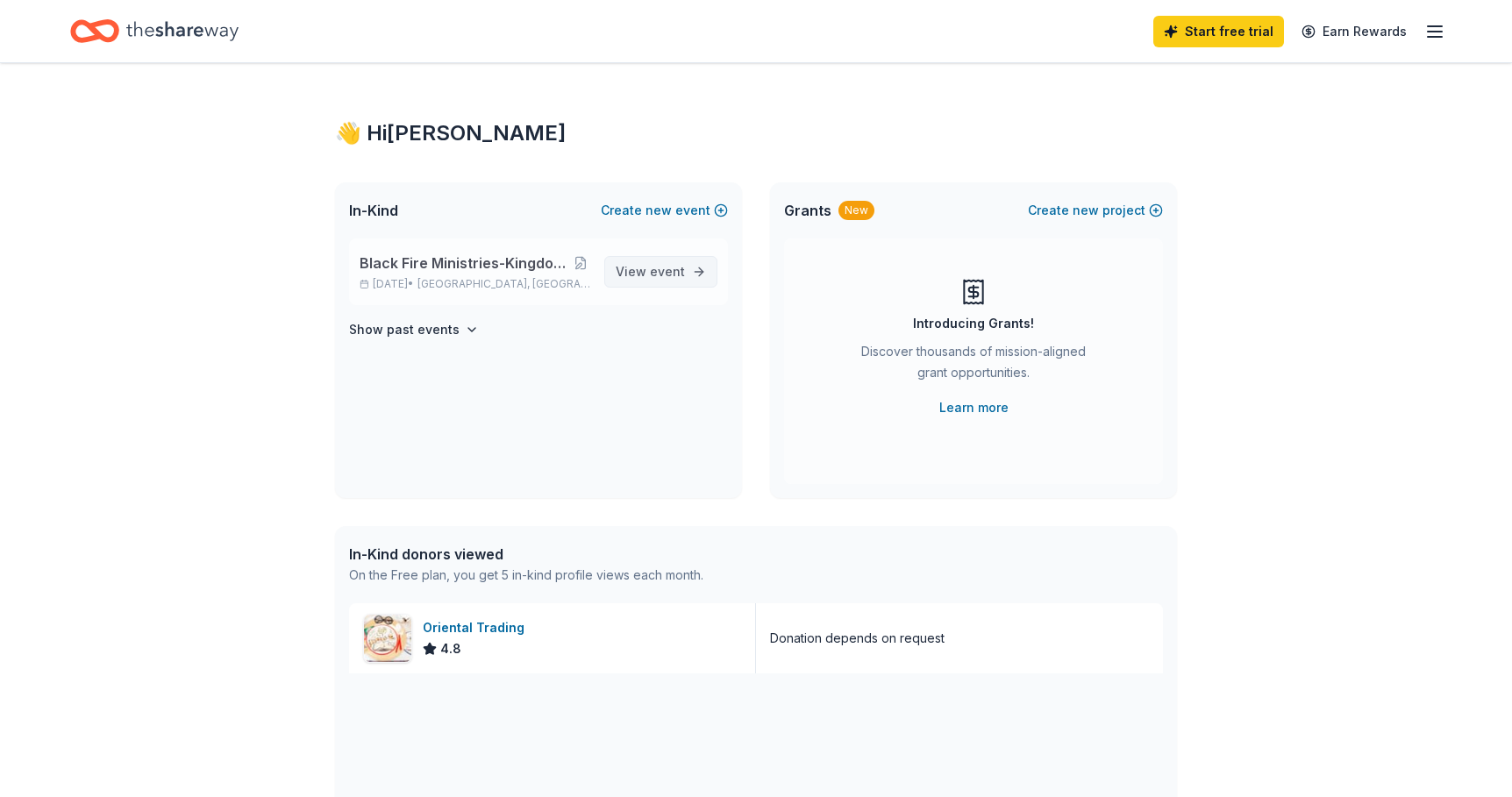
click at [660, 268] on span "event" at bounding box center [668, 271] width 35 height 15
